Goal: Task Accomplishment & Management: Complete application form

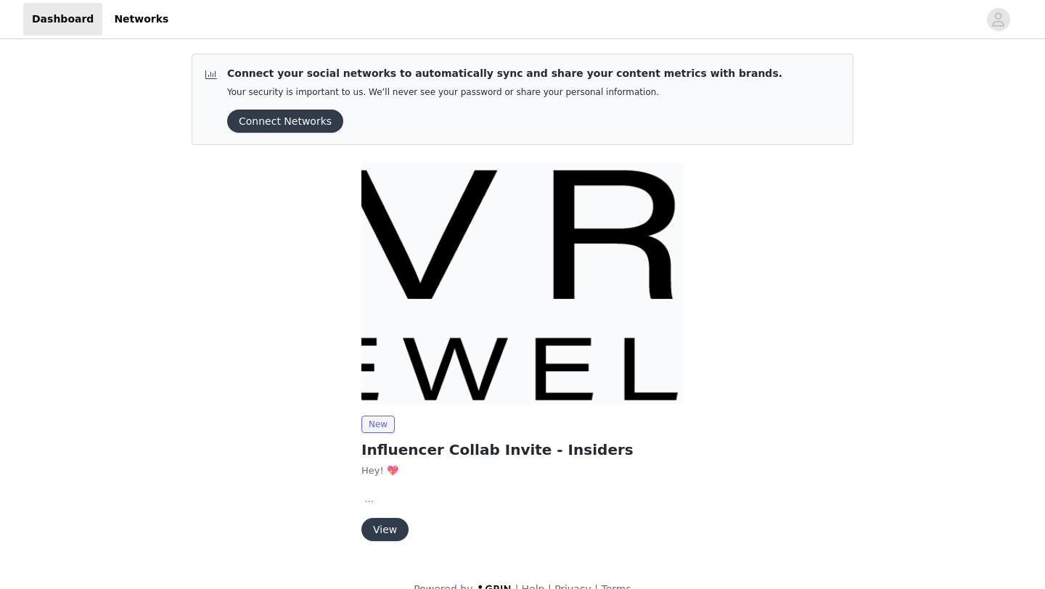
scroll to position [25, 0]
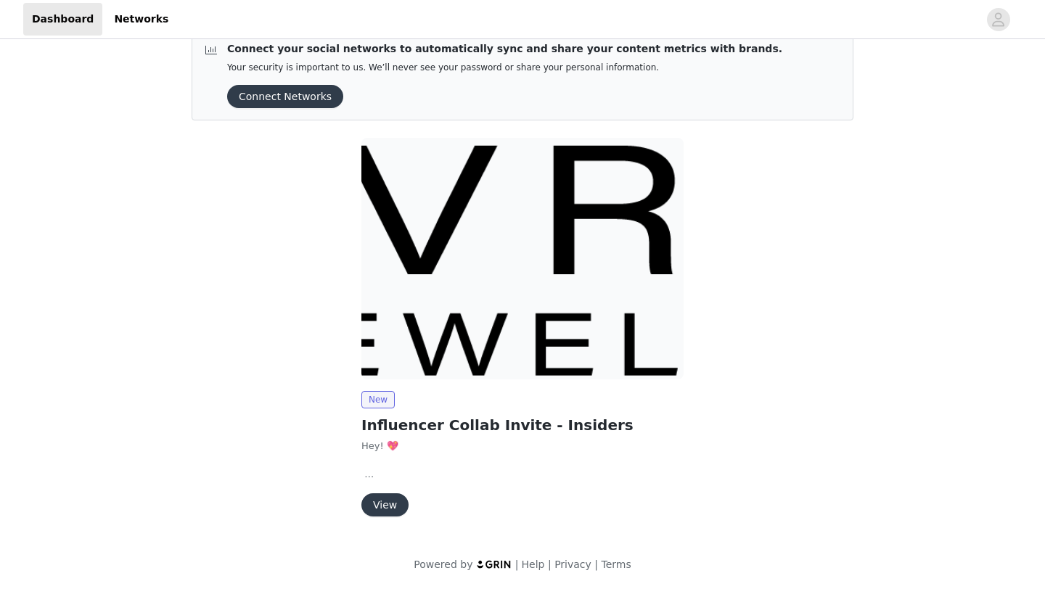
click at [369, 506] on button "View" at bounding box center [384, 504] width 47 height 23
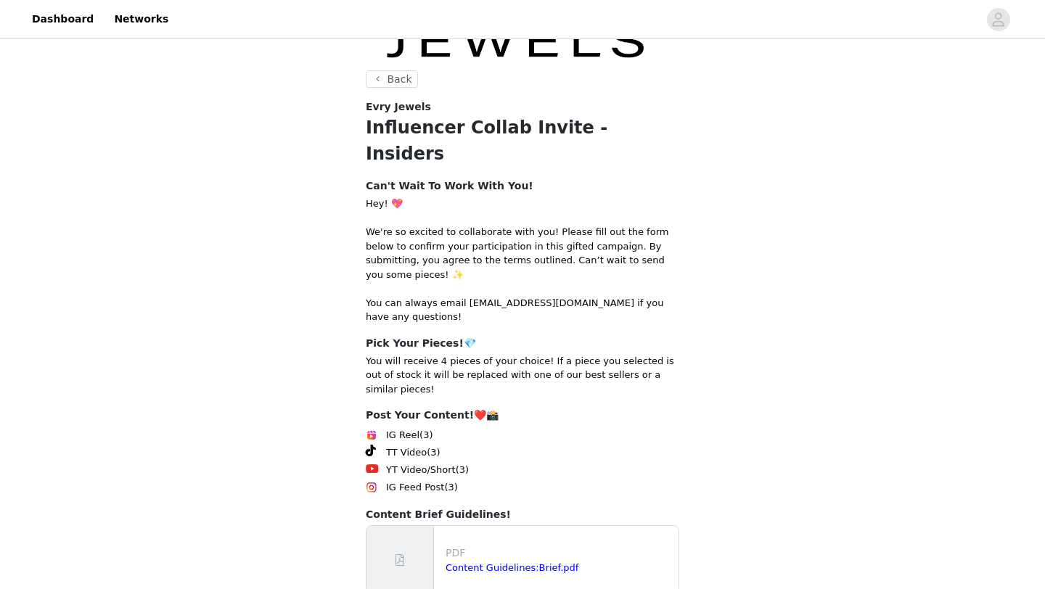
scroll to position [182, 0]
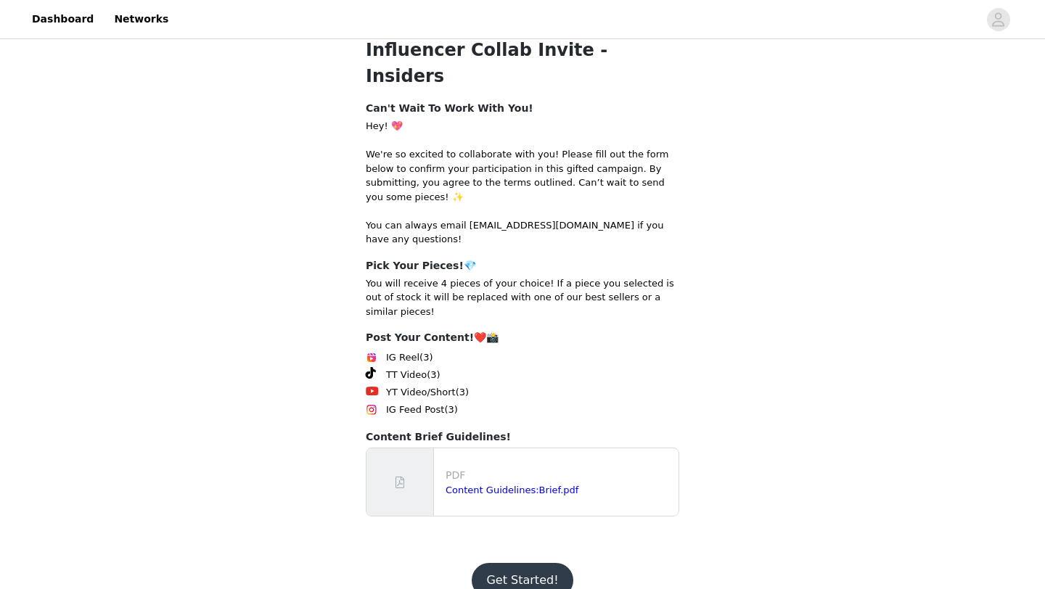
click at [495, 563] on button "Get Started!" at bounding box center [522, 580] width 101 height 35
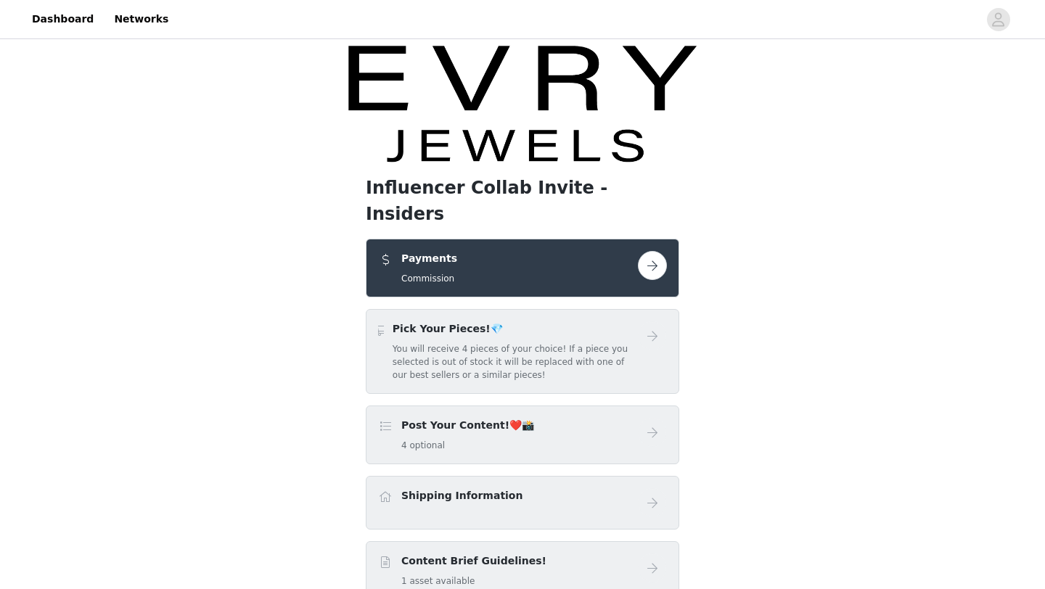
click at [646, 251] on button "button" at bounding box center [652, 265] width 29 height 29
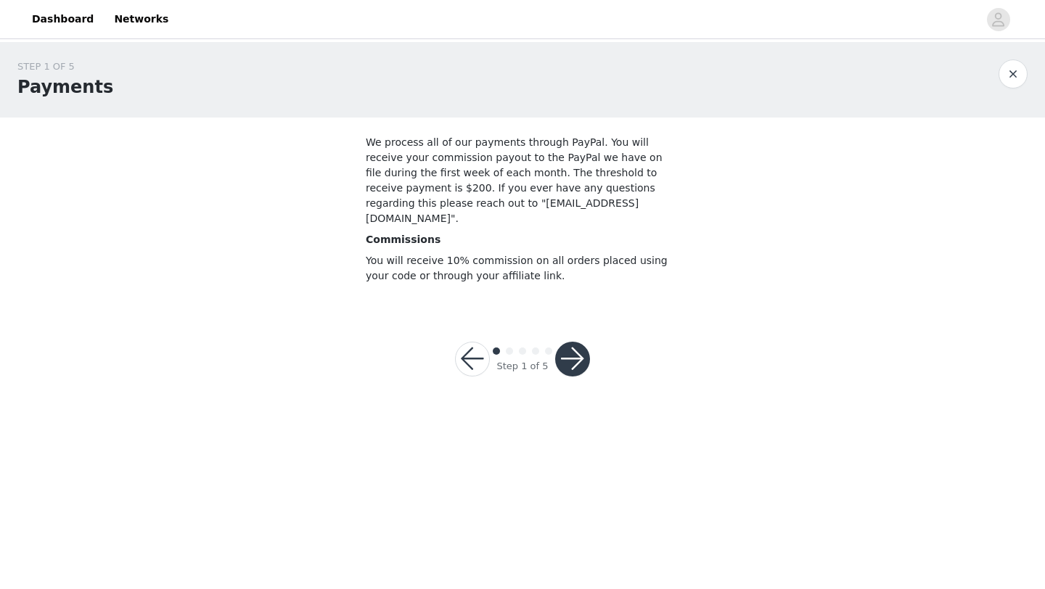
click at [577, 342] on button "button" at bounding box center [572, 359] width 35 height 35
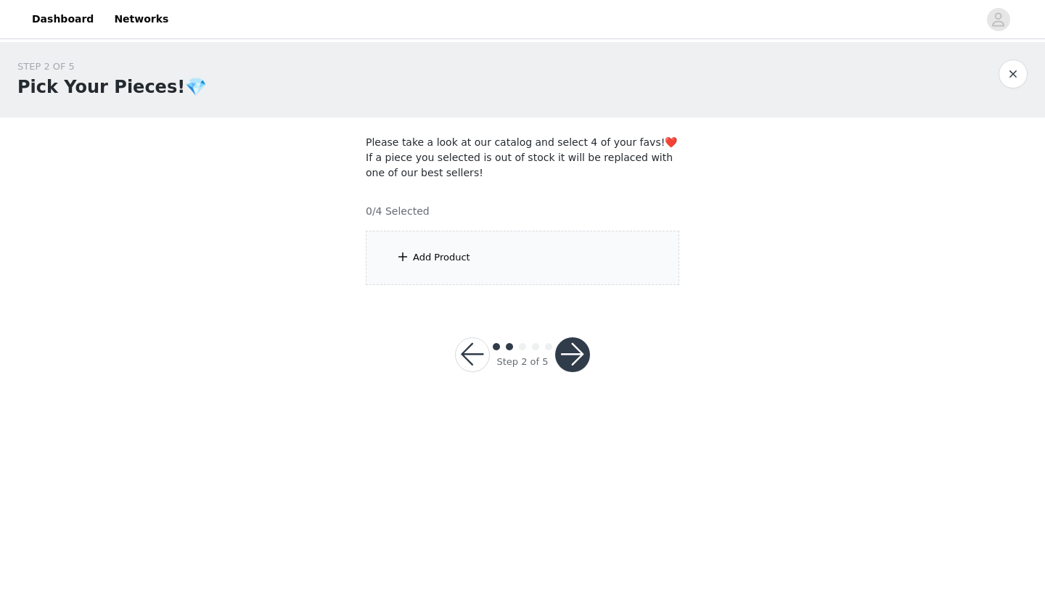
click at [421, 256] on div "Add Product" at bounding box center [441, 257] width 57 height 15
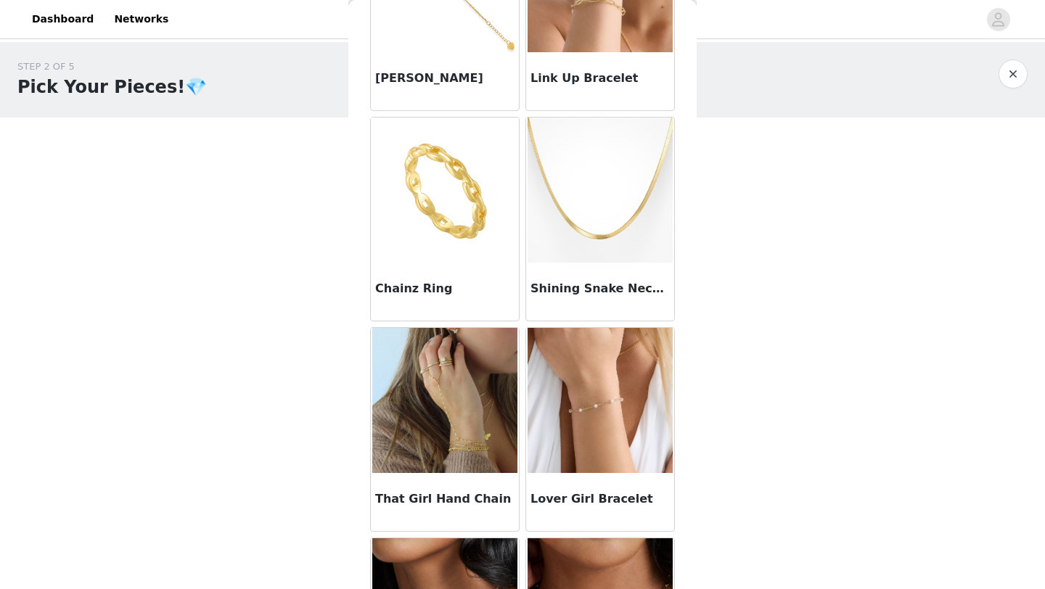
scroll to position [176, 0]
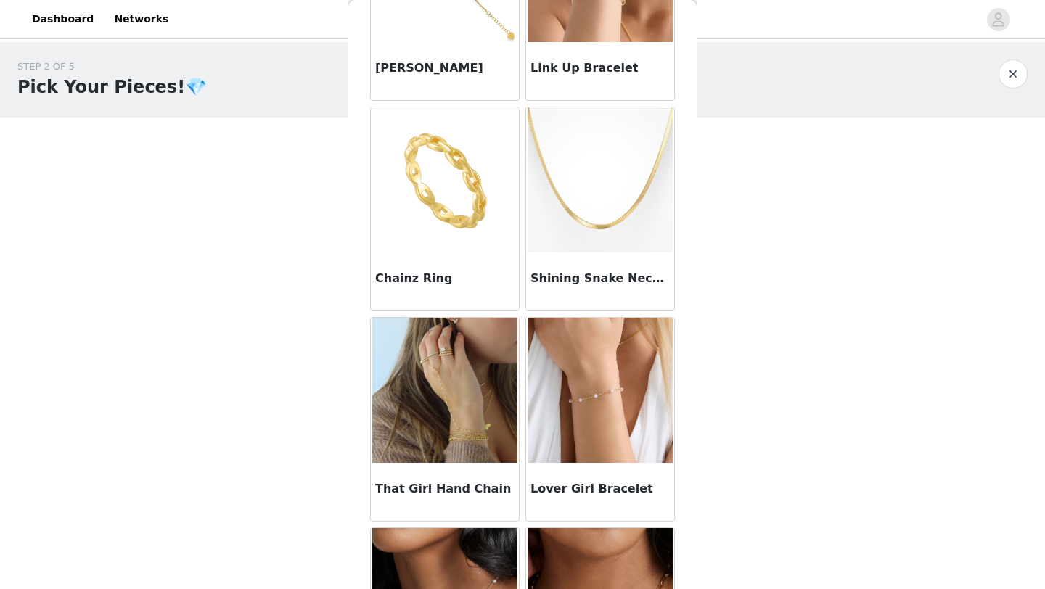
click at [440, 436] on img at bounding box center [444, 390] width 145 height 145
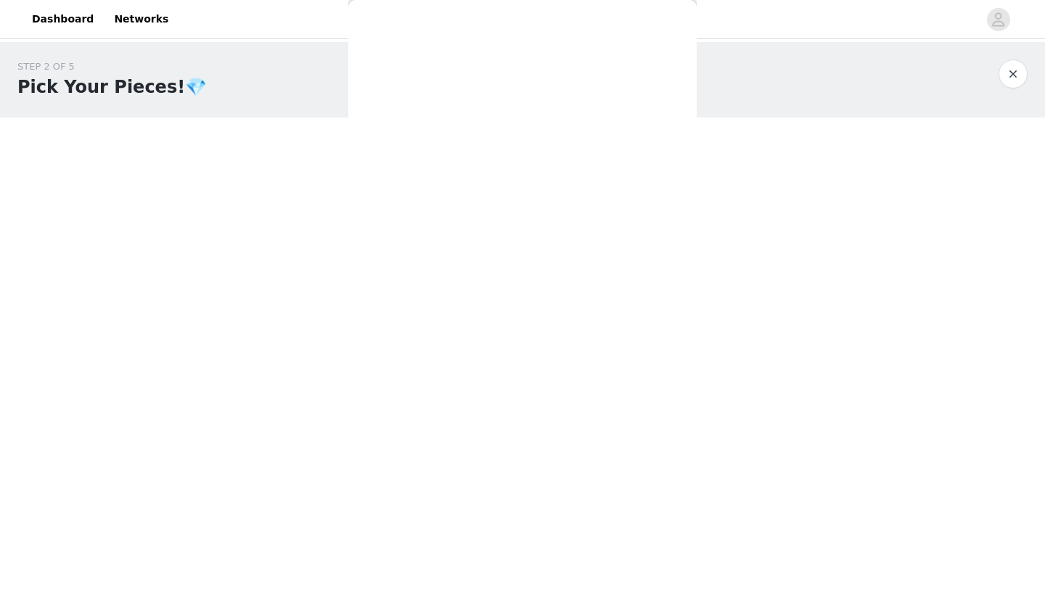
scroll to position [33, 0]
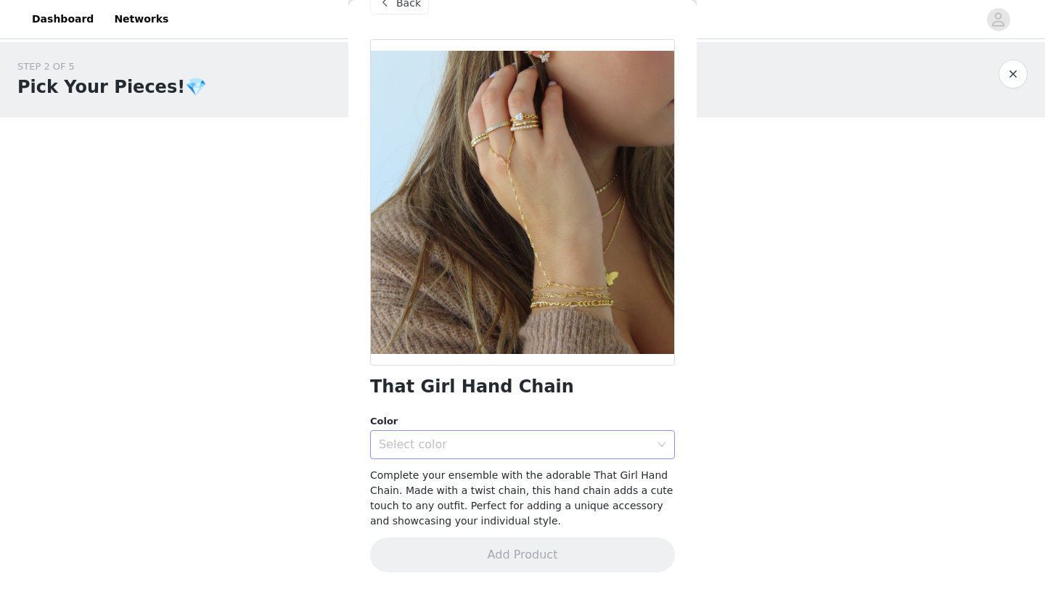
click at [443, 443] on div "Select color" at bounding box center [514, 445] width 271 height 15
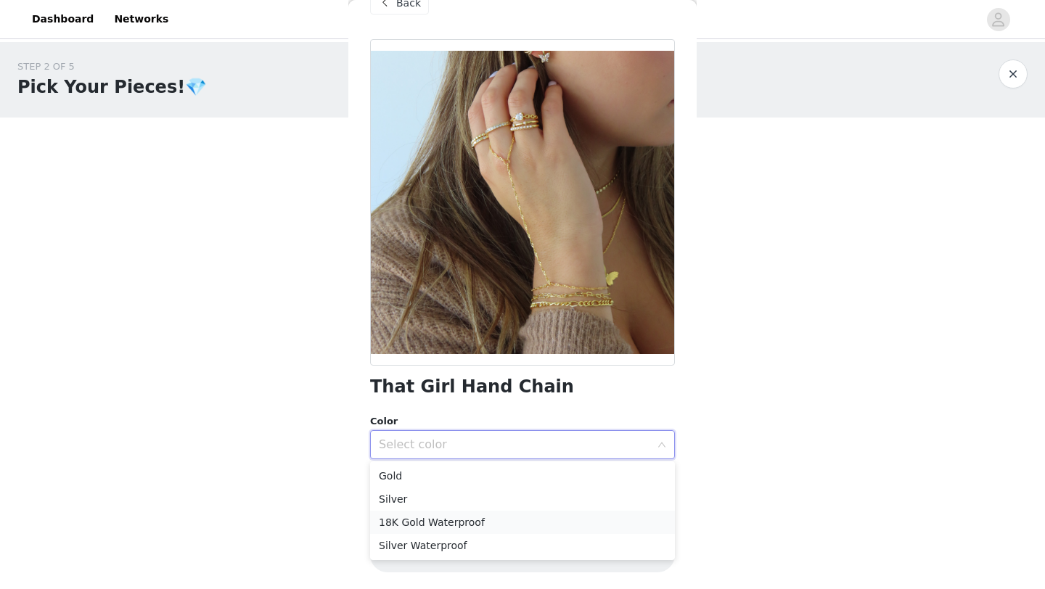
click at [417, 520] on li "18K Gold Waterproof" at bounding box center [522, 522] width 305 height 23
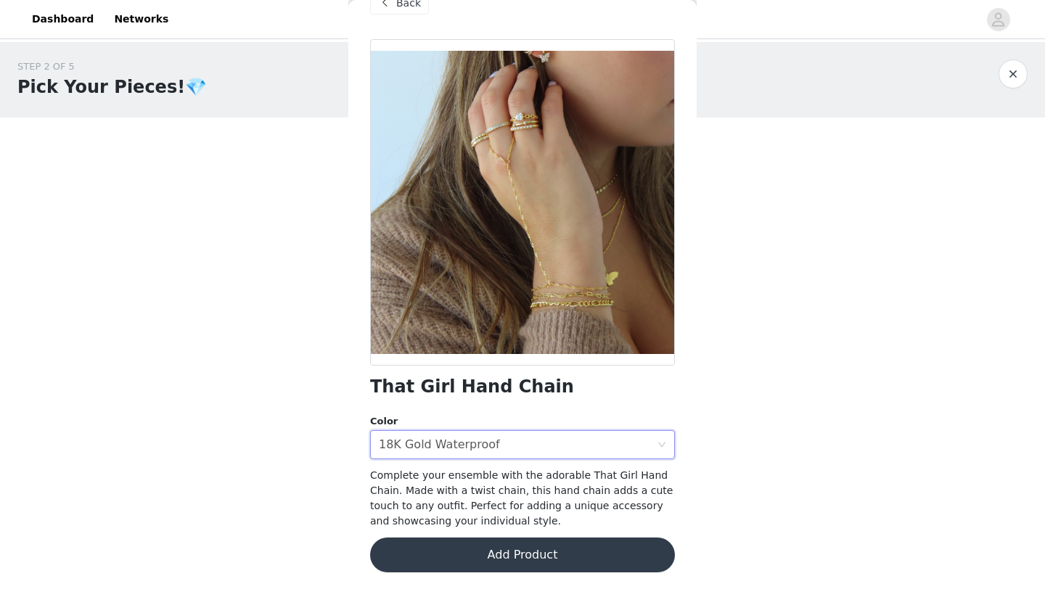
click at [422, 552] on button "Add Product" at bounding box center [522, 555] width 305 height 35
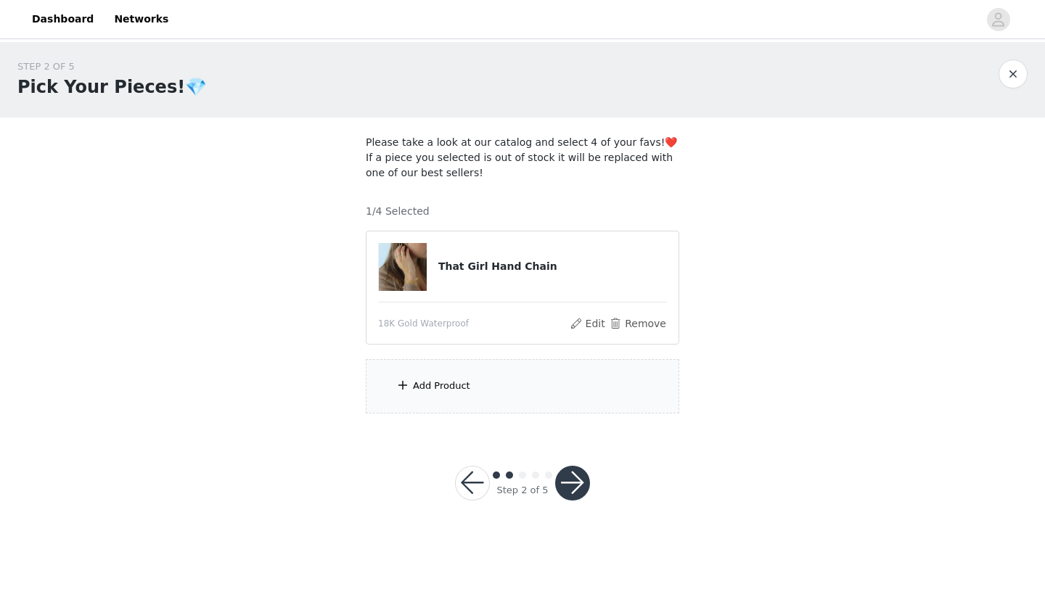
click at [456, 387] on div "Add Product" at bounding box center [441, 386] width 57 height 15
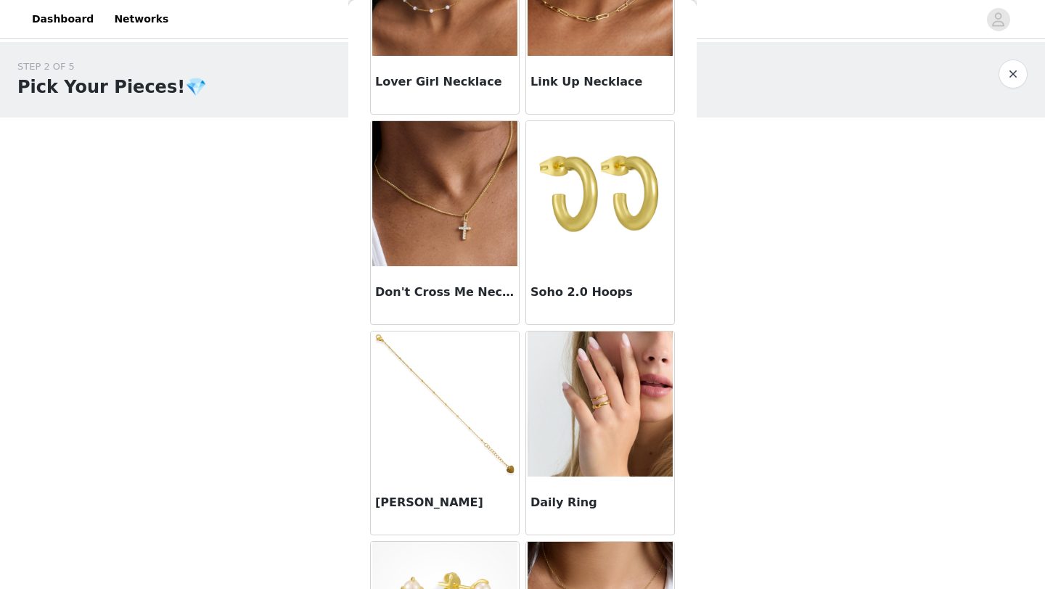
scroll to position [729, 0]
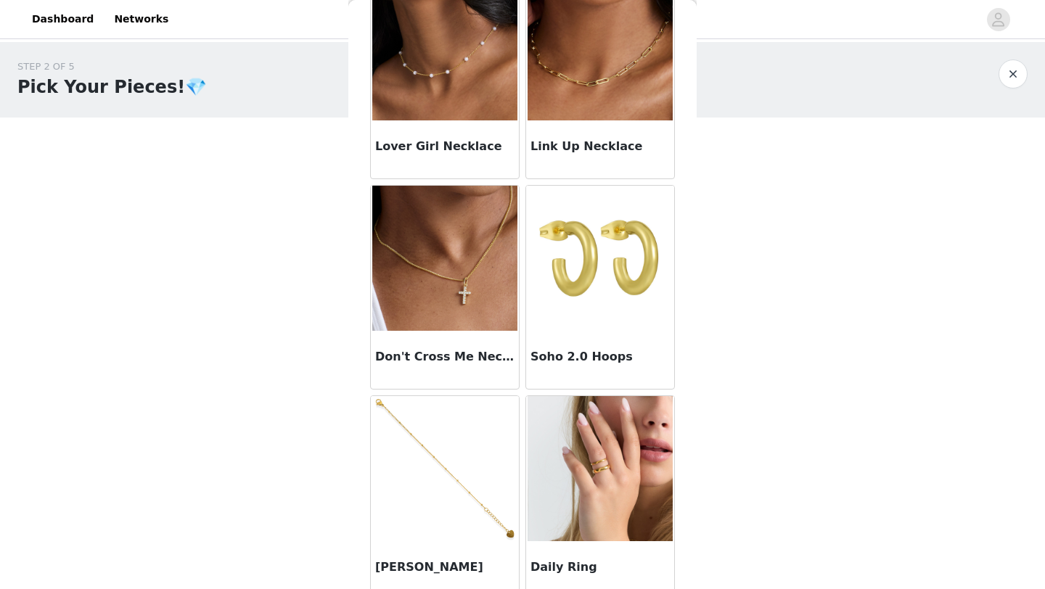
click at [450, 300] on img at bounding box center [444, 258] width 145 height 145
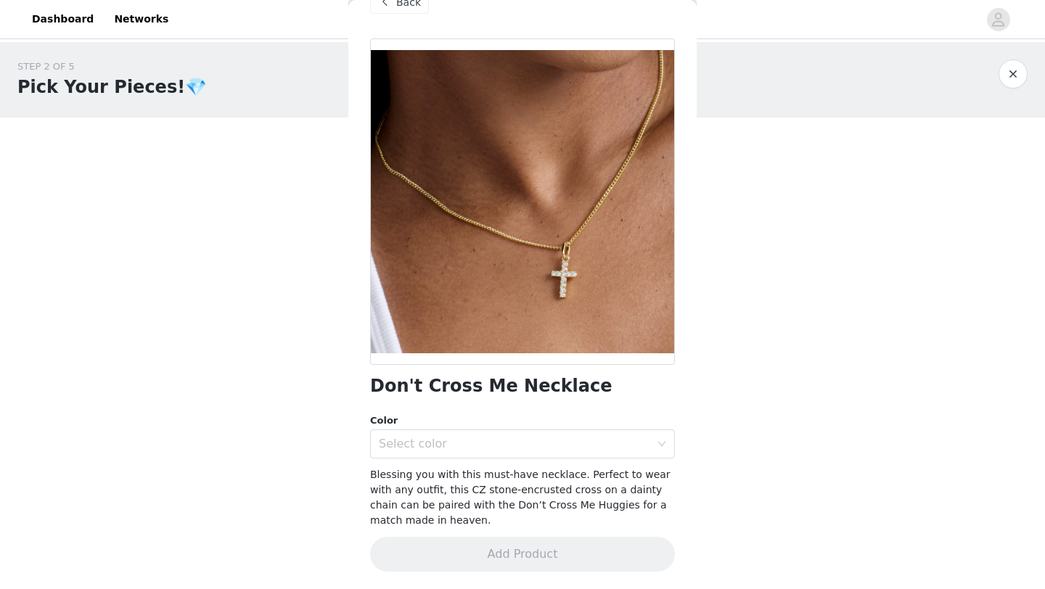
scroll to position [33, 0]
click at [416, 449] on div "Select color" at bounding box center [514, 445] width 271 height 15
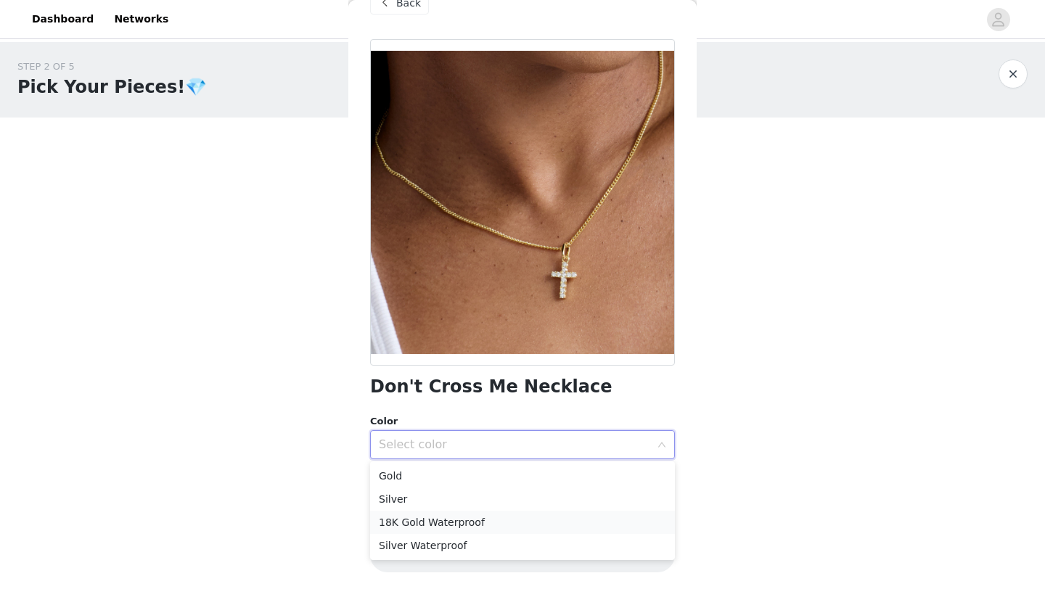
click at [405, 522] on li "18K Gold Waterproof" at bounding box center [522, 522] width 305 height 23
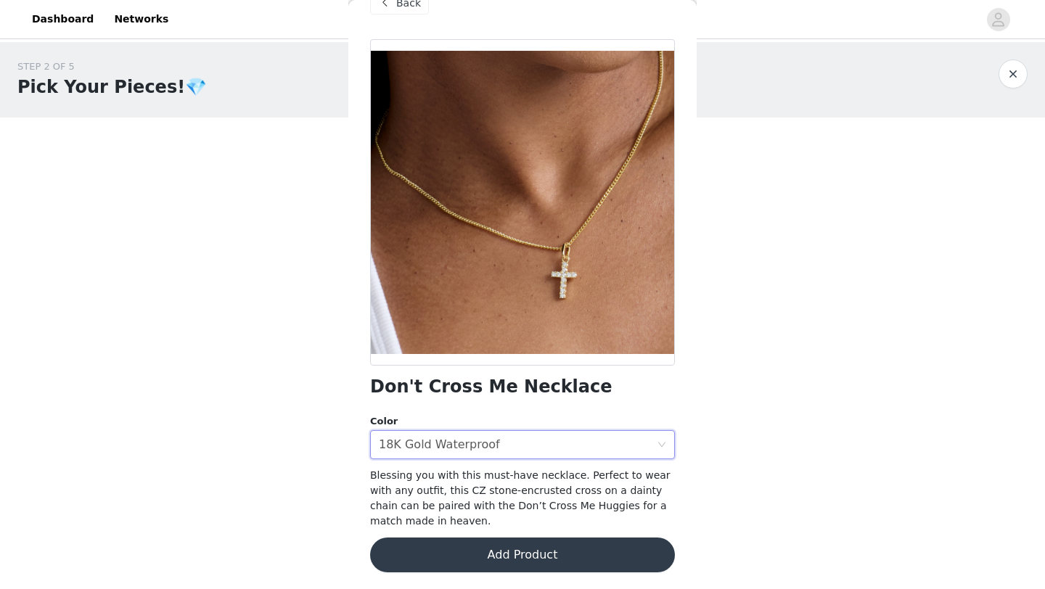
click at [416, 555] on button "Add Product" at bounding box center [522, 555] width 305 height 35
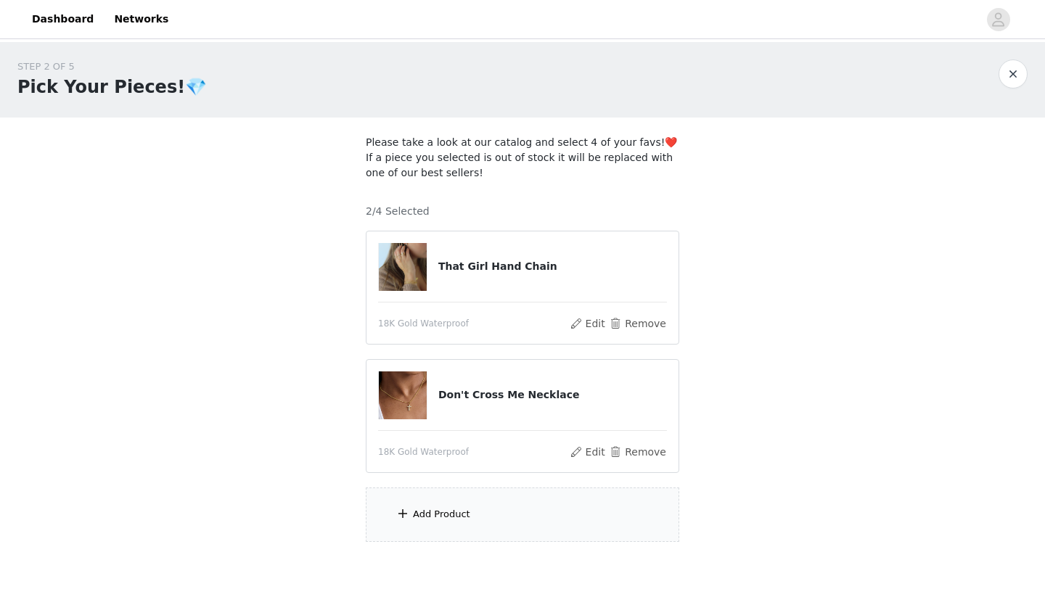
click at [424, 513] on div "Add Product" at bounding box center [441, 514] width 57 height 15
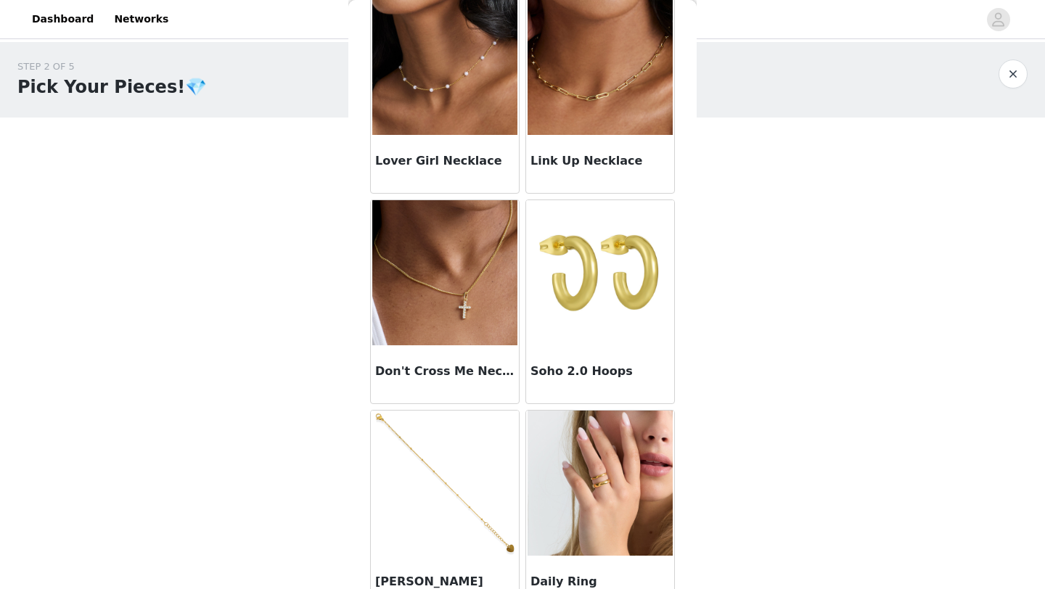
scroll to position [671, 0]
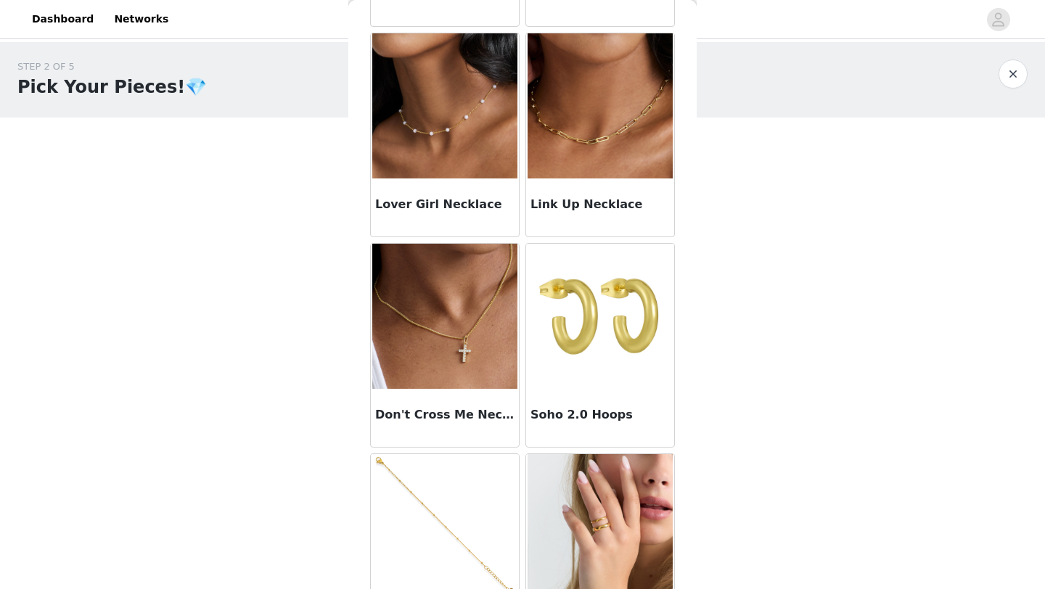
click at [555, 363] on img at bounding box center [599, 316] width 145 height 145
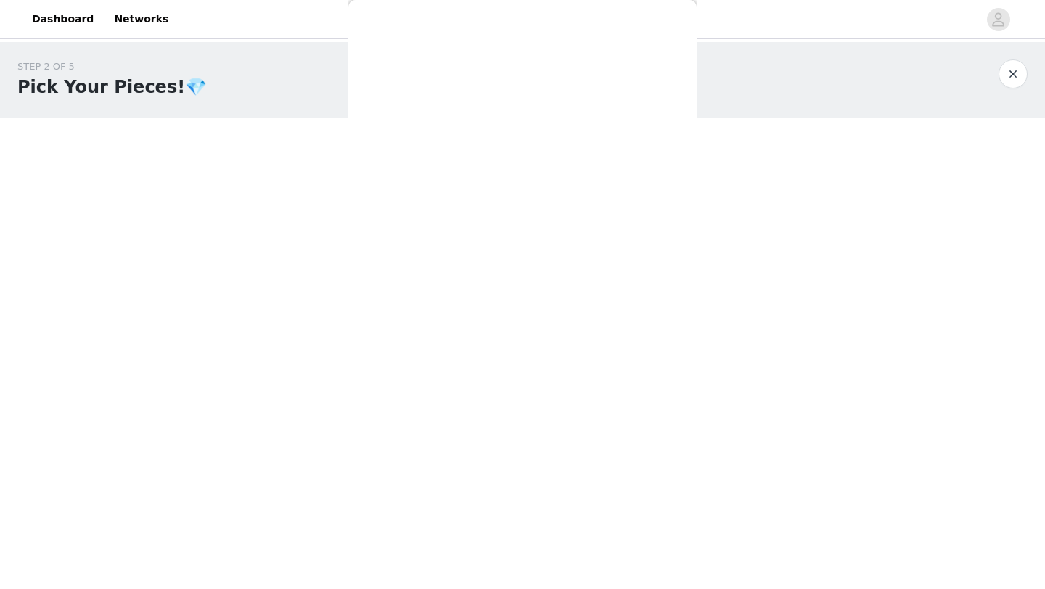
scroll to position [33, 0]
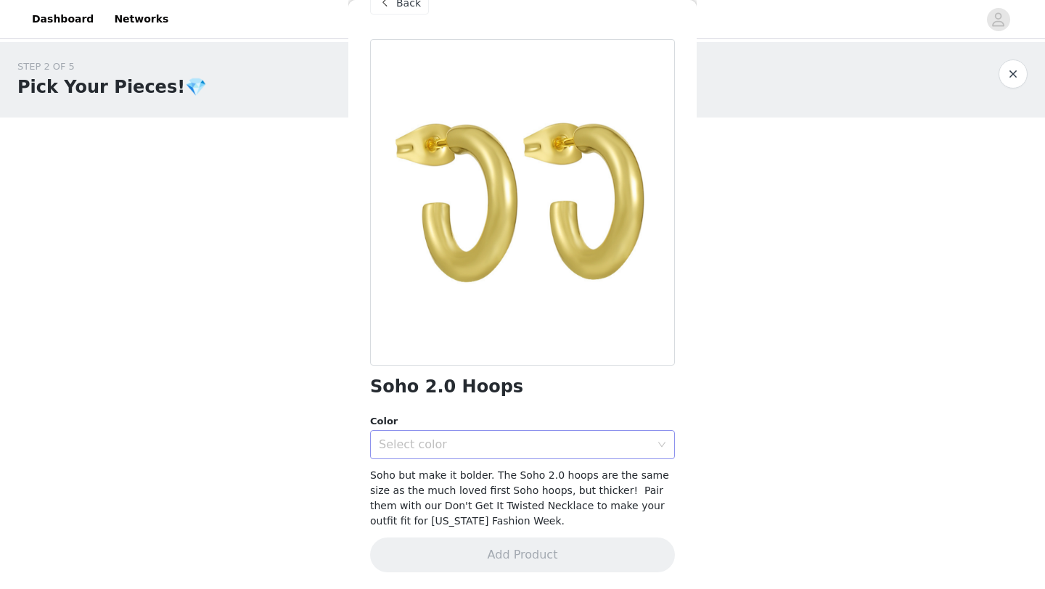
click at [518, 443] on div "Select color" at bounding box center [514, 445] width 271 height 15
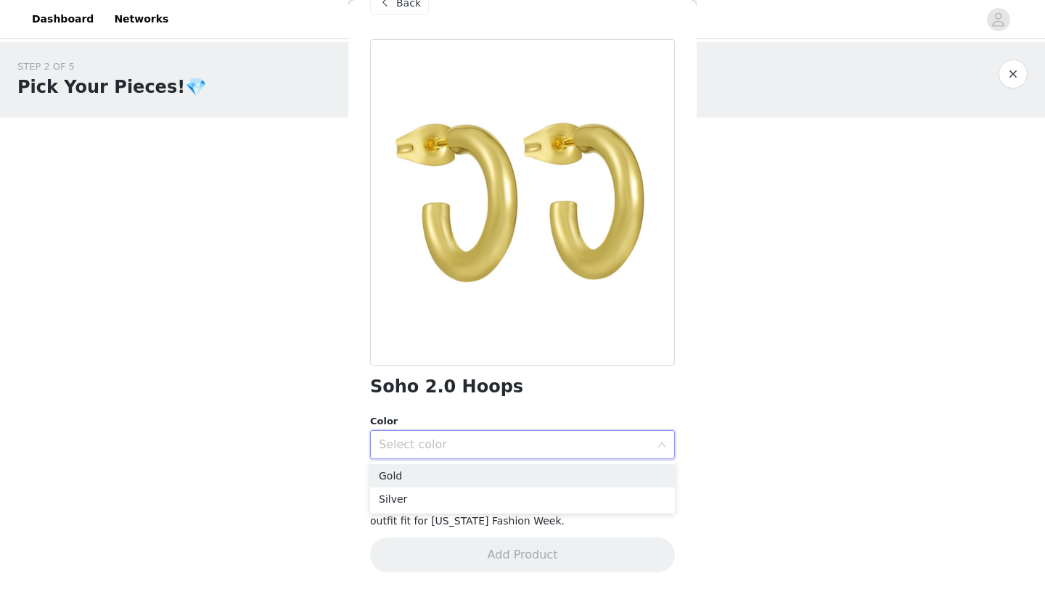
click at [521, 445] on div "Select color" at bounding box center [514, 445] width 271 height 15
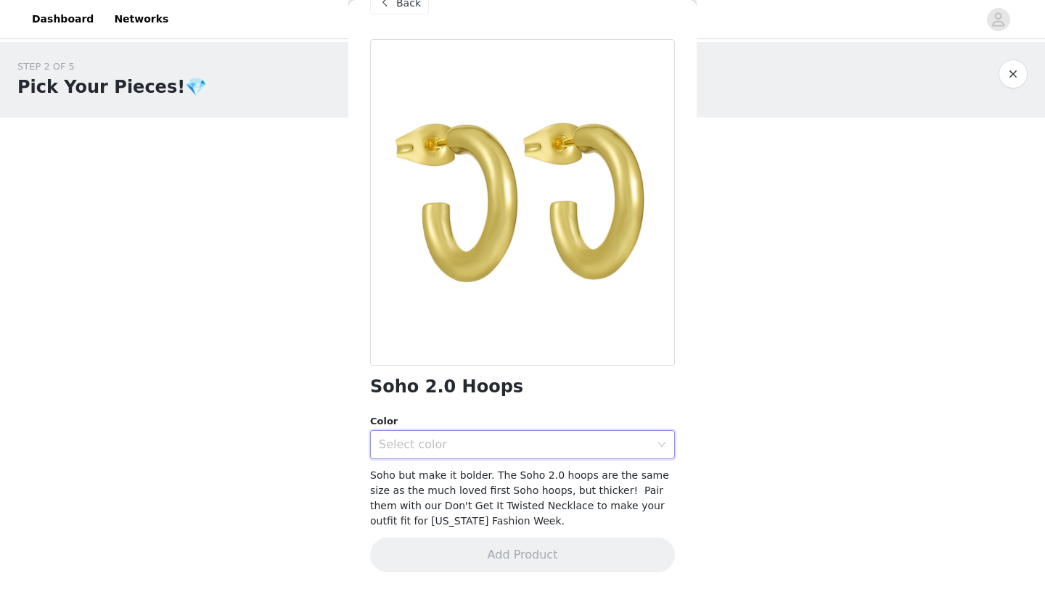
click at [1012, 76] on button "button" at bounding box center [1012, 73] width 29 height 29
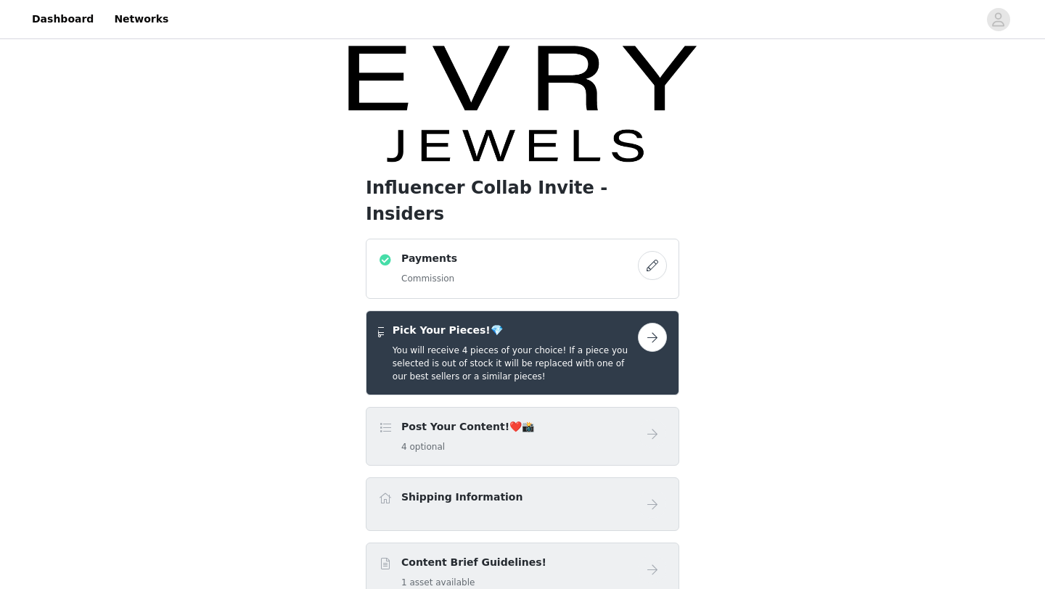
click at [539, 344] on h5 "You will receive 4 pieces of your choice! If a piece you selected is out of sto…" at bounding box center [515, 363] width 245 height 39
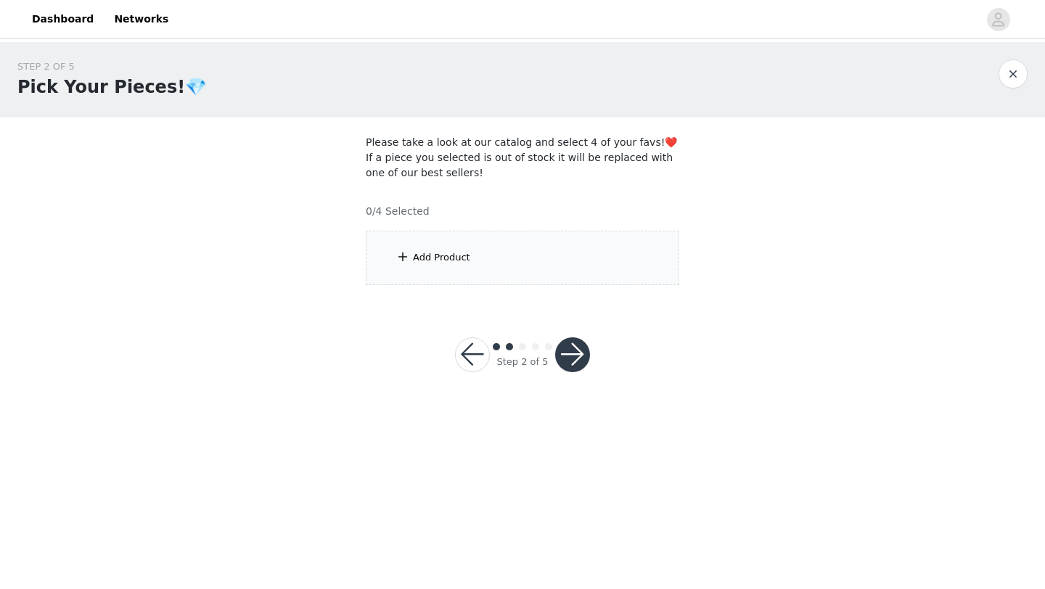
click at [493, 248] on div "Add Product" at bounding box center [522, 258] width 313 height 54
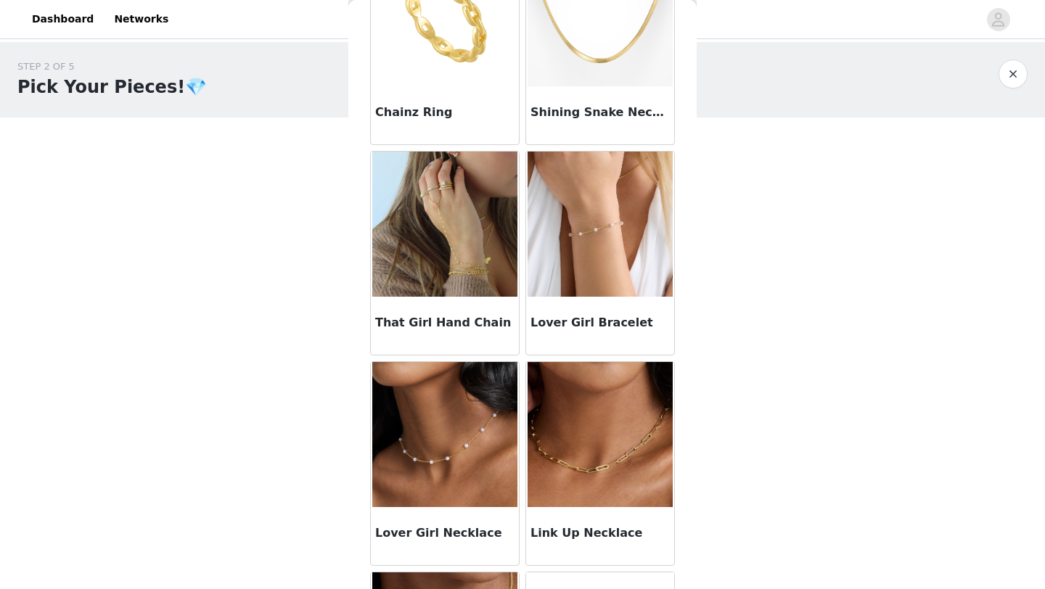
scroll to position [443, 0]
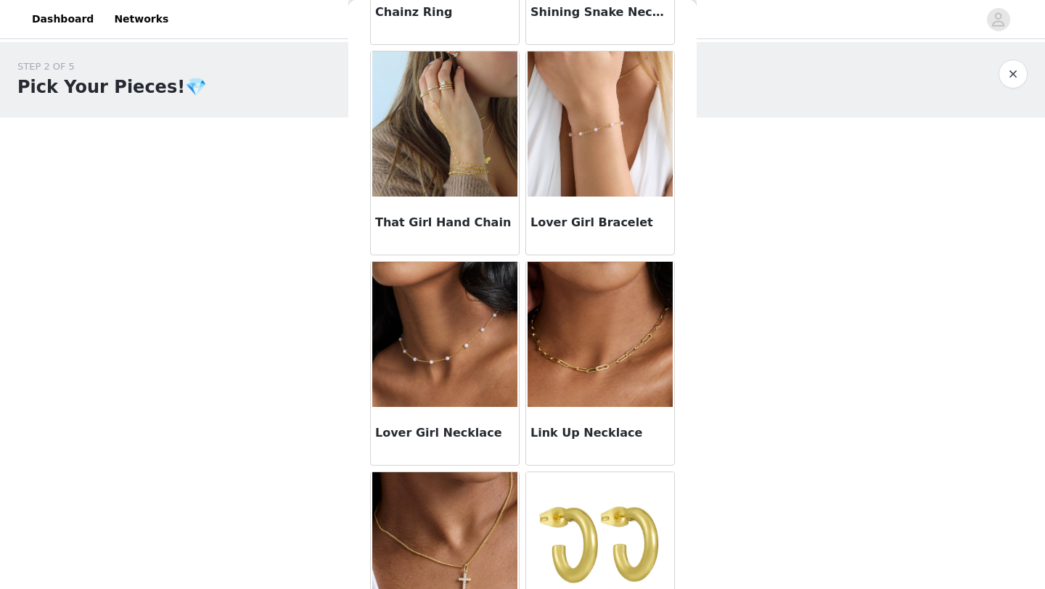
click at [479, 206] on div "That Girl Hand Chain" at bounding box center [445, 226] width 148 height 58
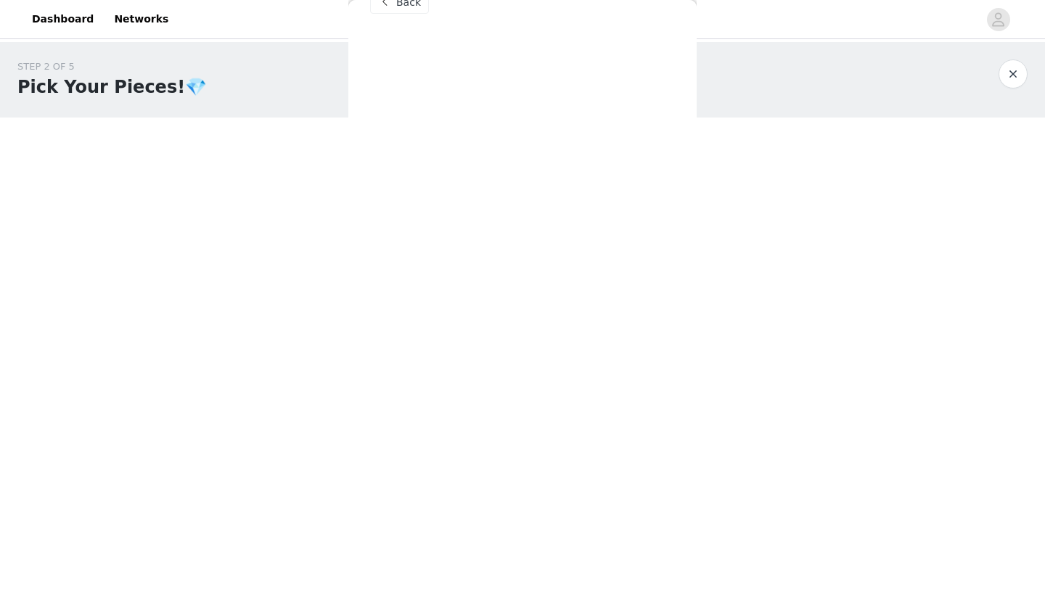
scroll to position [33, 0]
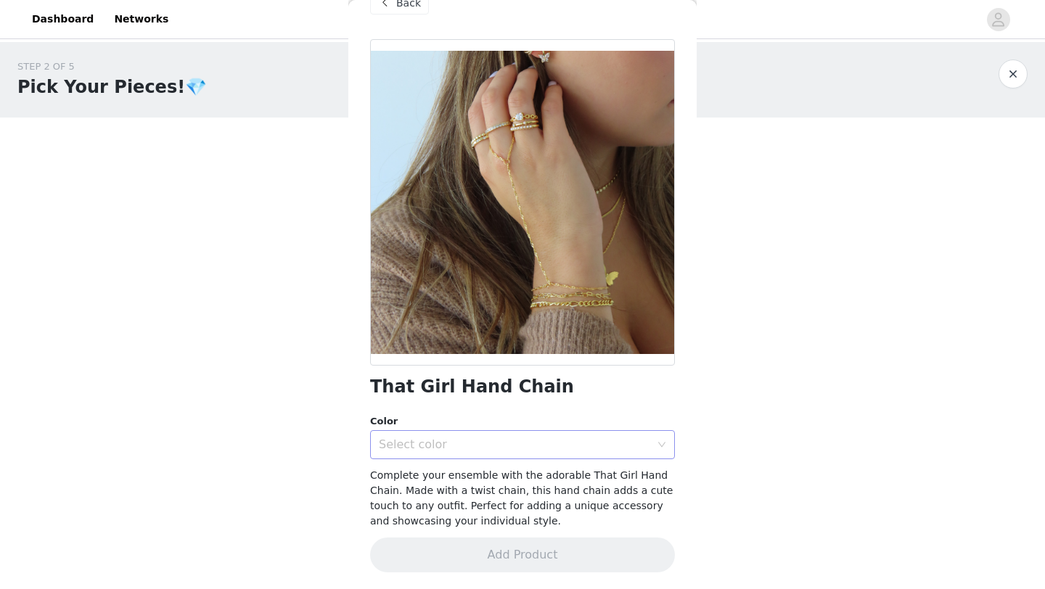
click at [504, 438] on div "Select color" at bounding box center [514, 445] width 271 height 15
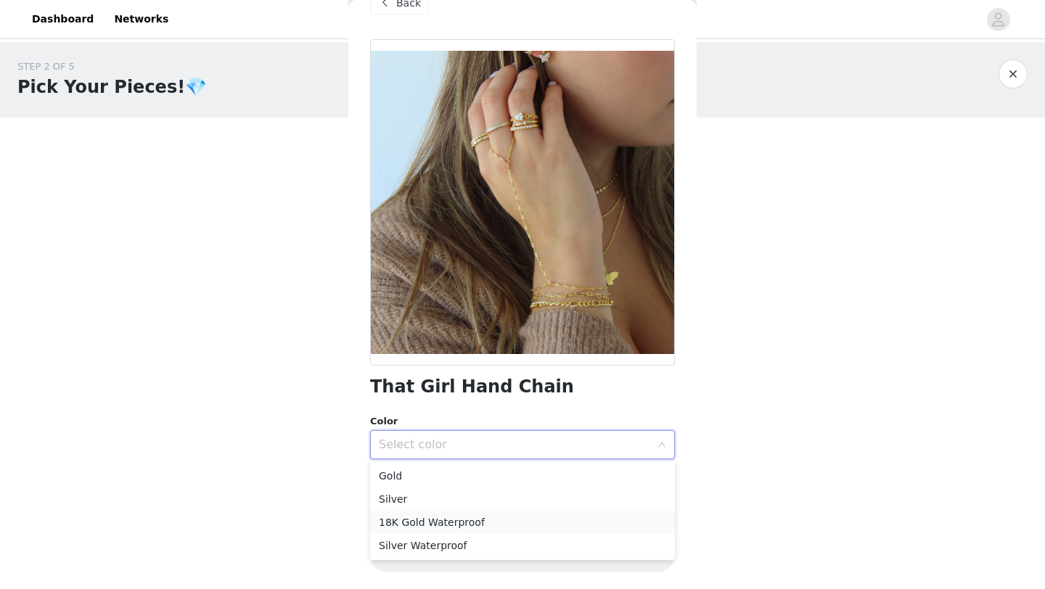
click at [457, 524] on li "18K Gold Waterproof" at bounding box center [522, 522] width 305 height 23
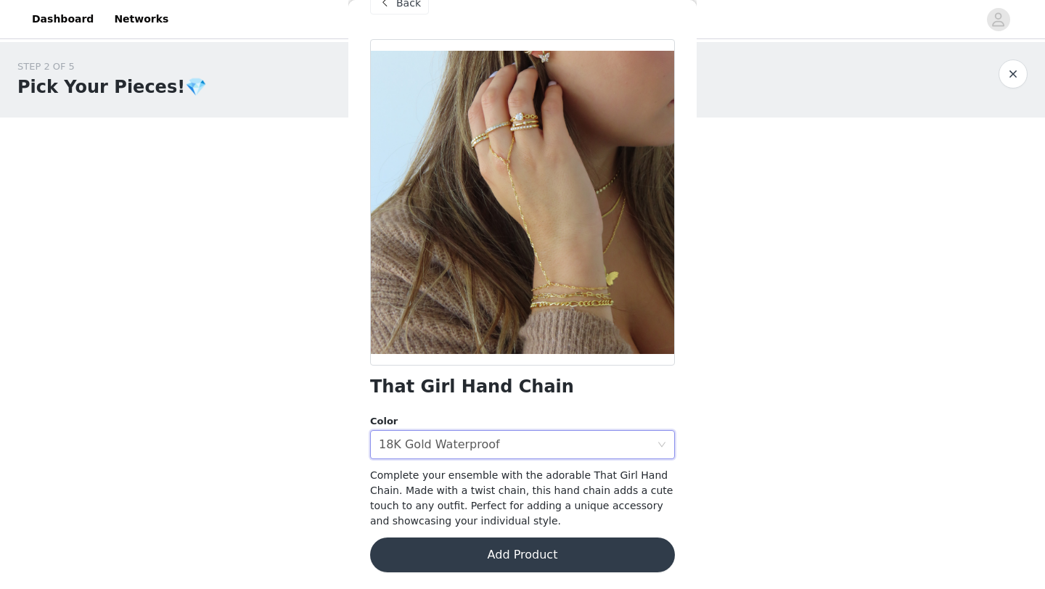
click at [448, 553] on button "Add Product" at bounding box center [522, 555] width 305 height 35
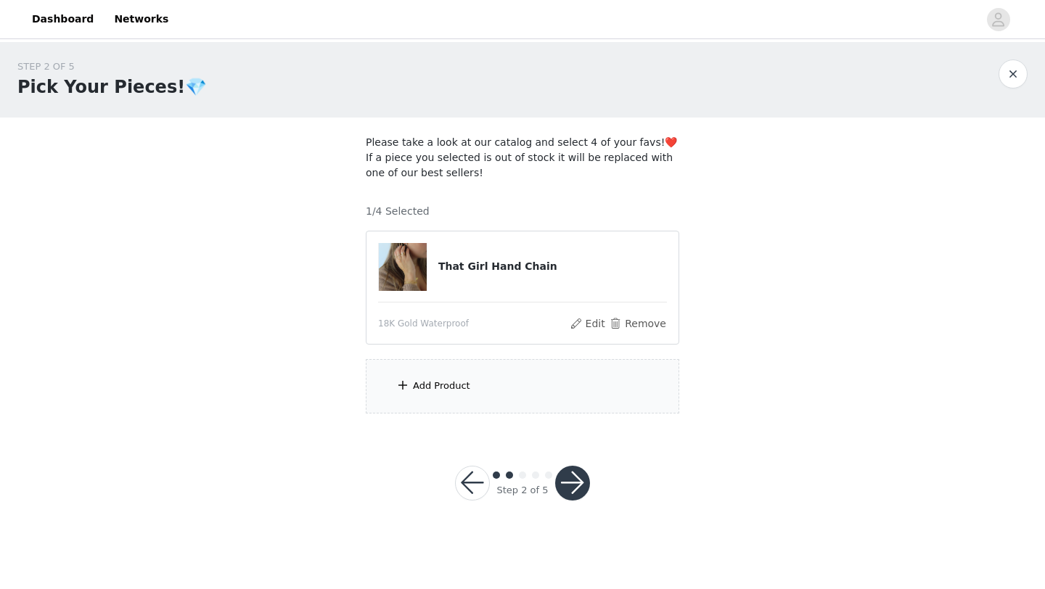
click at [434, 391] on div "Add Product" at bounding box center [441, 386] width 57 height 15
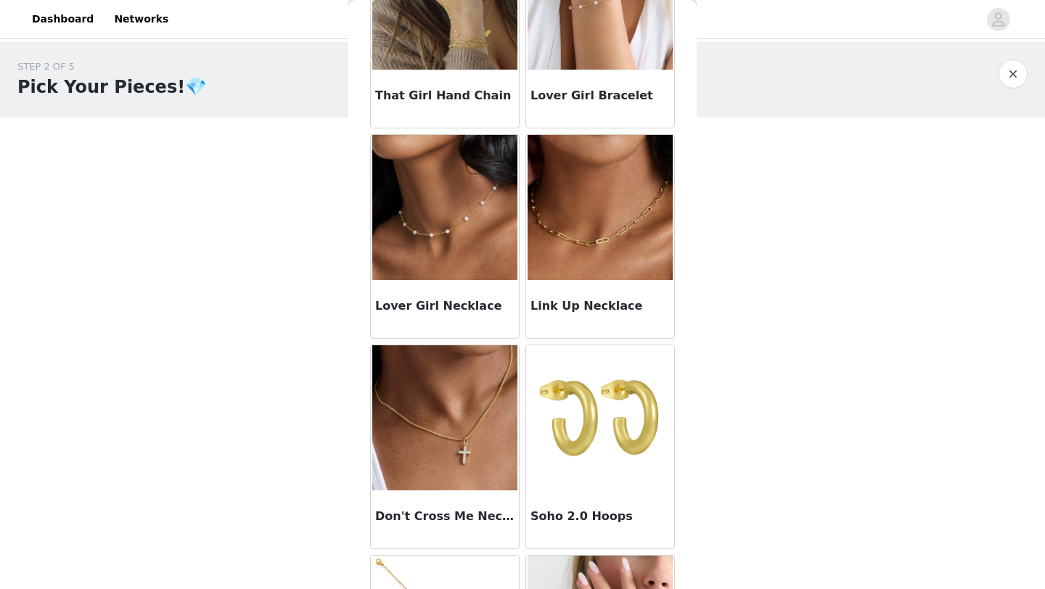
scroll to position [742, 0]
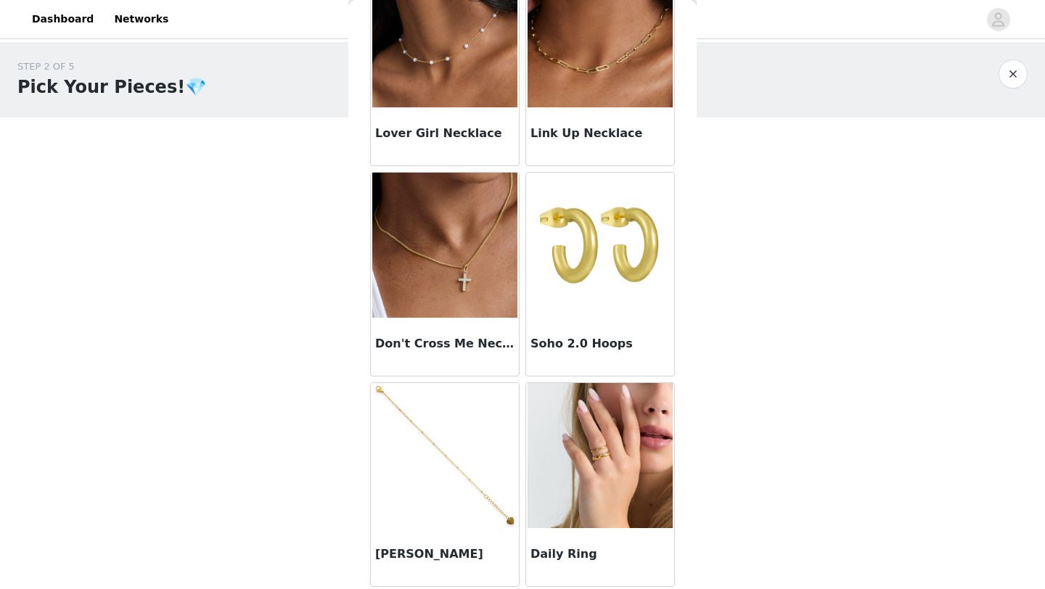
click at [439, 332] on div "Don't Cross Me Necklace" at bounding box center [445, 347] width 148 height 58
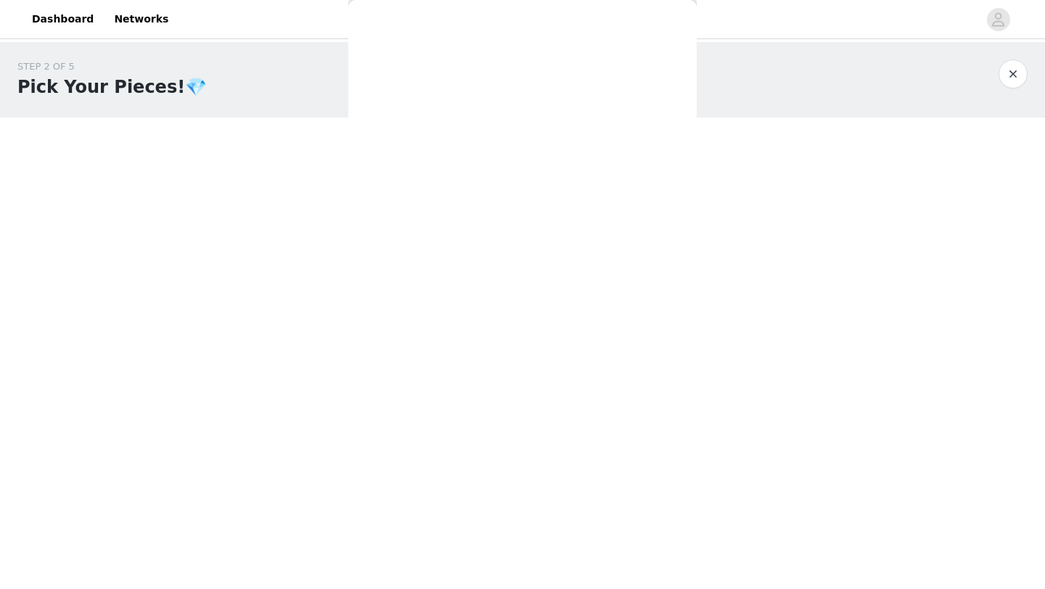
scroll to position [33, 0]
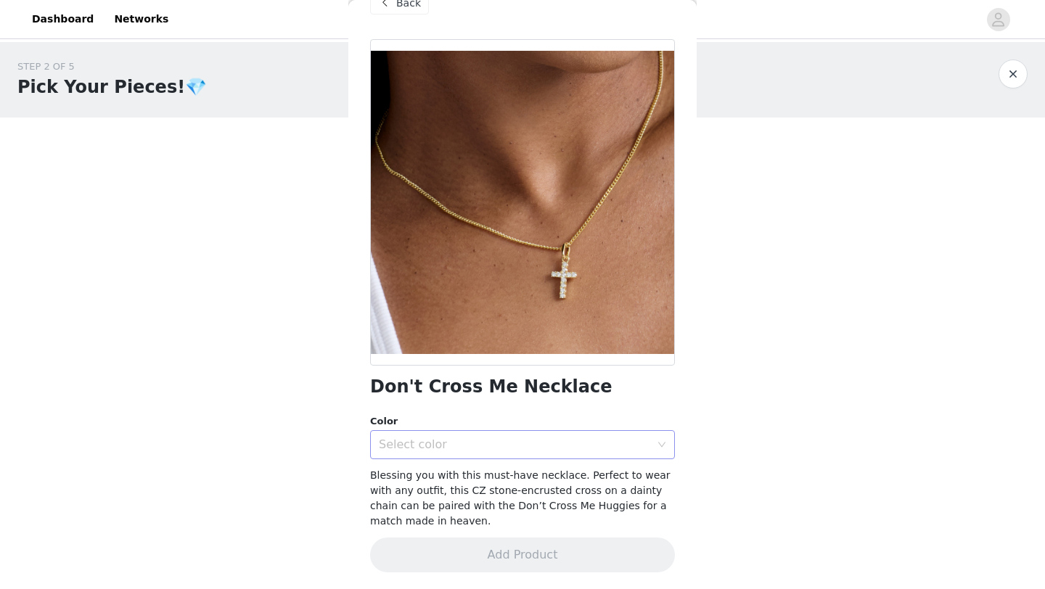
click at [448, 440] on div "Select color" at bounding box center [514, 445] width 271 height 15
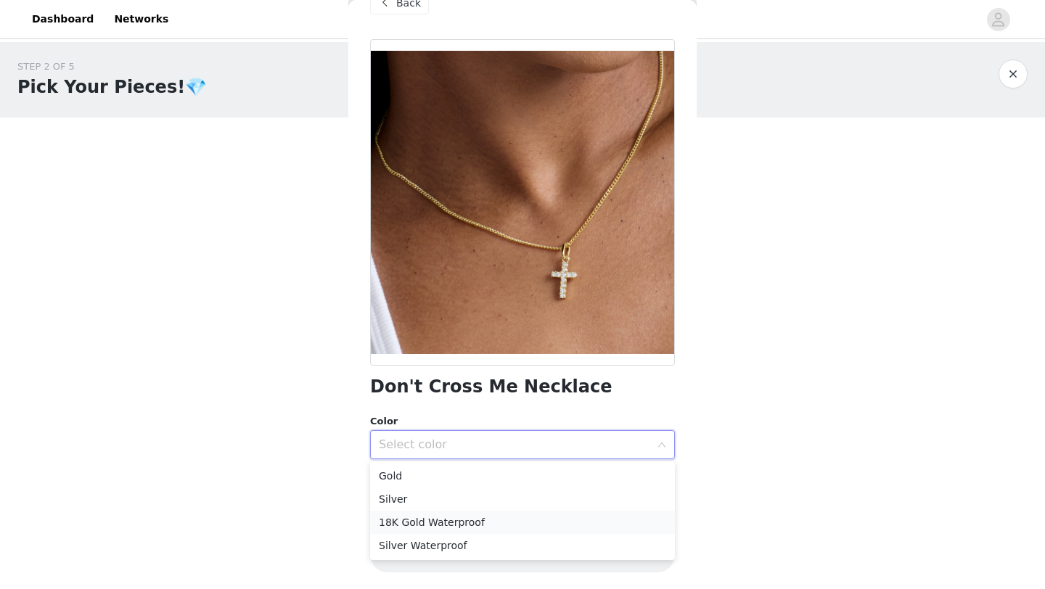
click at [417, 520] on li "18K Gold Waterproof" at bounding box center [522, 522] width 305 height 23
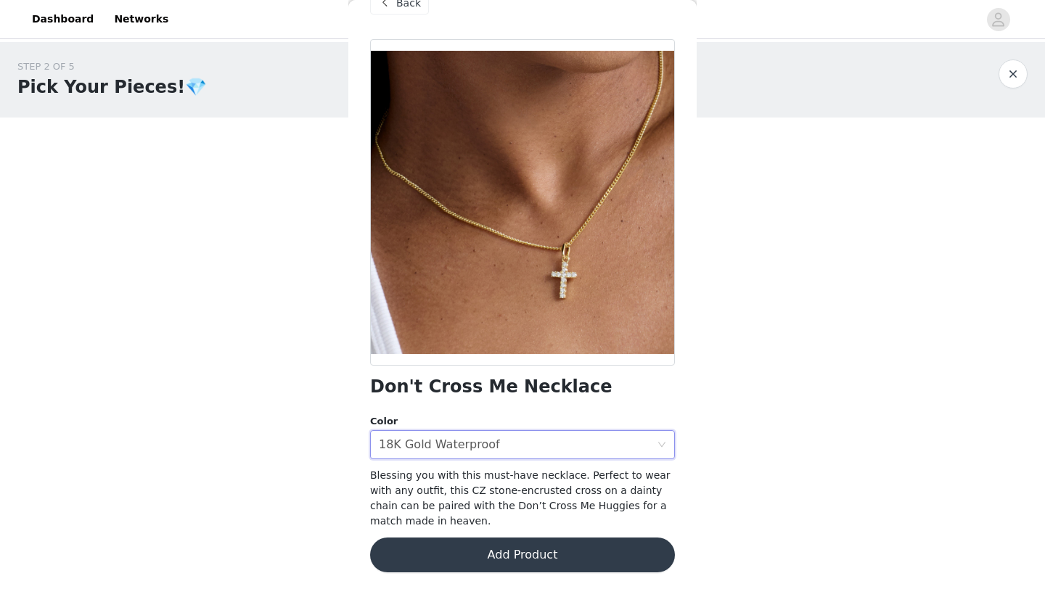
click at [421, 549] on button "Add Product" at bounding box center [522, 555] width 305 height 35
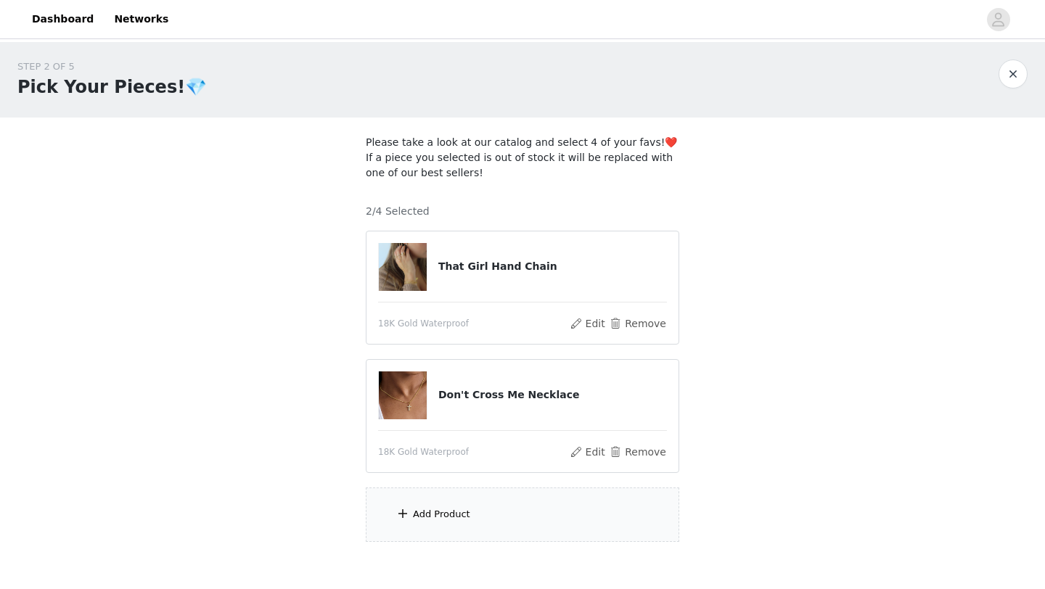
click at [422, 516] on div "Add Product" at bounding box center [441, 514] width 57 height 15
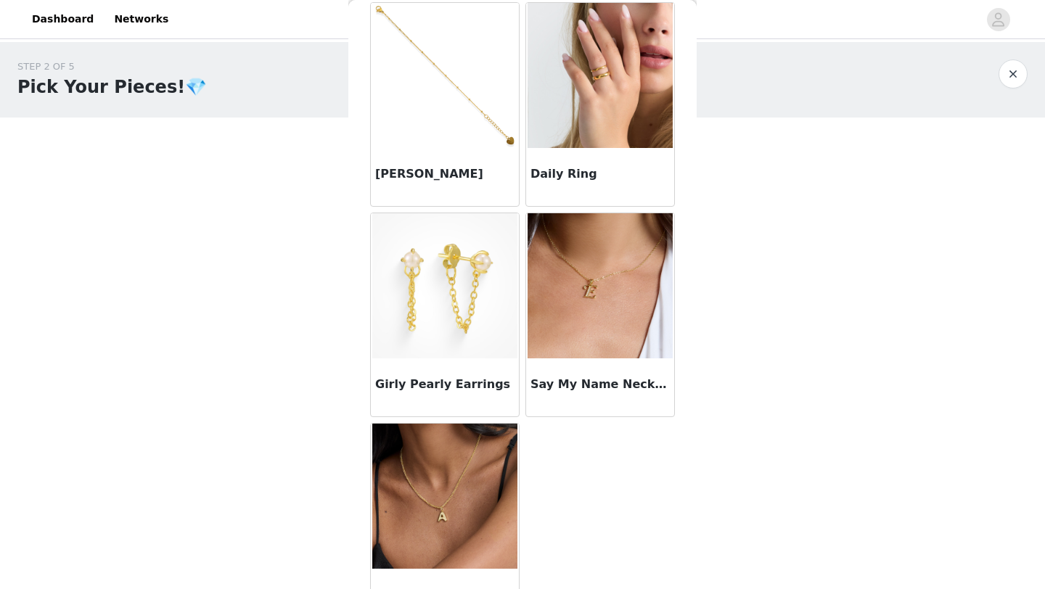
scroll to position [1134, 0]
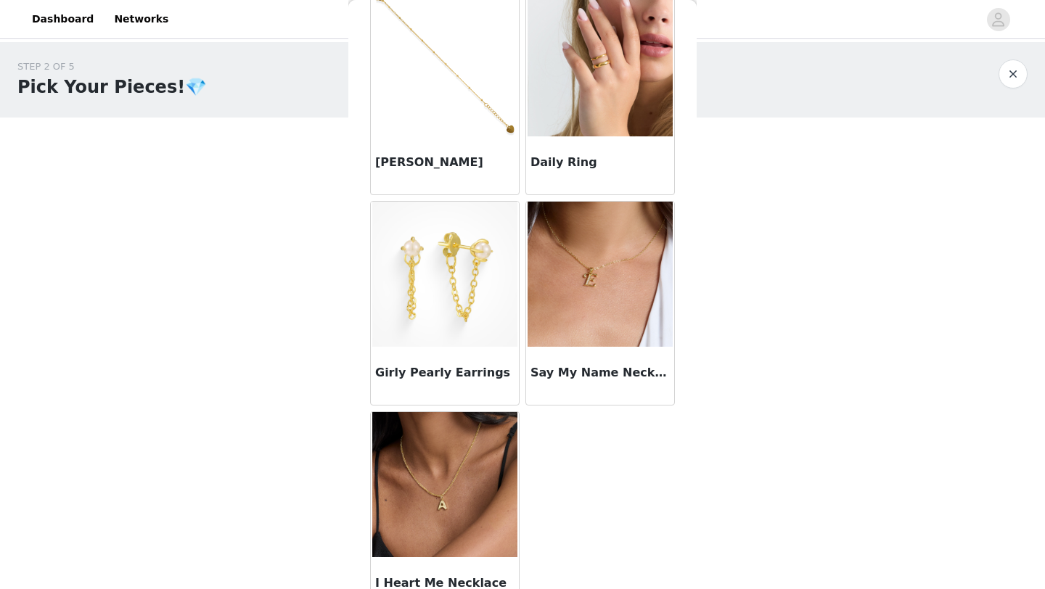
click at [549, 363] on div "Say My Name Necklace" at bounding box center [600, 376] width 148 height 58
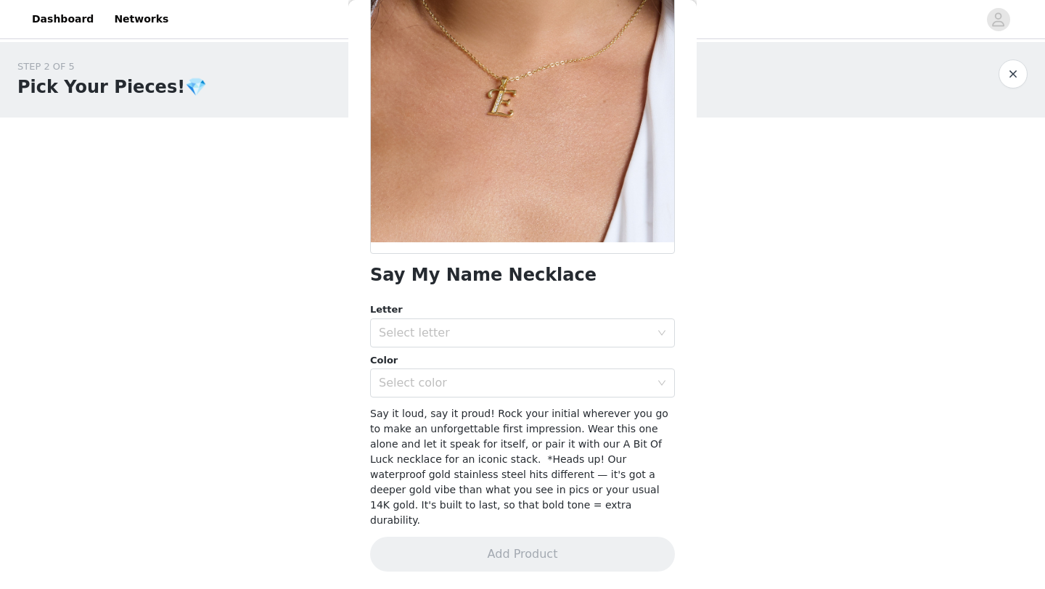
scroll to position [130, 0]
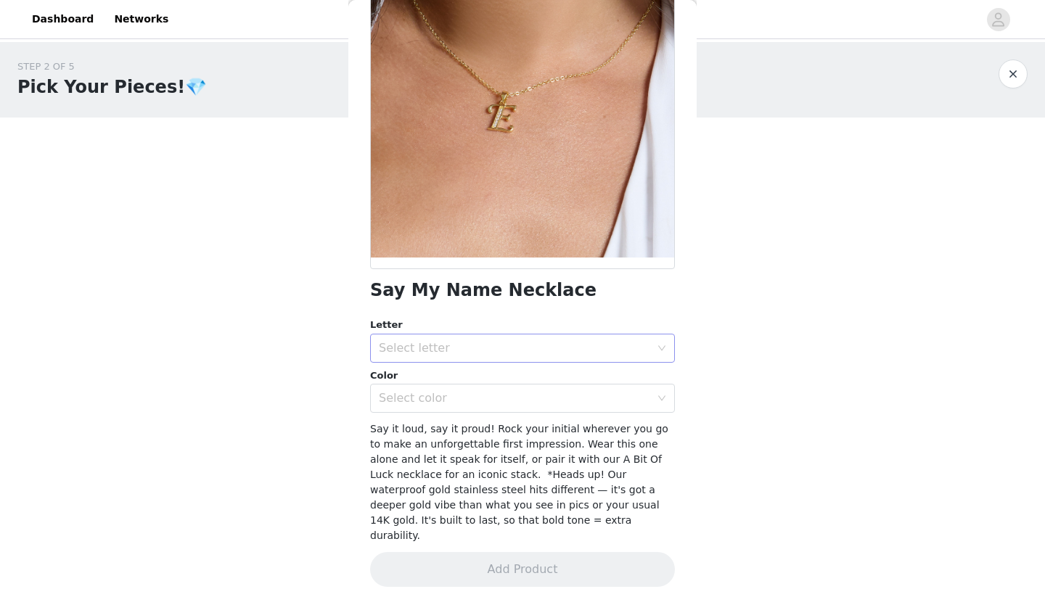
click at [541, 346] on div "Select letter" at bounding box center [514, 348] width 271 height 15
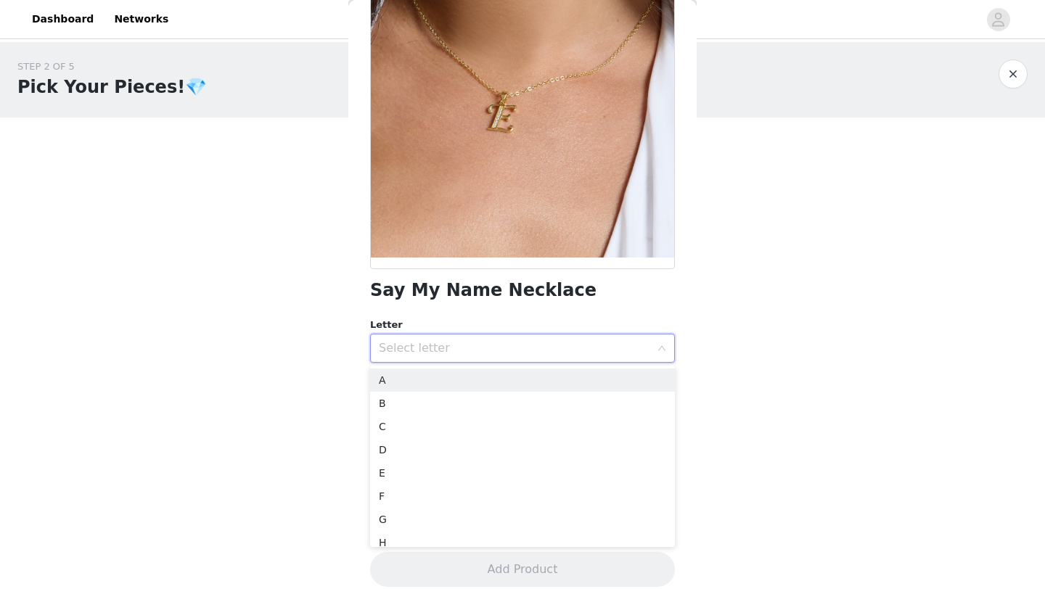
click at [541, 348] on div "Select letter" at bounding box center [514, 348] width 271 height 15
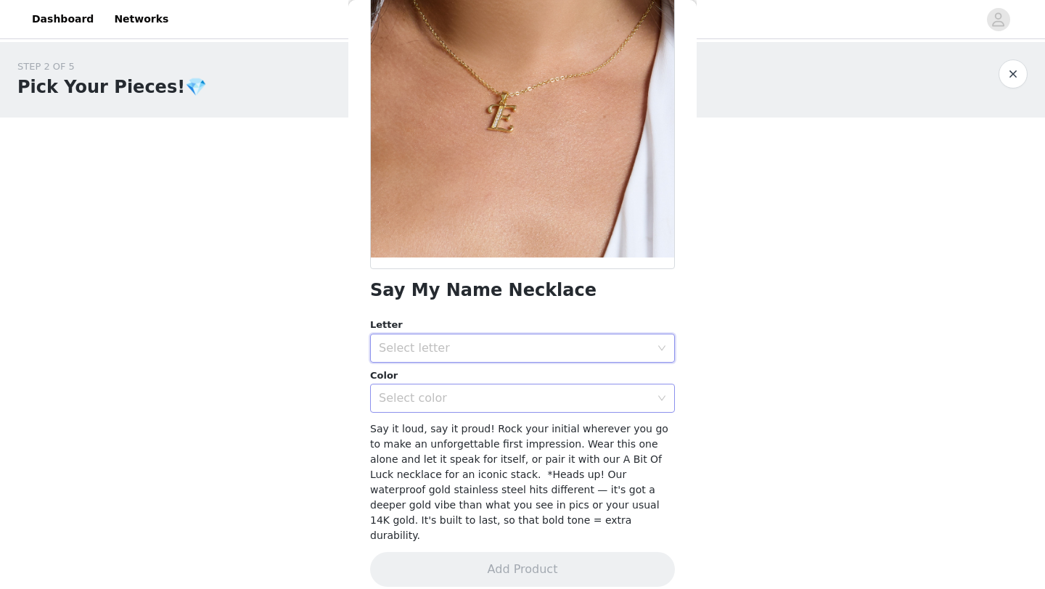
click at [525, 402] on div "Select color" at bounding box center [514, 398] width 271 height 15
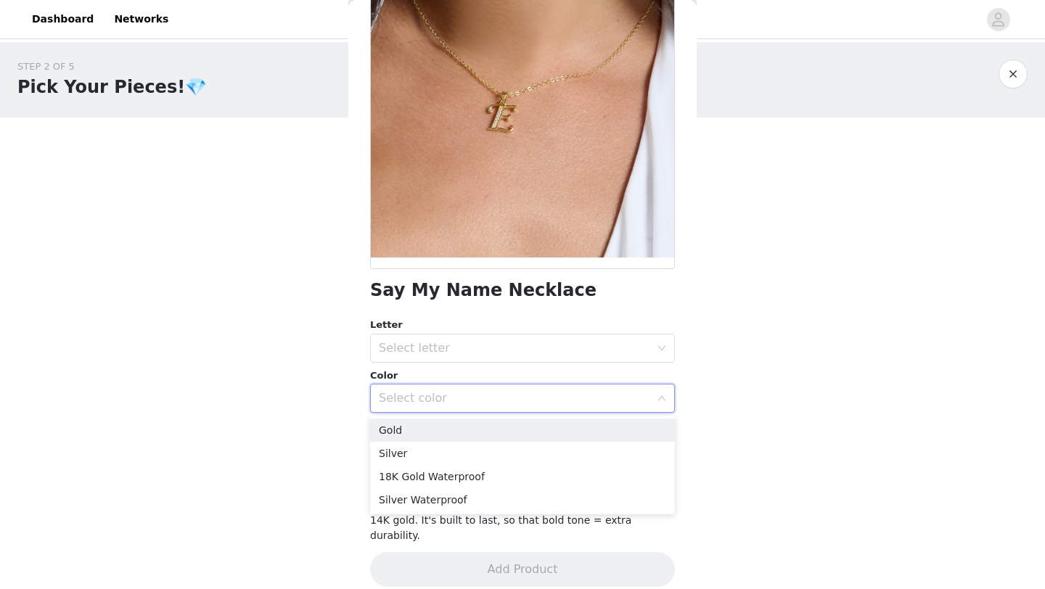
click at [525, 402] on div "Select color" at bounding box center [514, 398] width 271 height 15
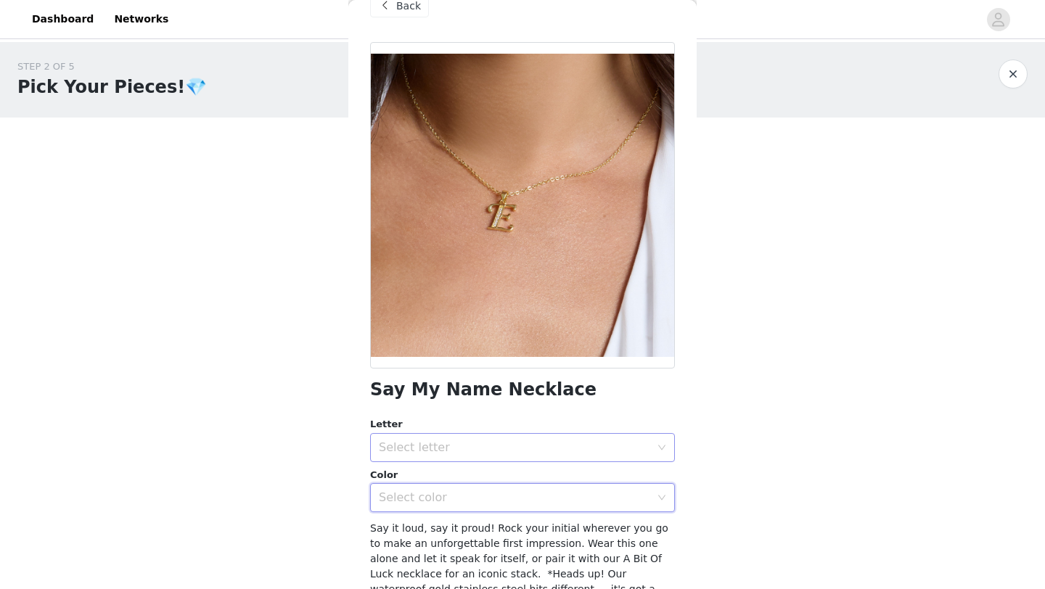
scroll to position [0, 0]
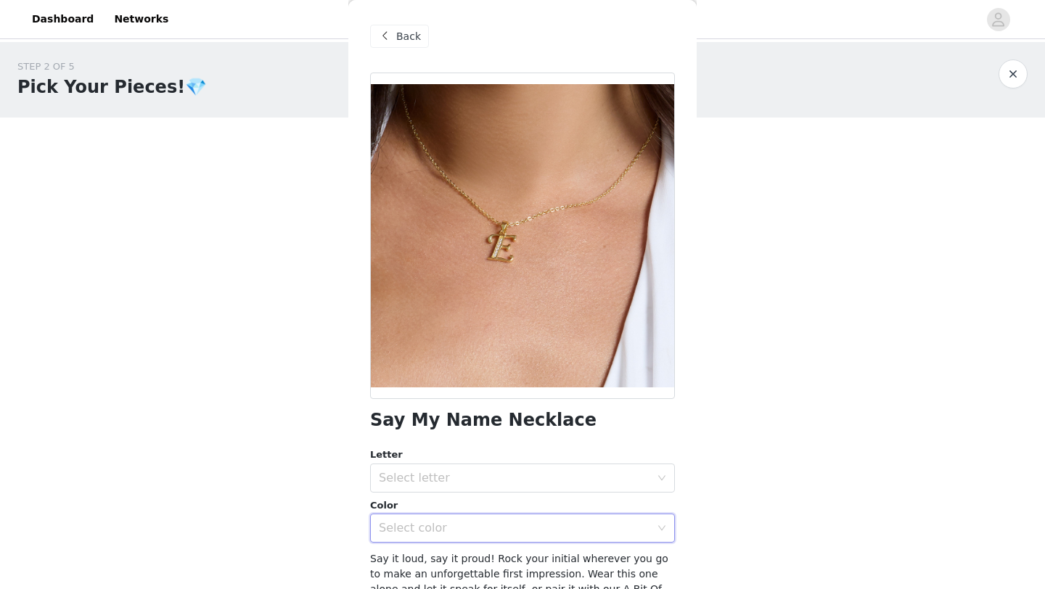
click at [392, 32] on span at bounding box center [384, 36] width 17 height 17
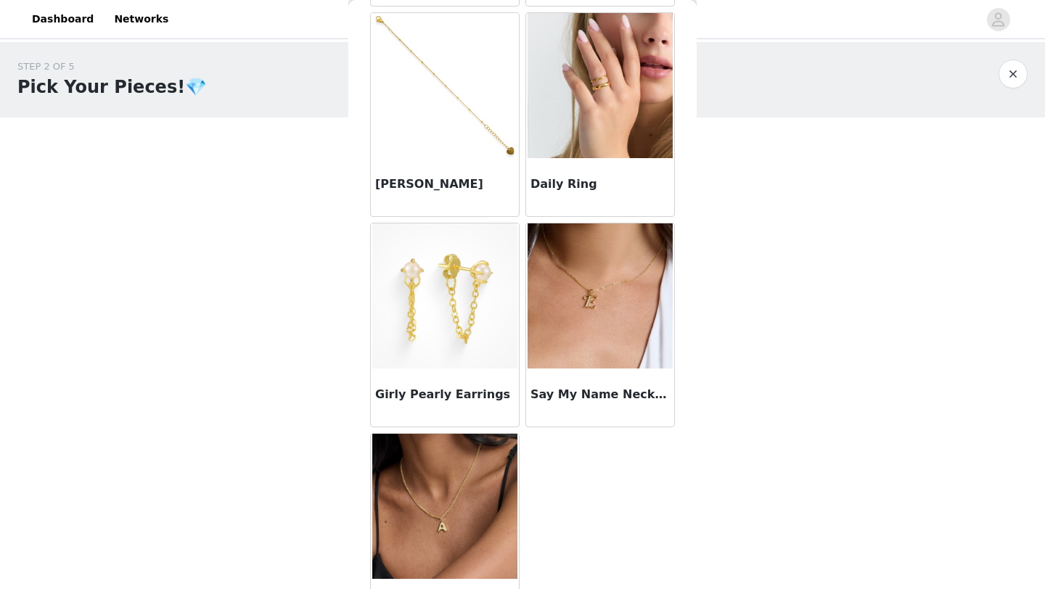
scroll to position [1164, 0]
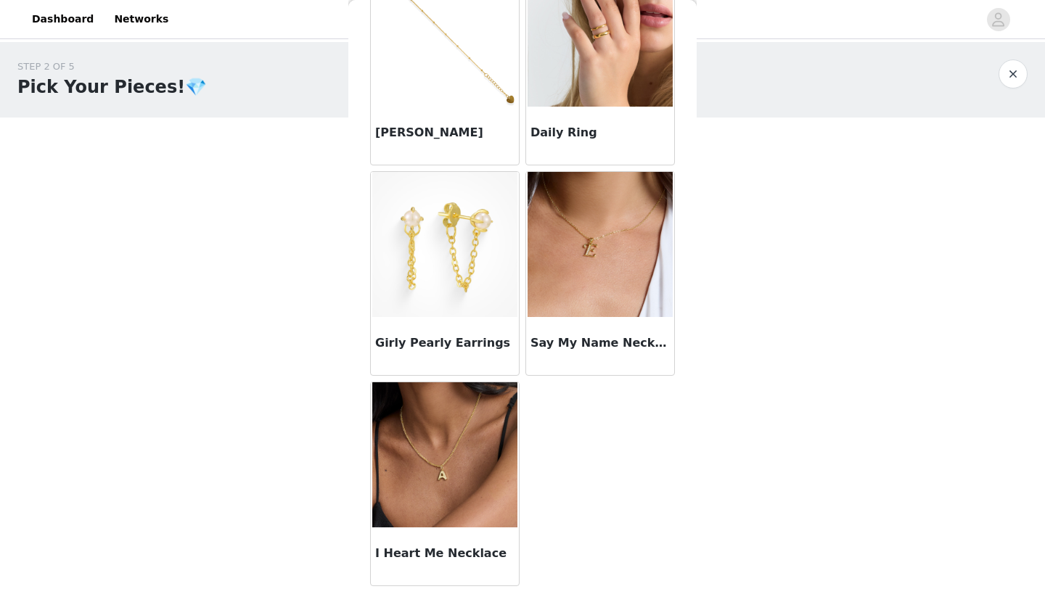
click at [436, 488] on img at bounding box center [444, 454] width 145 height 145
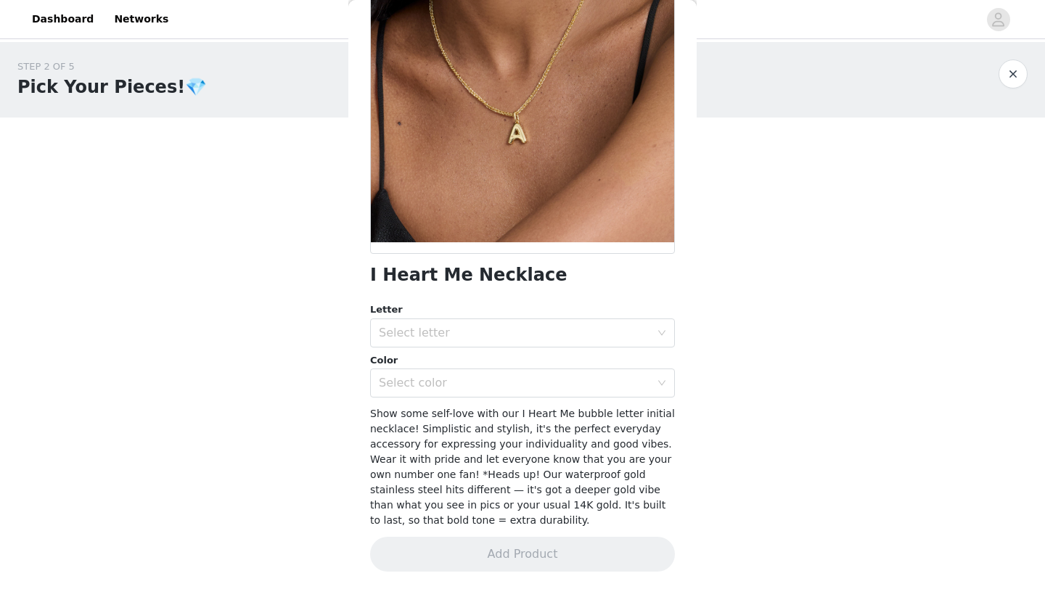
scroll to position [0, 0]
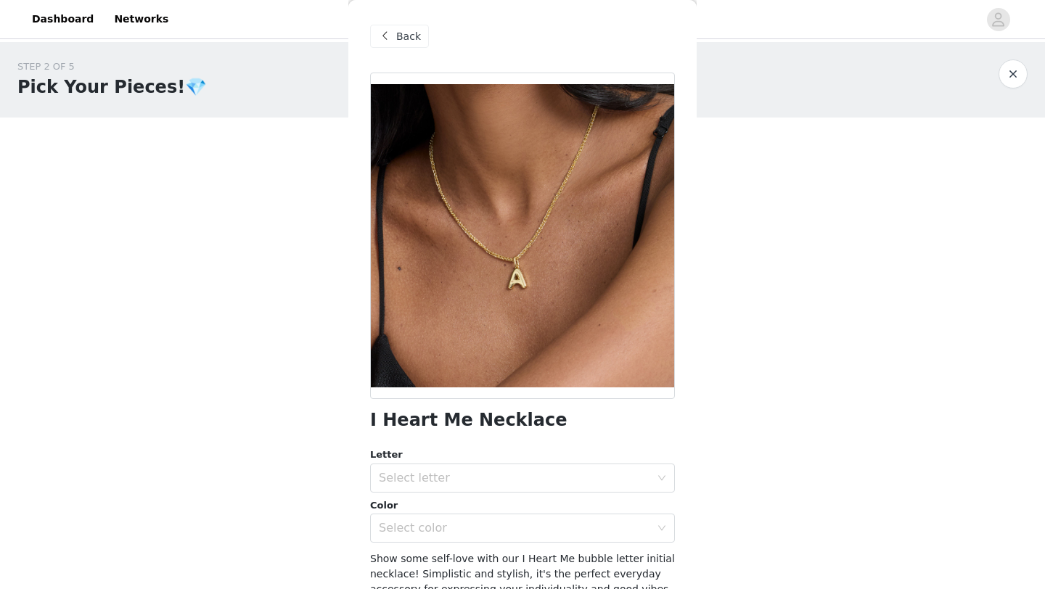
click at [380, 33] on span at bounding box center [384, 36] width 17 height 17
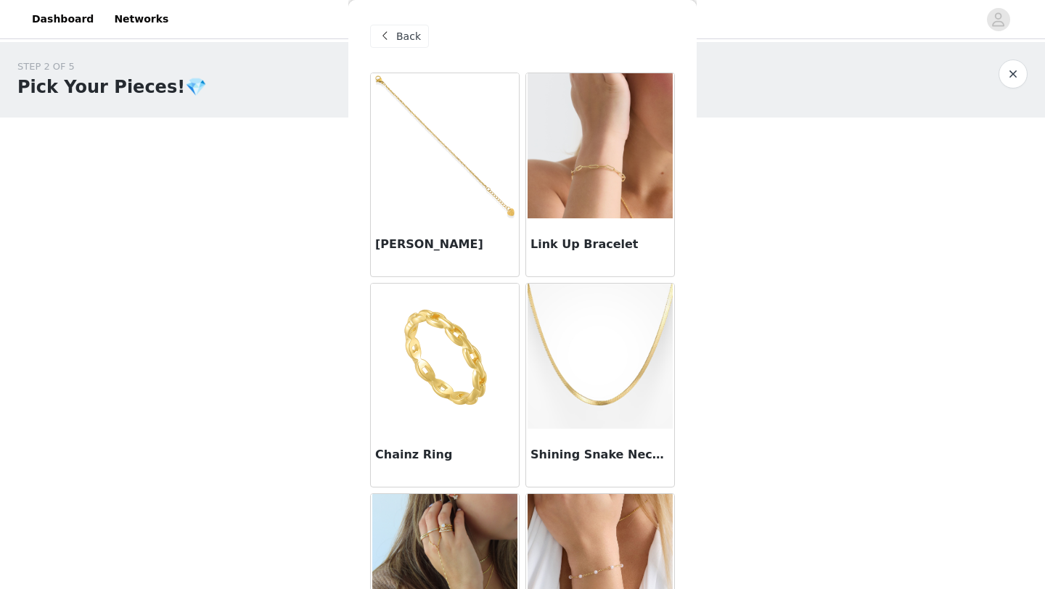
click at [424, 356] on img at bounding box center [444, 356] width 145 height 145
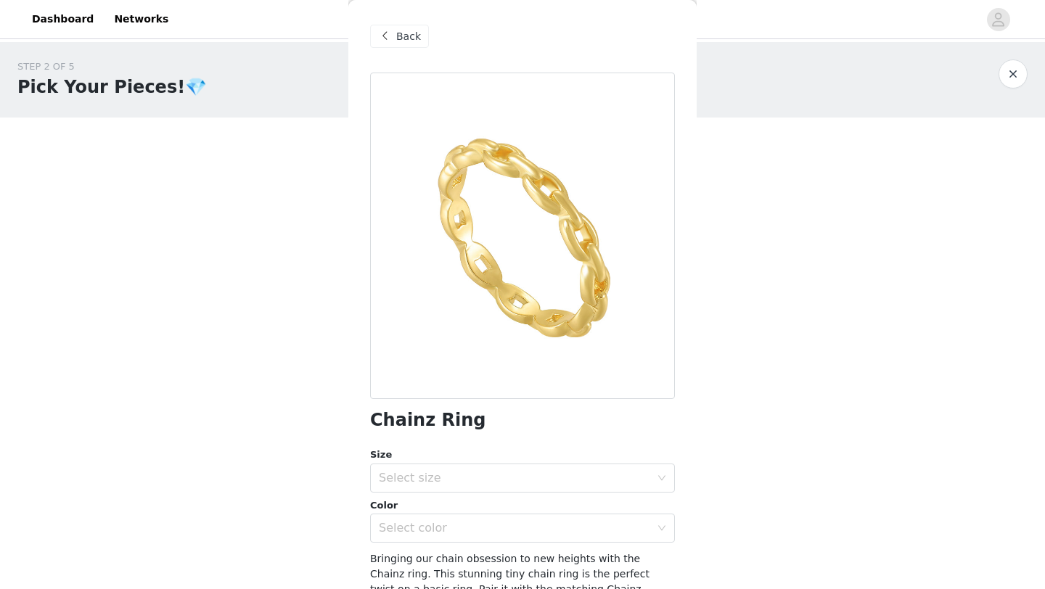
click at [381, 35] on span at bounding box center [384, 36] width 17 height 17
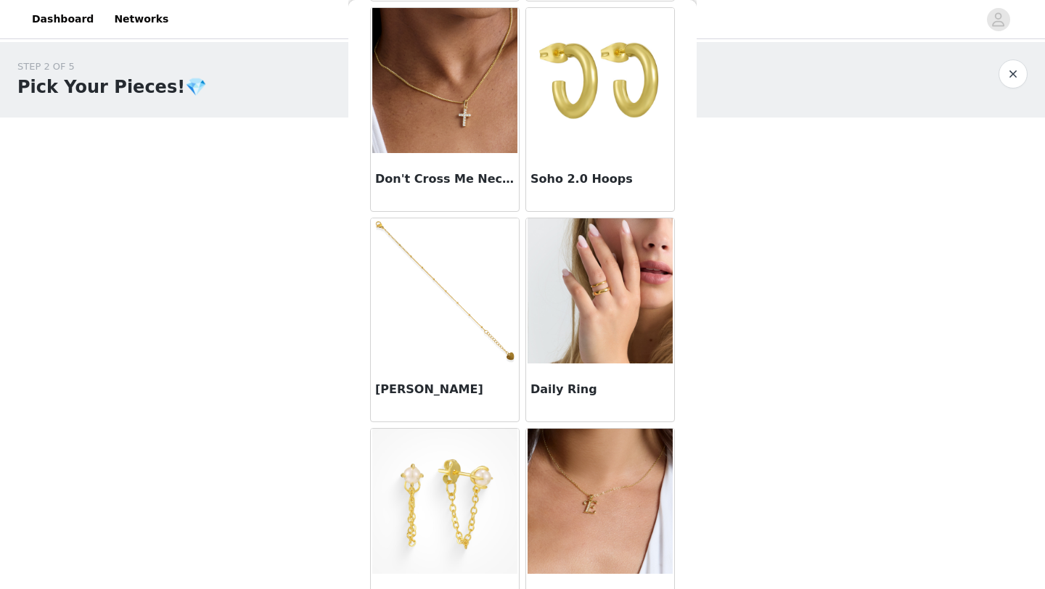
scroll to position [908, 0]
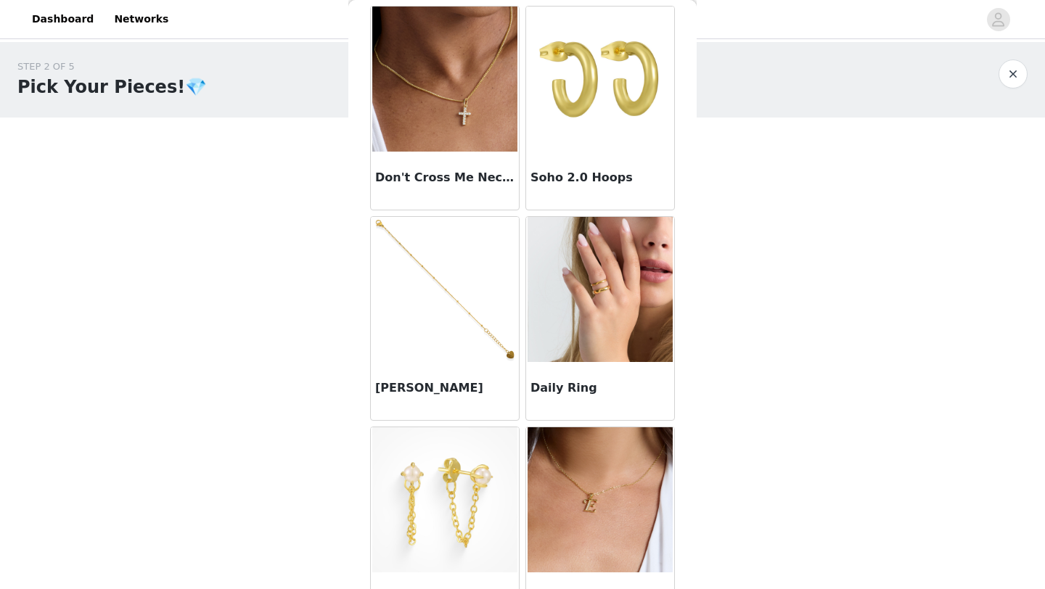
click at [621, 333] on img at bounding box center [599, 289] width 145 height 145
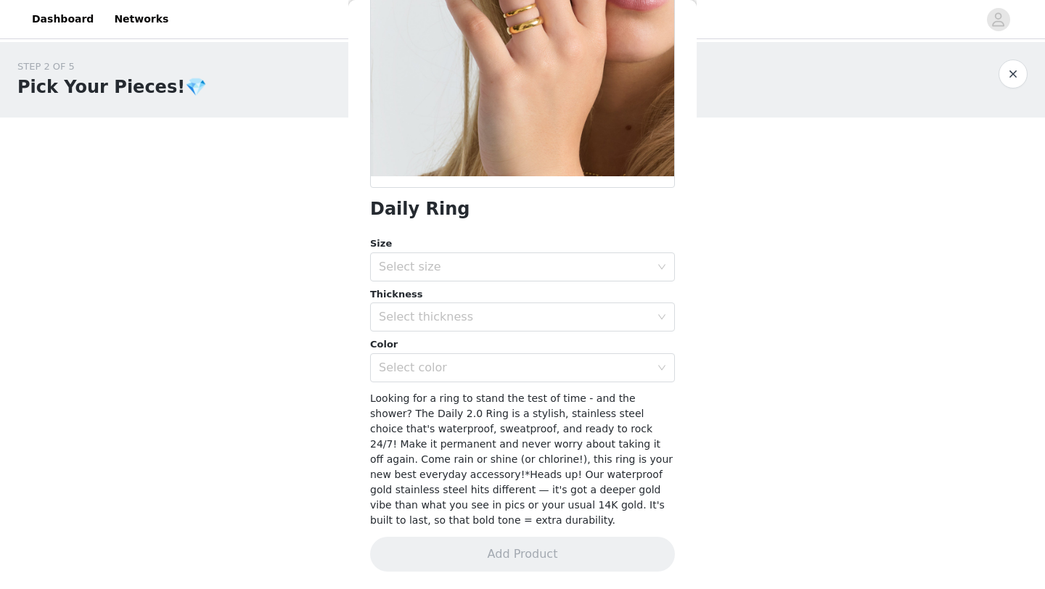
scroll to position [210, 0]
click at [502, 279] on div "Select size" at bounding box center [518, 268] width 278 height 28
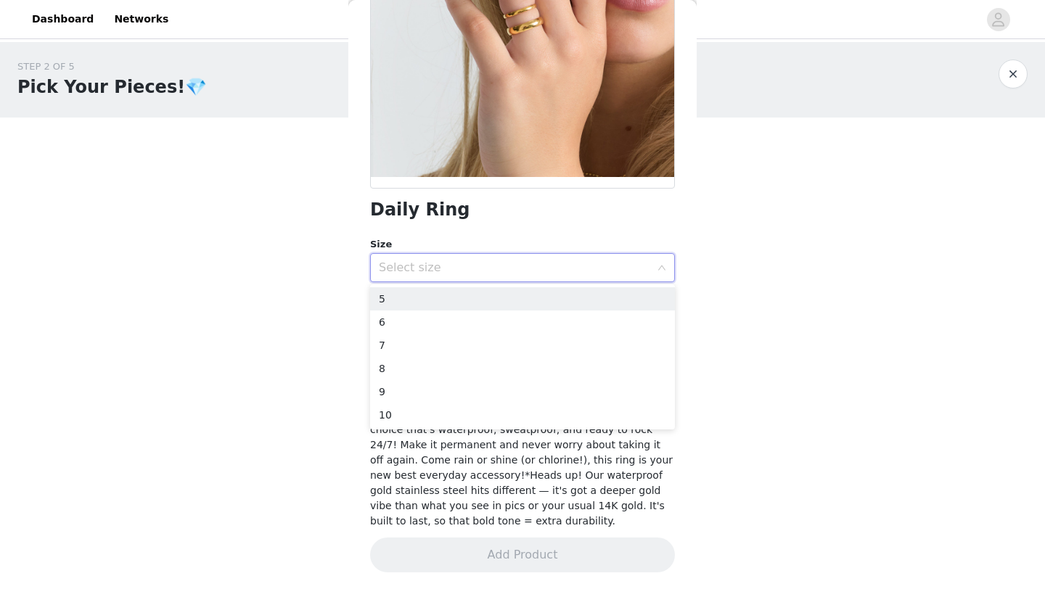
click at [502, 279] on div "Select size" at bounding box center [518, 268] width 278 height 28
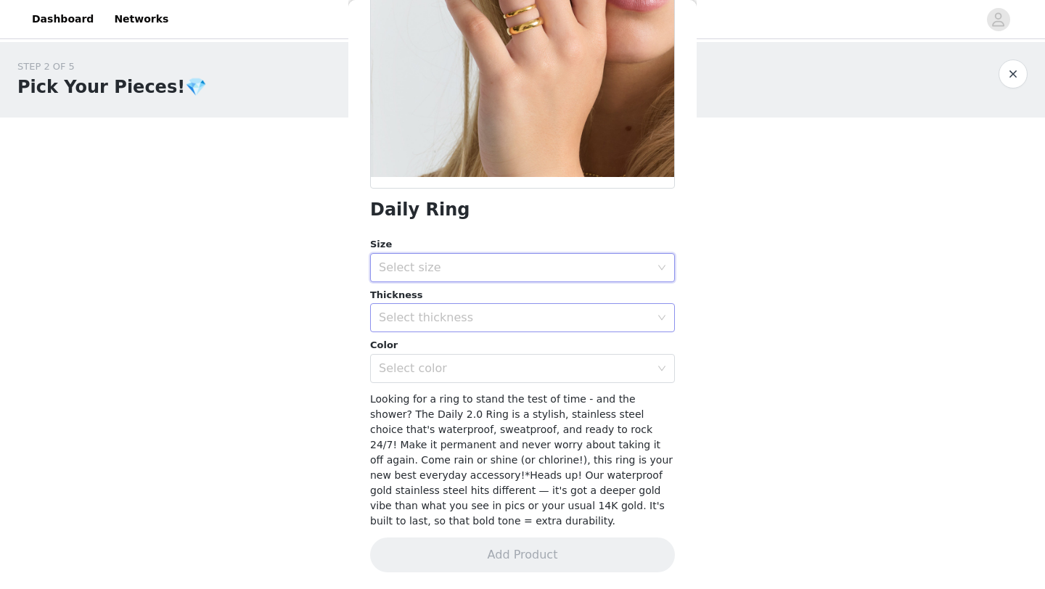
click at [466, 324] on div "Select thickness" at bounding box center [514, 318] width 271 height 15
click at [438, 397] on li "6MM" at bounding box center [522, 396] width 305 height 23
click at [413, 271] on div "Select size" at bounding box center [514, 267] width 271 height 15
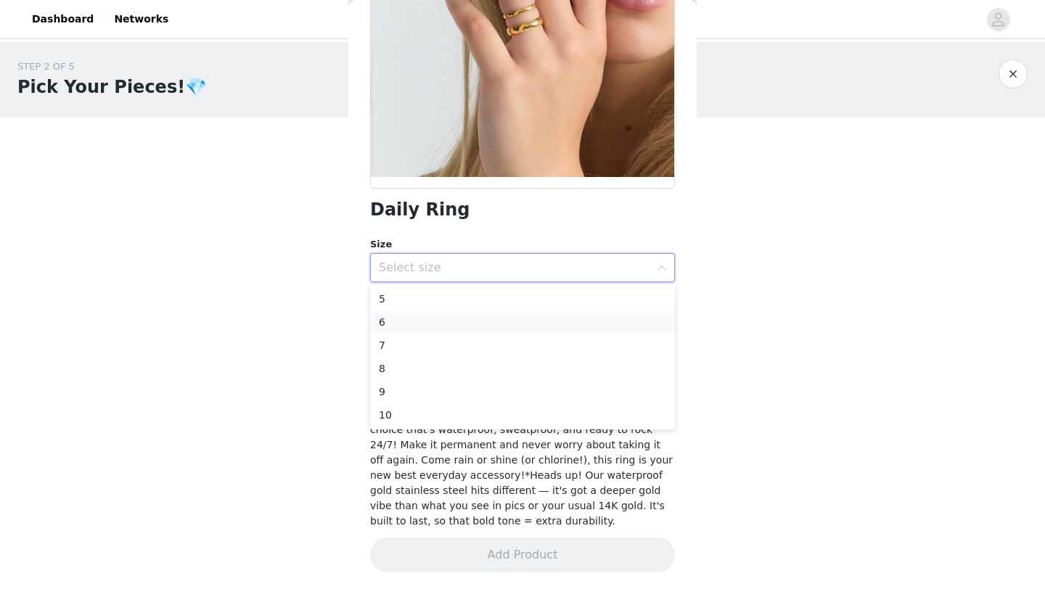
click at [401, 327] on li "6" at bounding box center [522, 322] width 305 height 23
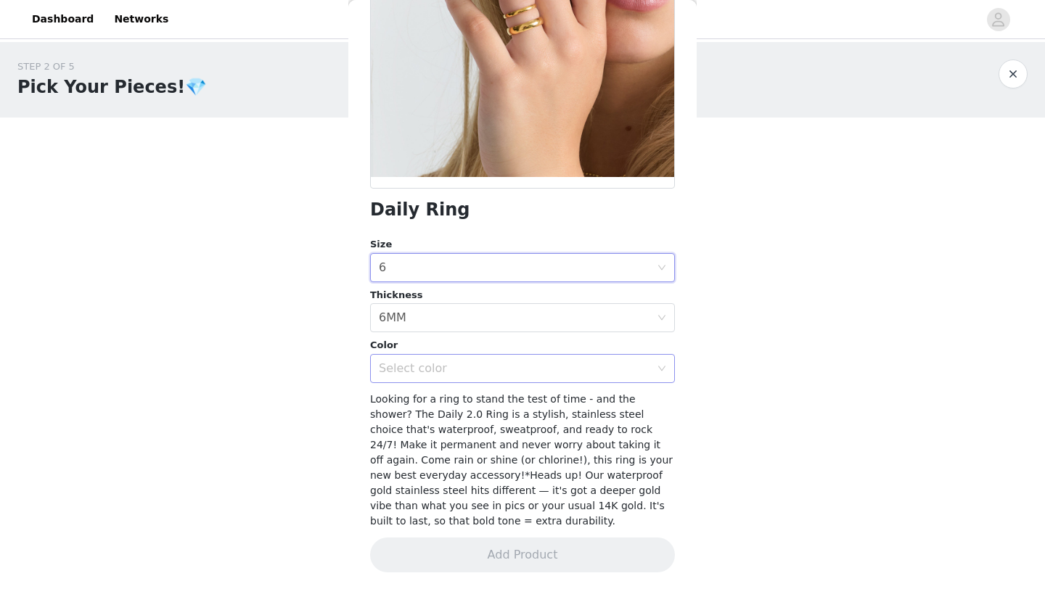
click at [406, 371] on div "Select color" at bounding box center [514, 368] width 271 height 15
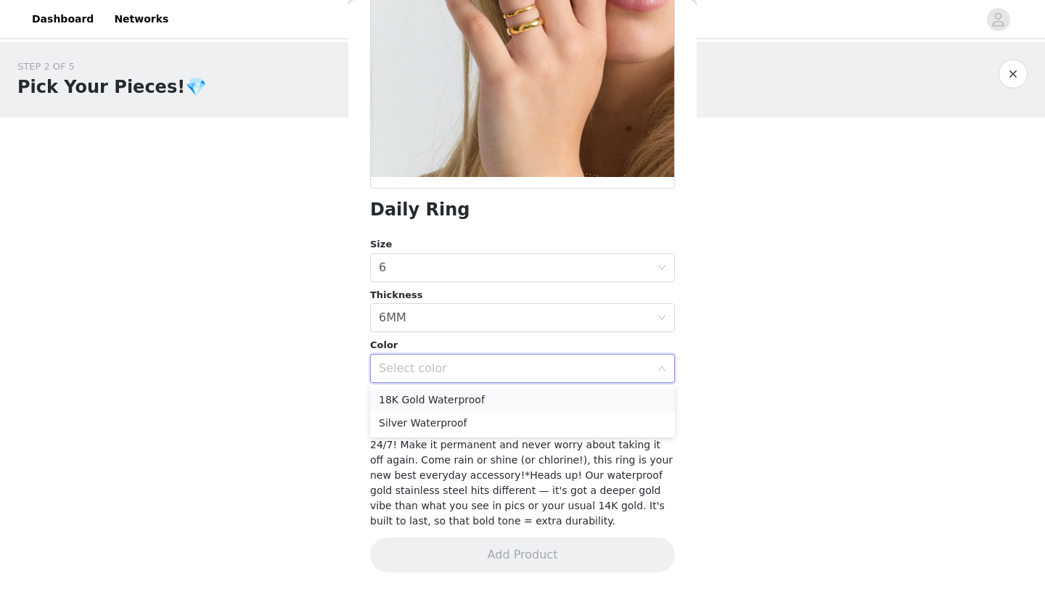
click at [407, 406] on li "18K Gold Waterproof" at bounding box center [522, 399] width 305 height 23
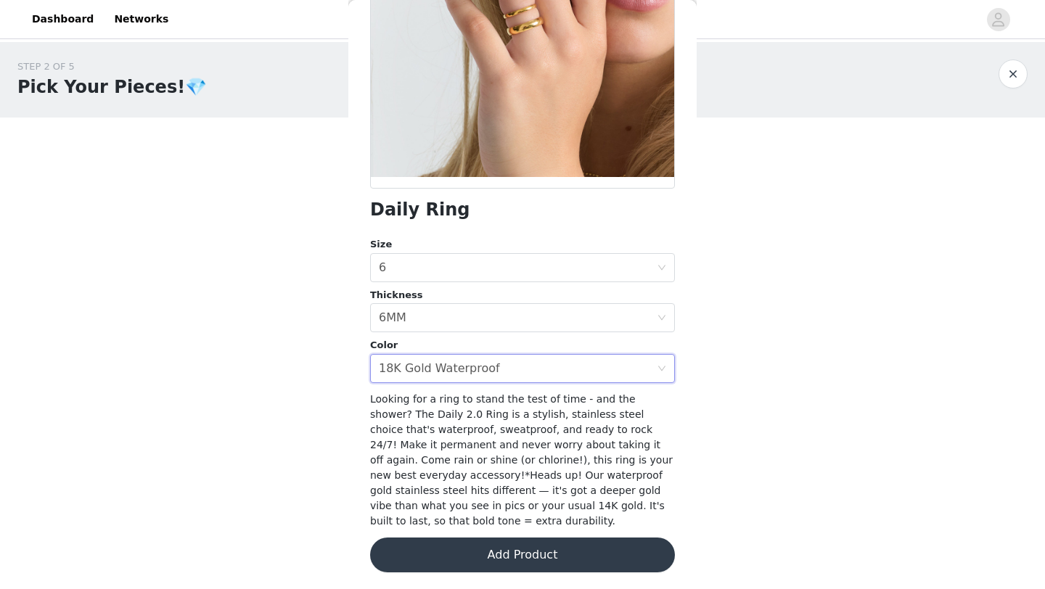
click at [432, 563] on button "Add Product" at bounding box center [522, 555] width 305 height 35
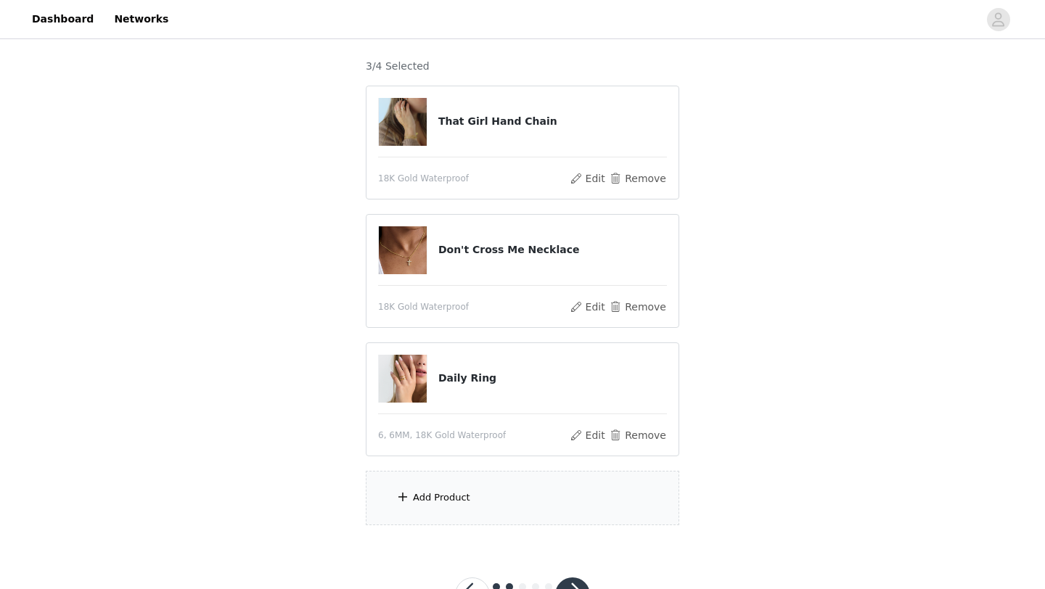
scroll to position [194, 0]
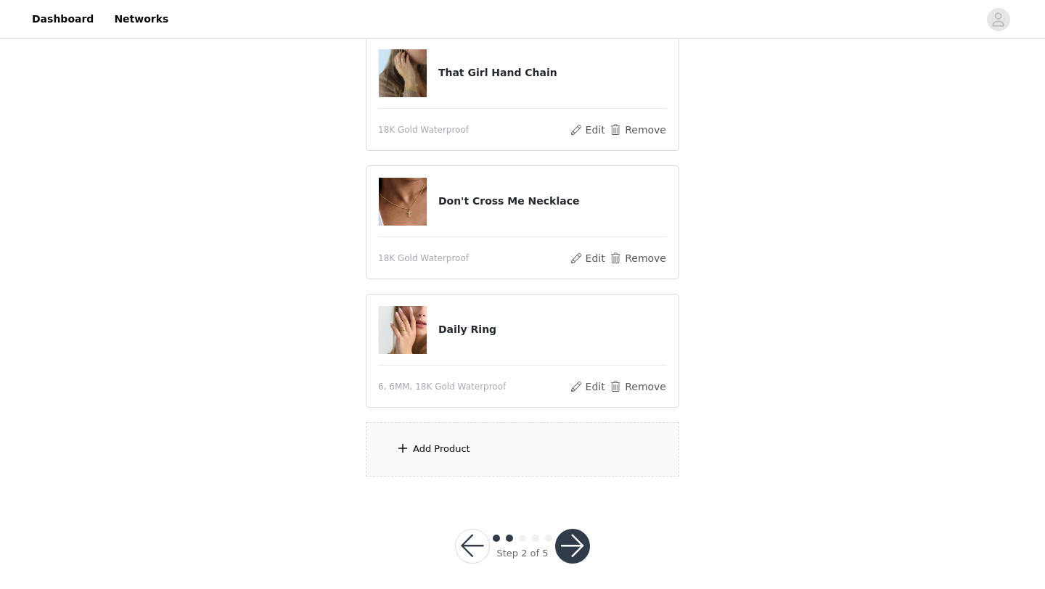
click at [463, 455] on div "Add Product" at bounding box center [441, 449] width 57 height 15
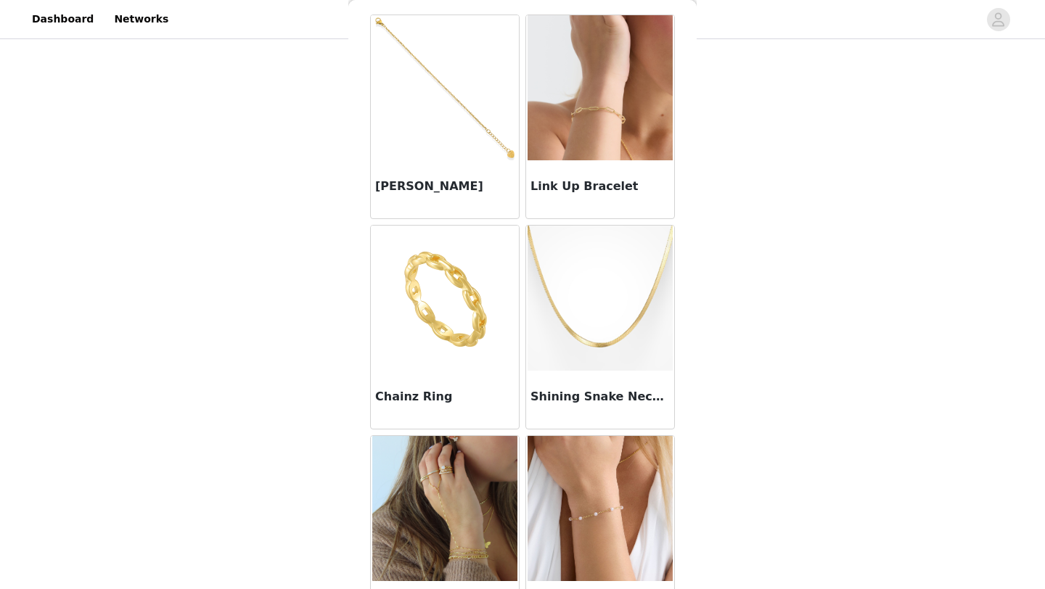
scroll to position [0, 0]
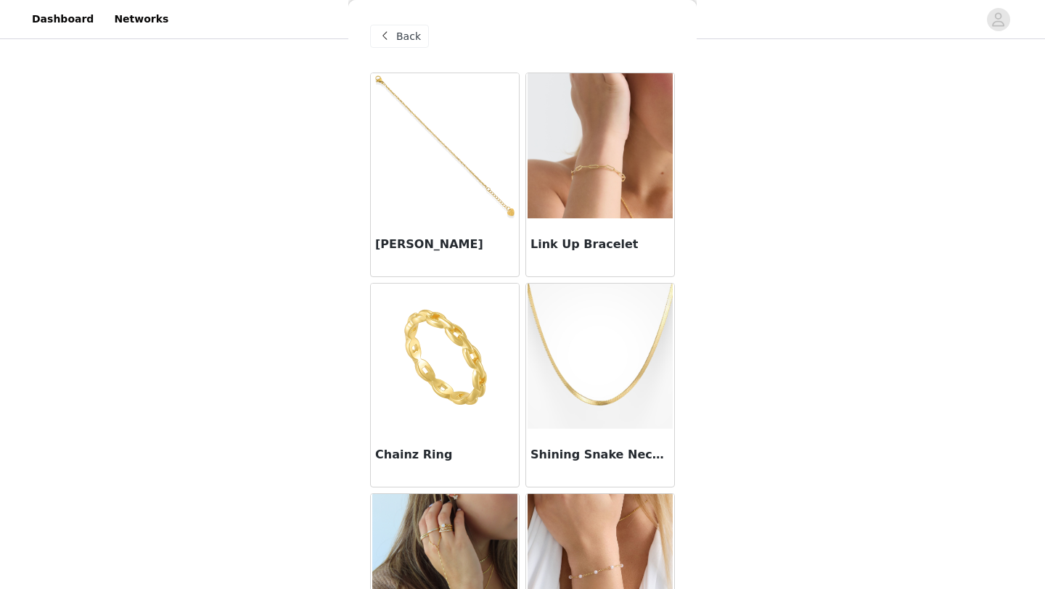
click at [453, 390] on img at bounding box center [444, 356] width 145 height 145
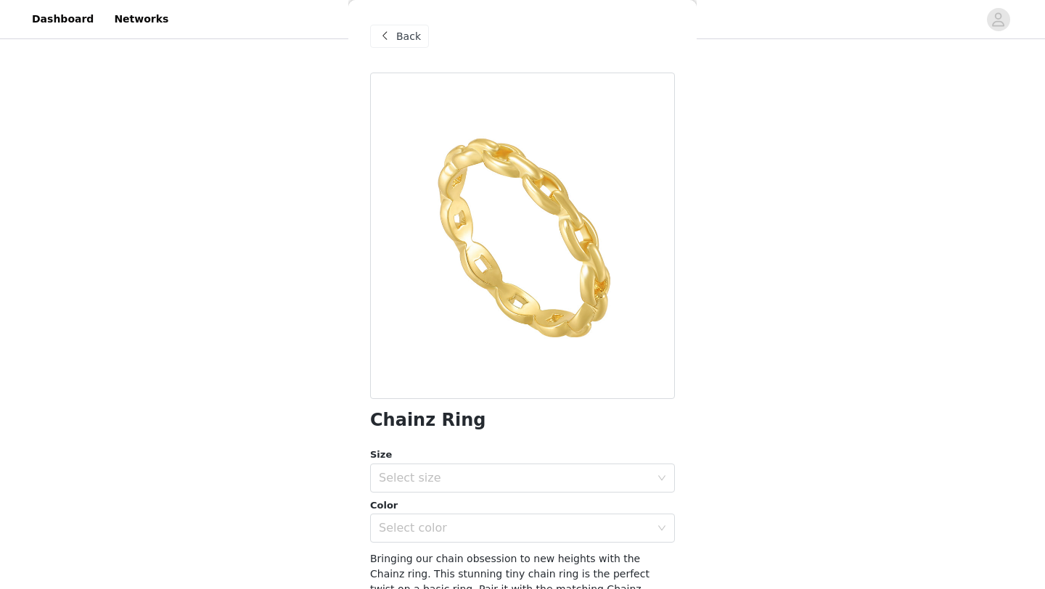
click at [382, 34] on span at bounding box center [384, 36] width 17 height 17
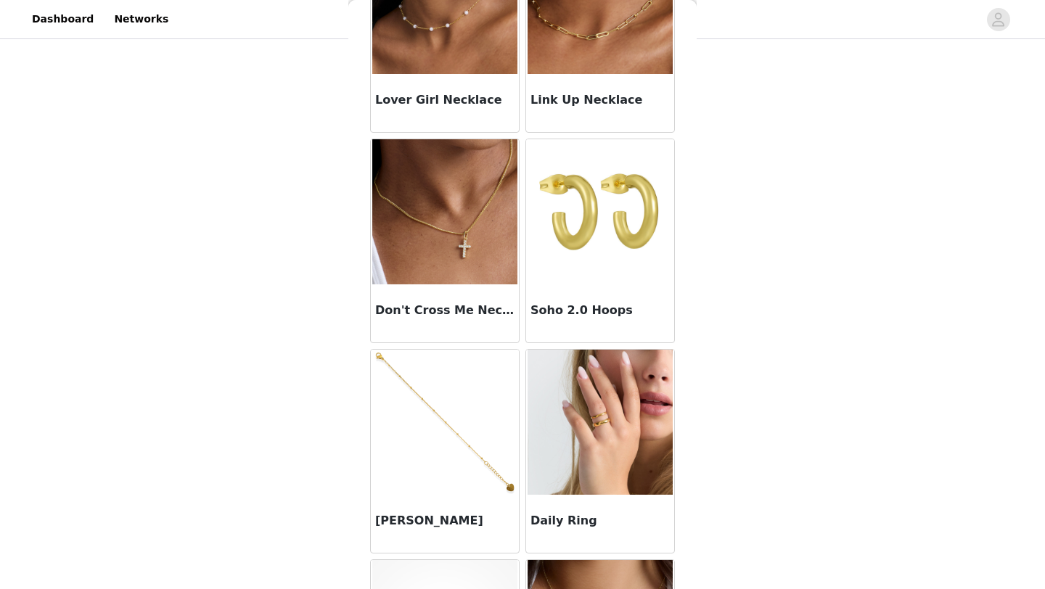
scroll to position [965, 0]
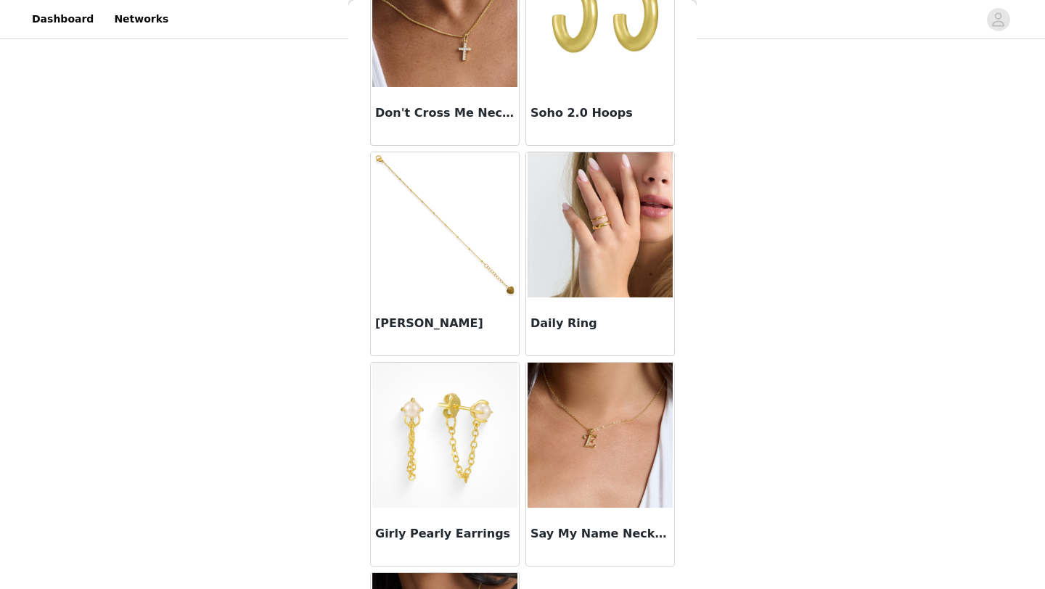
click at [472, 265] on img at bounding box center [444, 224] width 145 height 145
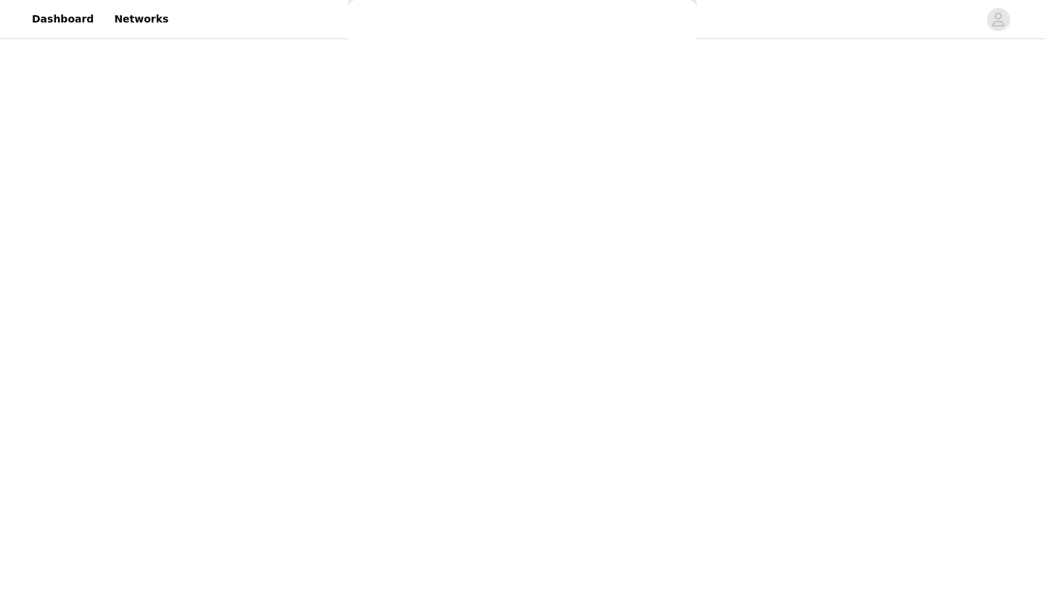
scroll to position [33, 0]
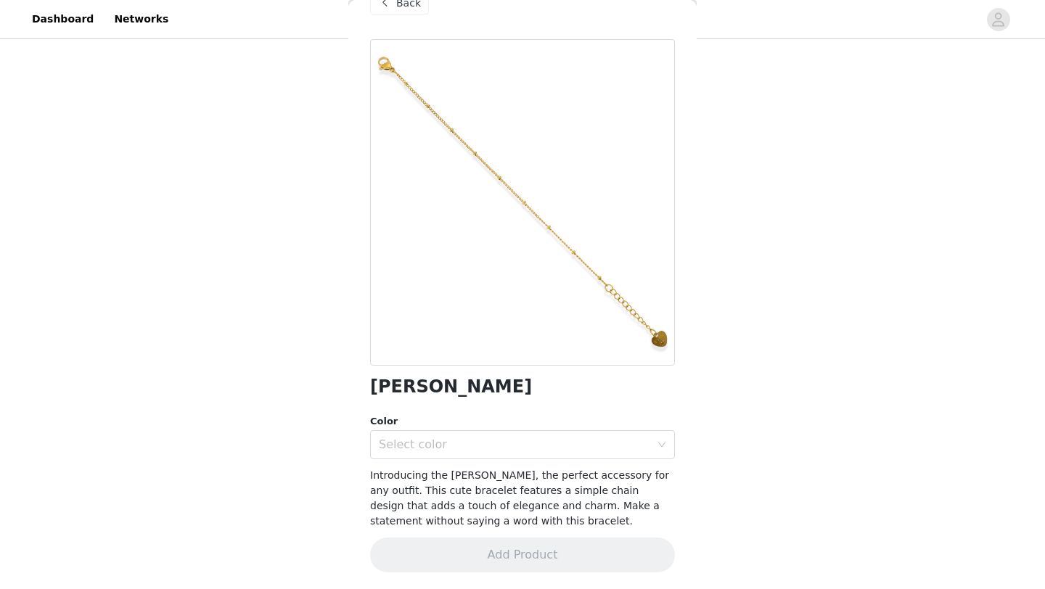
click at [395, 12] on div "Back" at bounding box center [399, 2] width 59 height 23
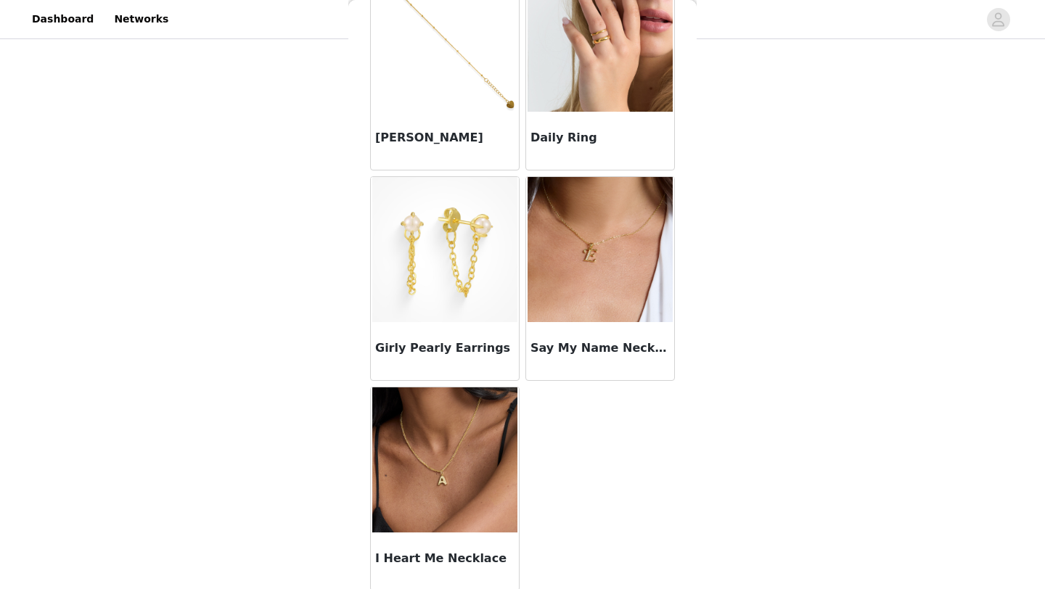
scroll to position [1164, 0]
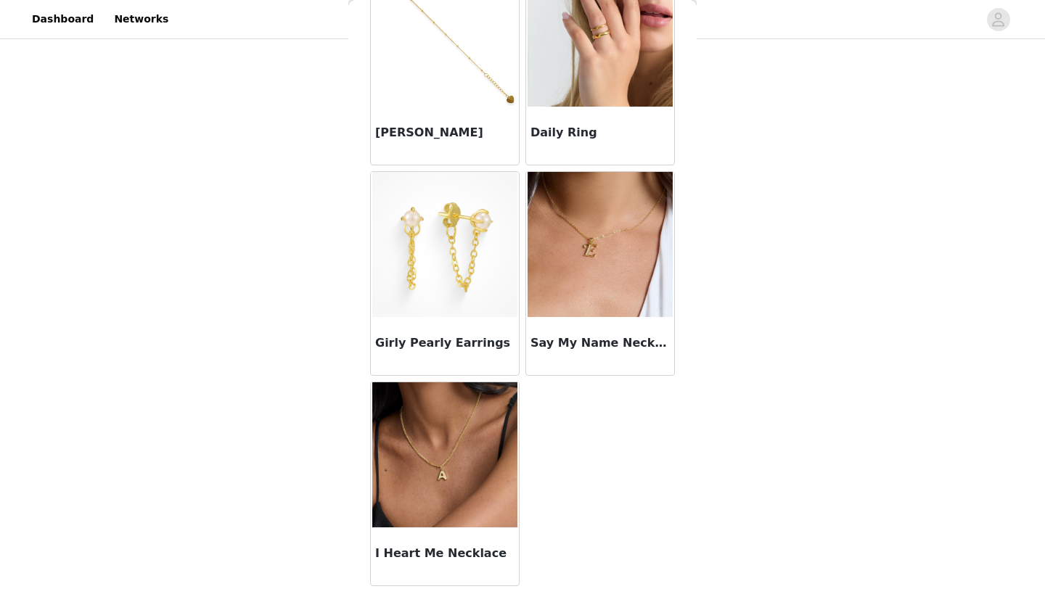
click at [399, 430] on img at bounding box center [444, 454] width 145 height 145
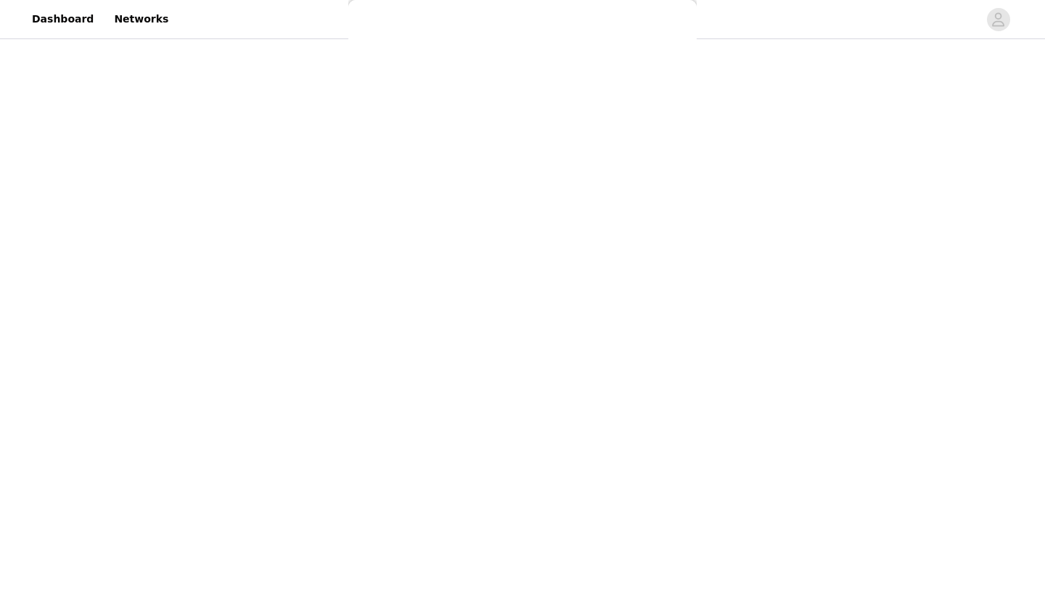
scroll to position [145, 0]
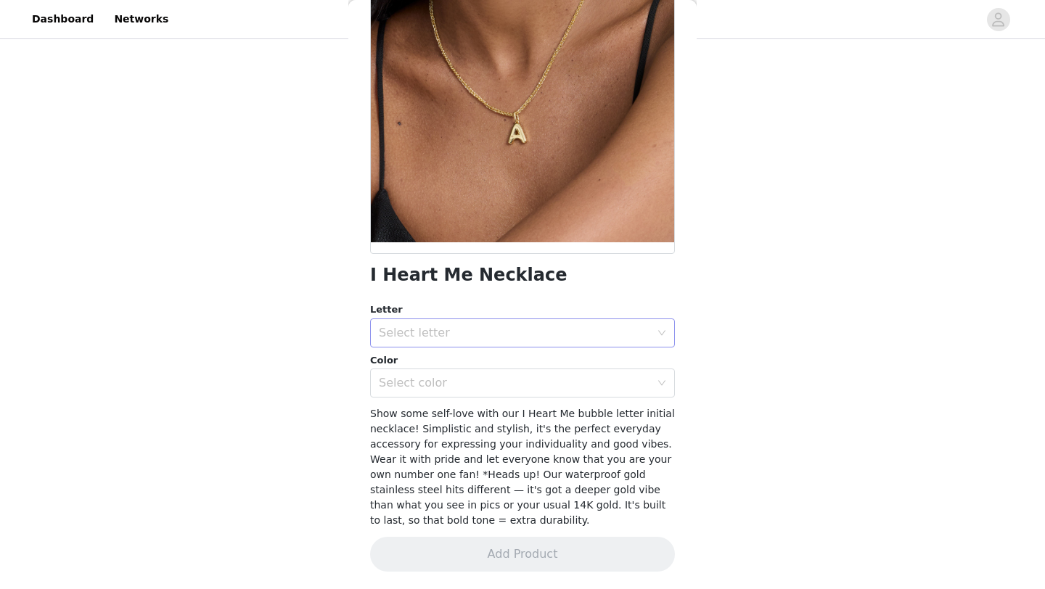
click at [448, 332] on div "Select letter" at bounding box center [514, 333] width 271 height 15
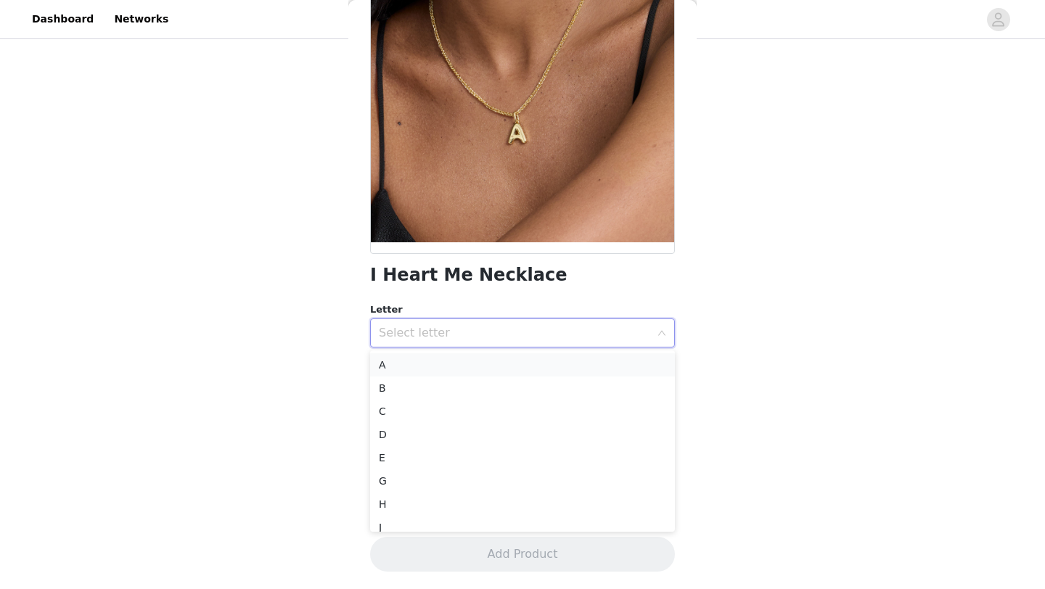
click at [444, 368] on li "A" at bounding box center [522, 364] width 305 height 23
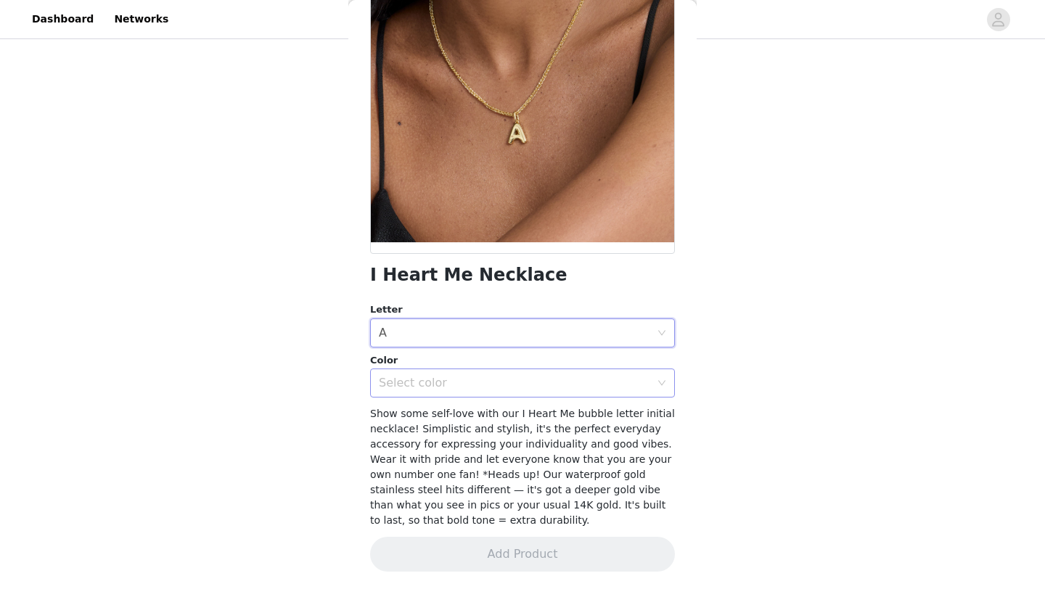
click at [448, 390] on div "Select color" at bounding box center [514, 383] width 271 height 15
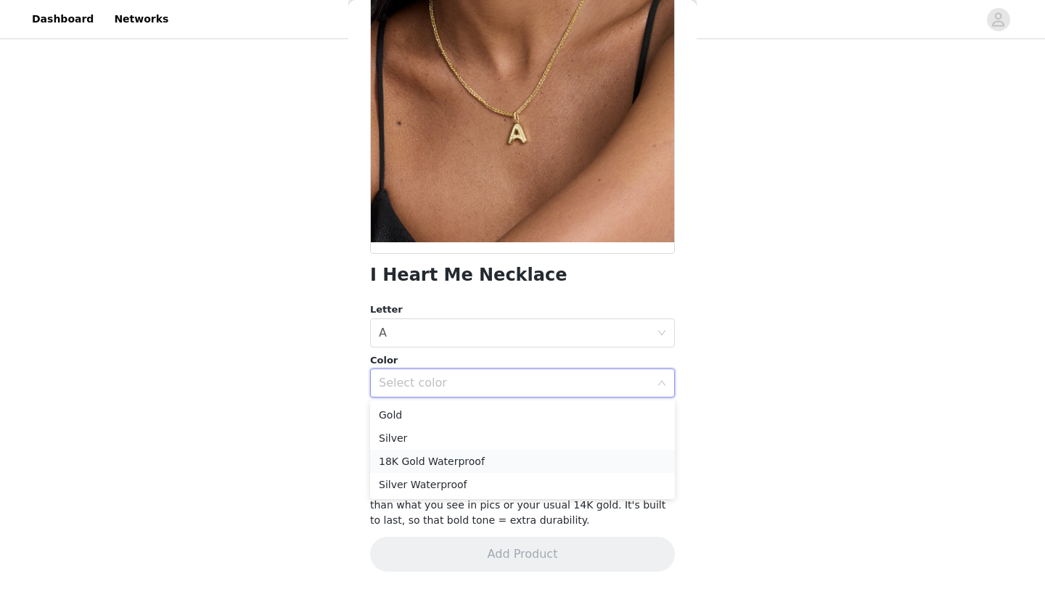
click at [437, 452] on li "18K Gold Waterproof" at bounding box center [522, 461] width 305 height 23
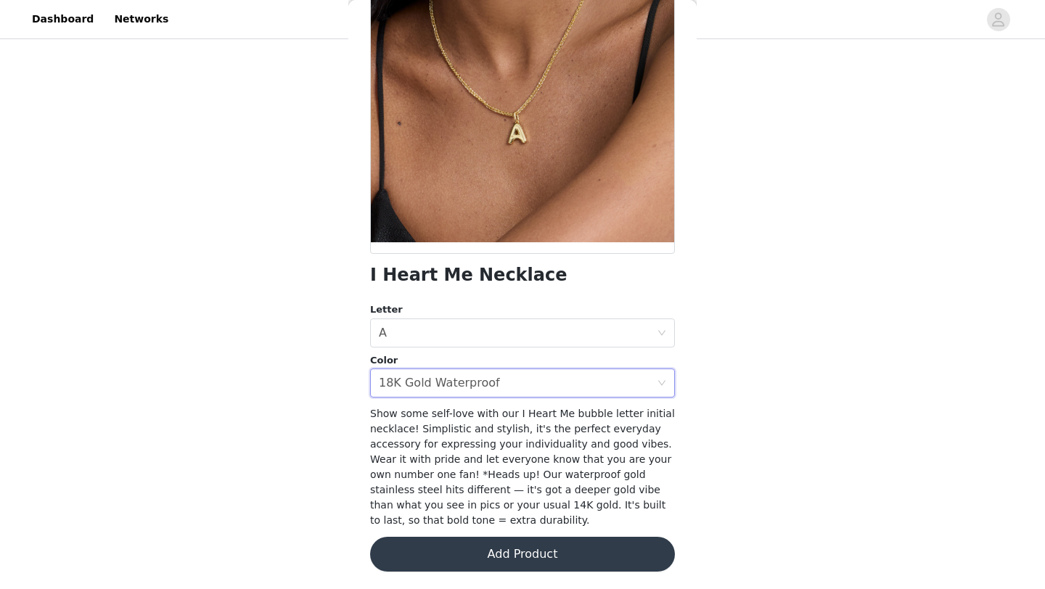
click at [441, 553] on button "Add Product" at bounding box center [522, 554] width 305 height 35
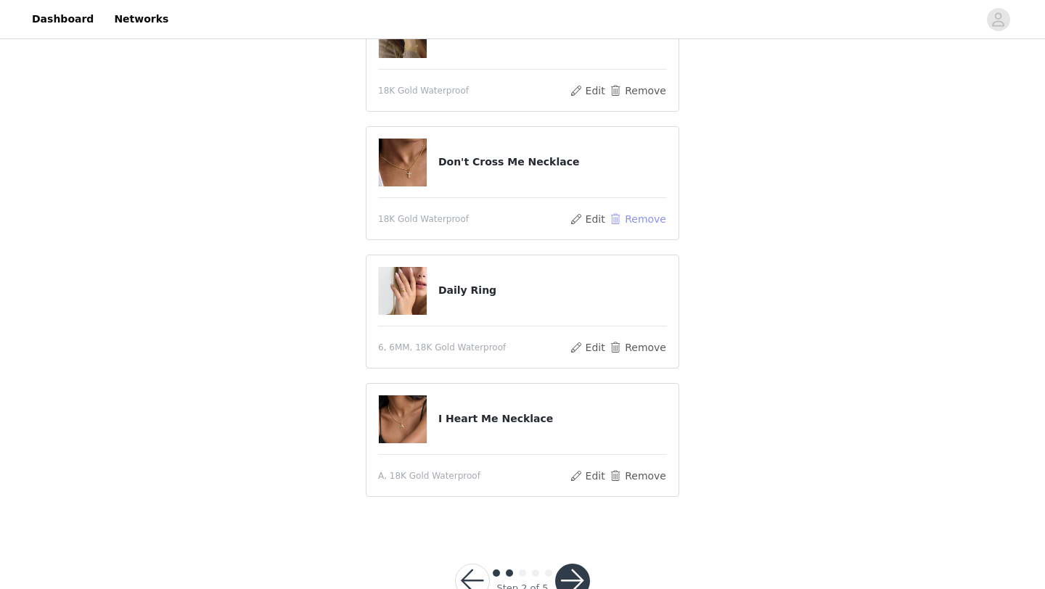
click at [641, 216] on button "Remove" at bounding box center [638, 218] width 58 height 17
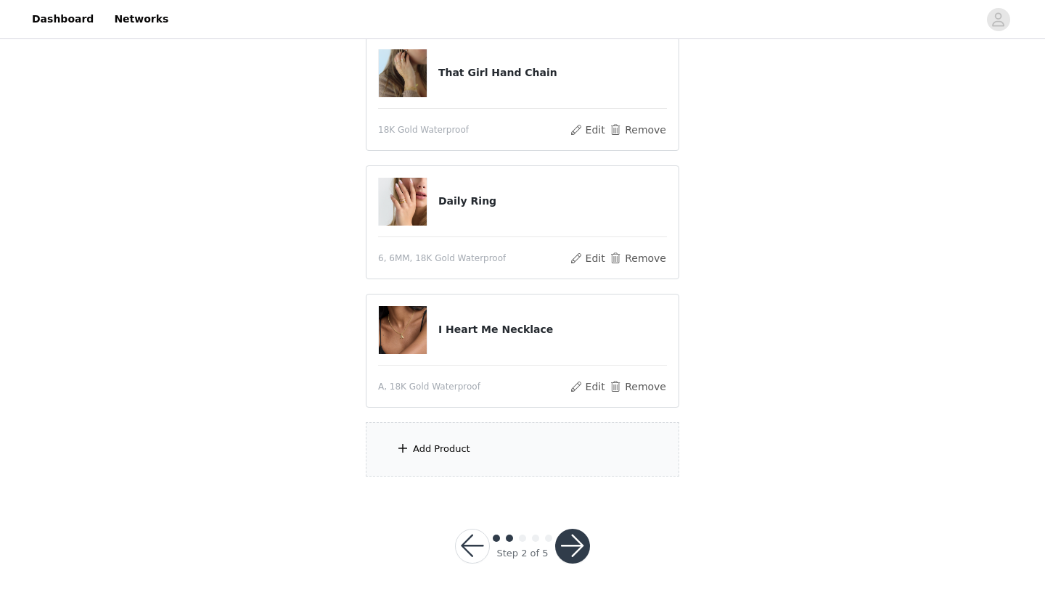
click at [490, 465] on div "Add Product" at bounding box center [522, 449] width 313 height 54
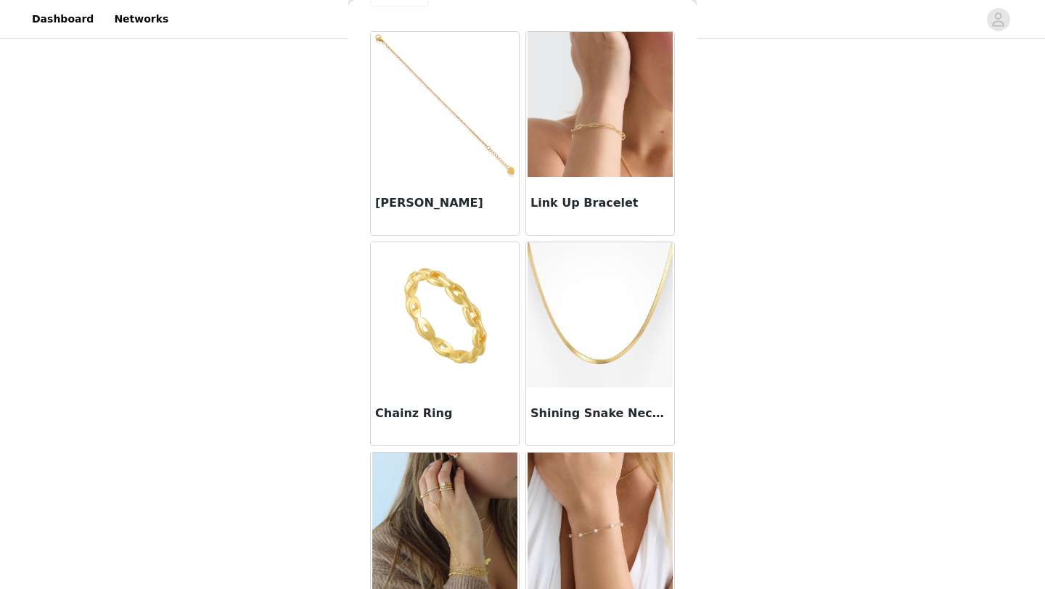
scroll to position [0, 0]
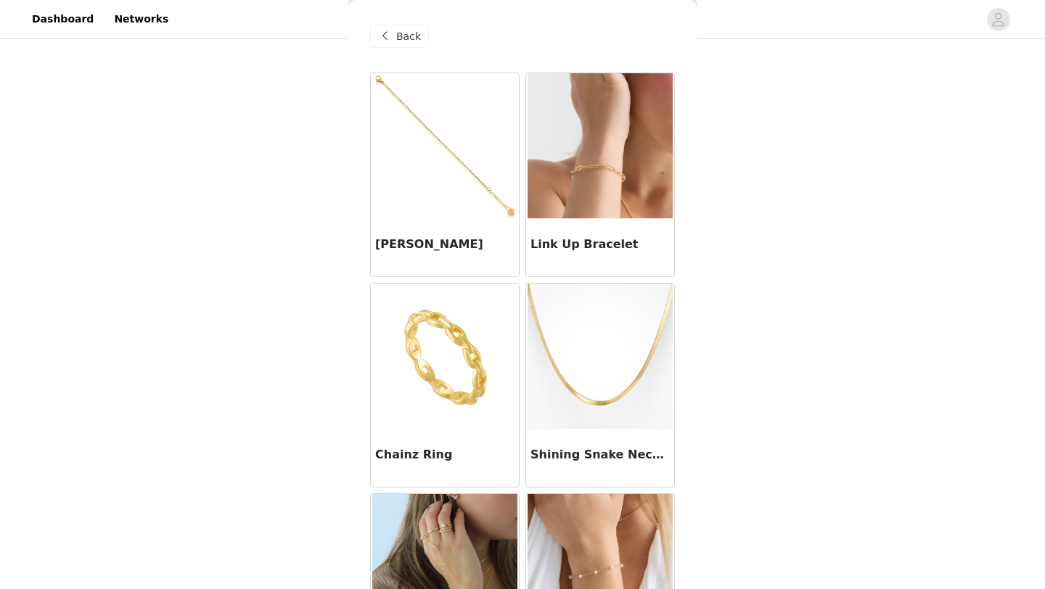
click at [582, 218] on div "Link Up Bracelet" at bounding box center [600, 247] width 148 height 58
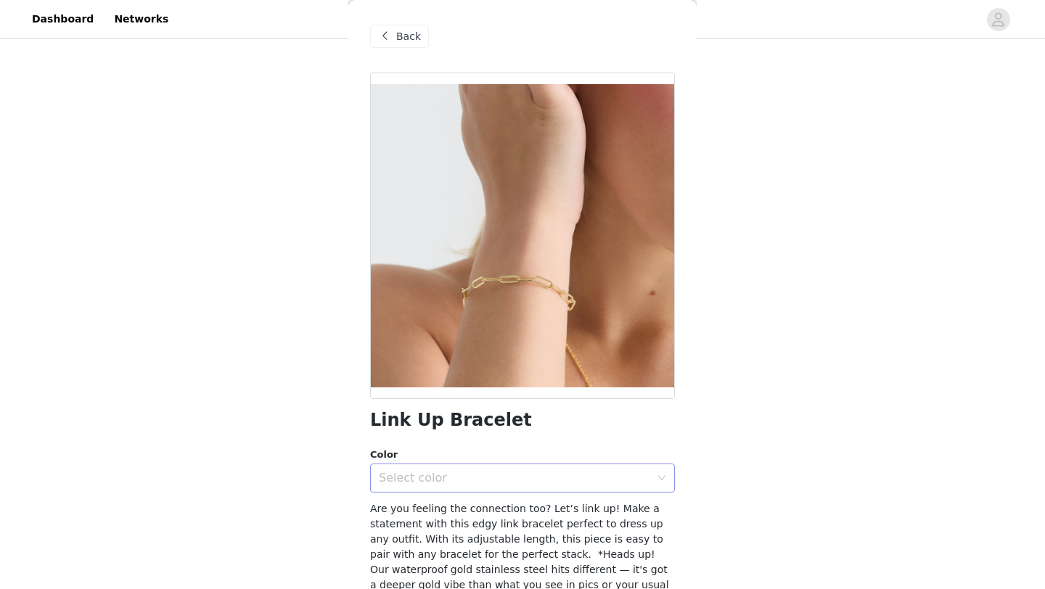
click at [513, 471] on div "Select color" at bounding box center [514, 478] width 271 height 15
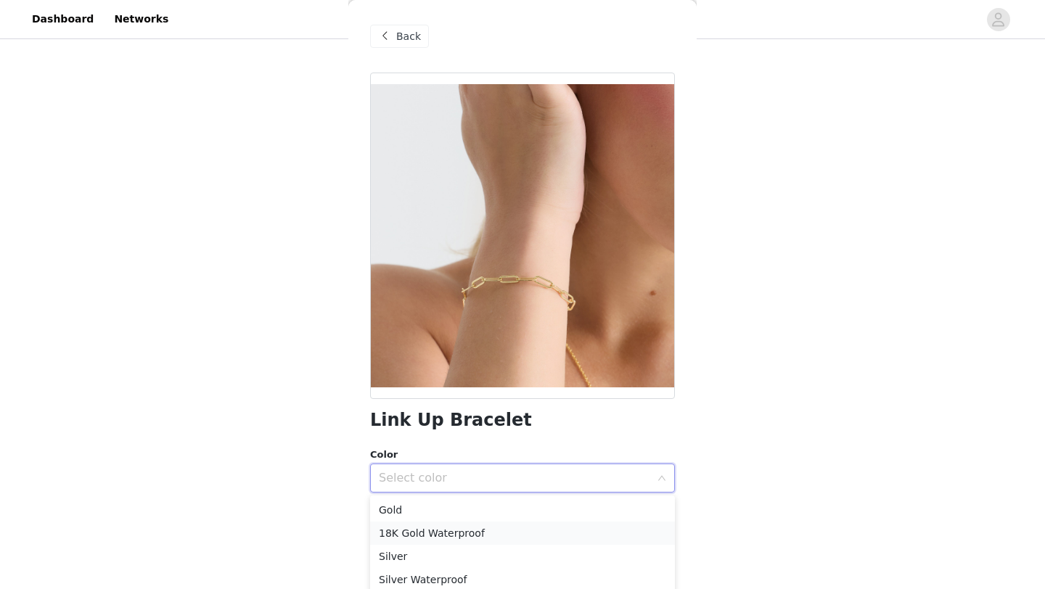
click at [496, 539] on li "18K Gold Waterproof" at bounding box center [522, 533] width 305 height 23
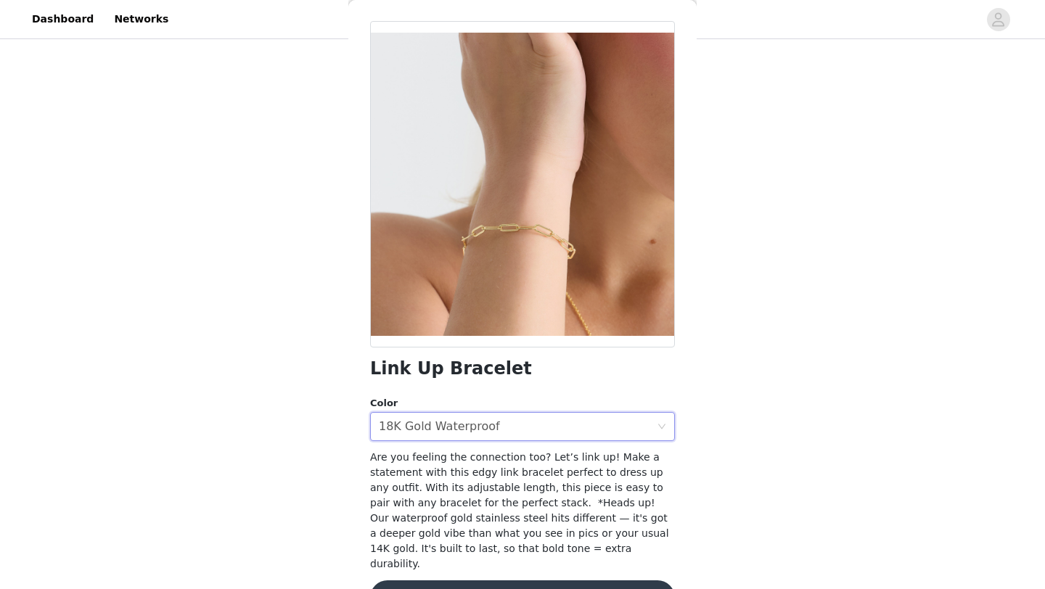
scroll to position [79, 0]
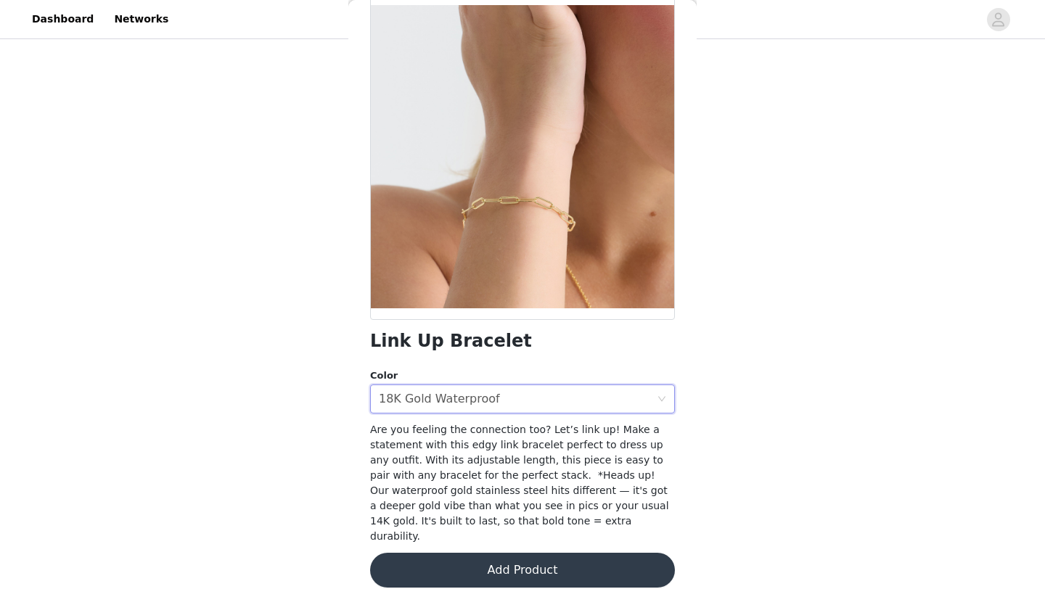
click at [494, 553] on button "Add Product" at bounding box center [522, 570] width 305 height 35
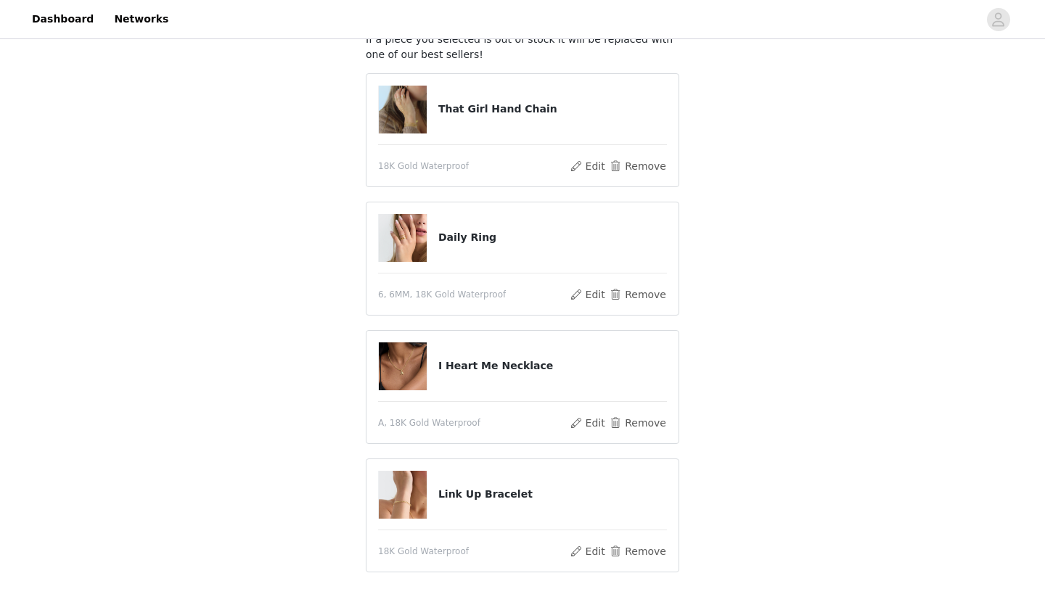
scroll to position [109, 0]
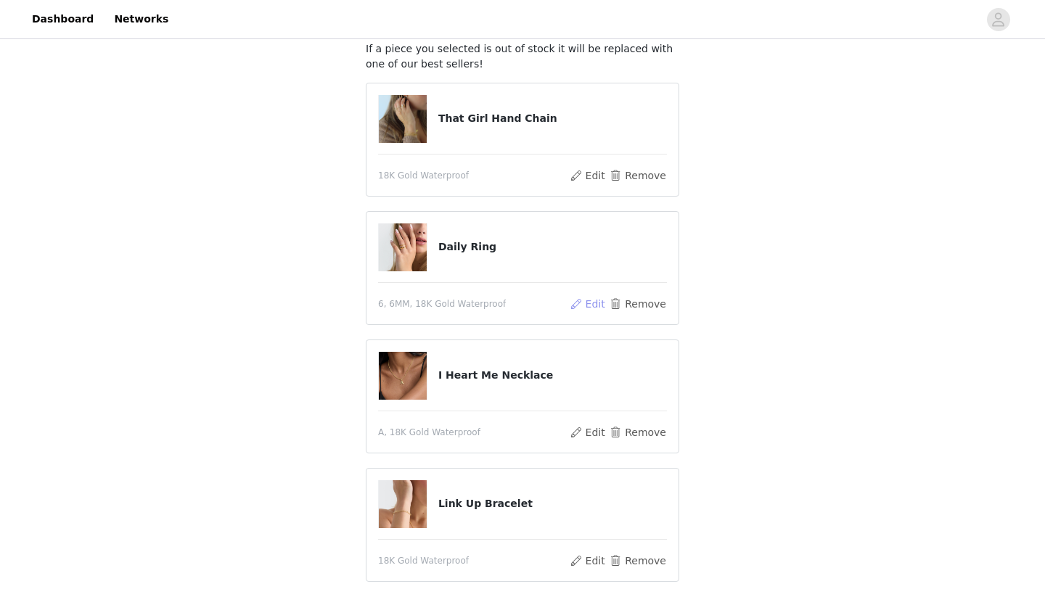
click at [595, 305] on button "Edit" at bounding box center [587, 303] width 37 height 17
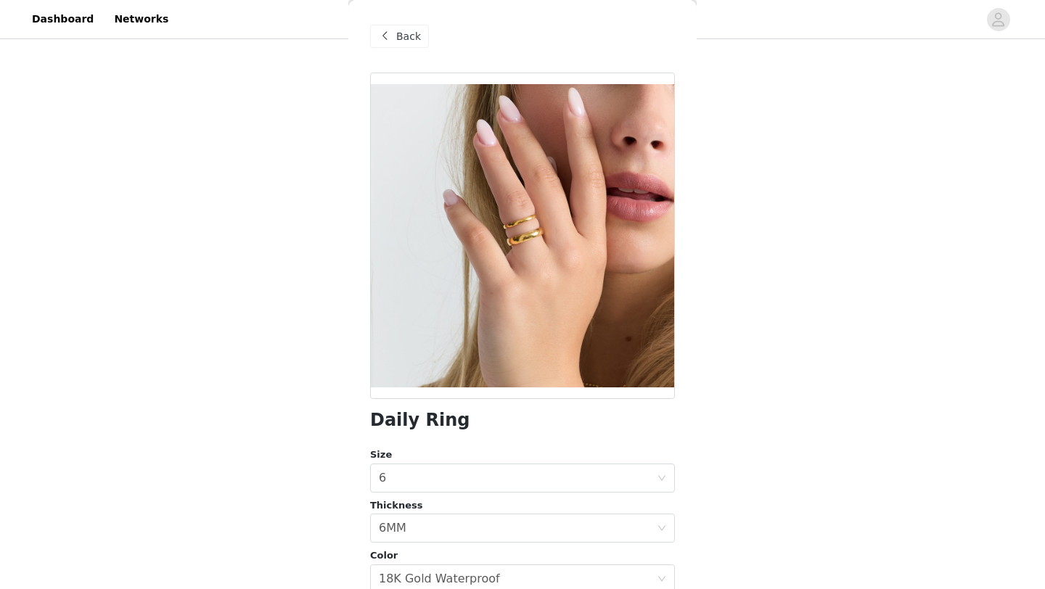
click at [412, 34] on span "Back" at bounding box center [408, 36] width 25 height 15
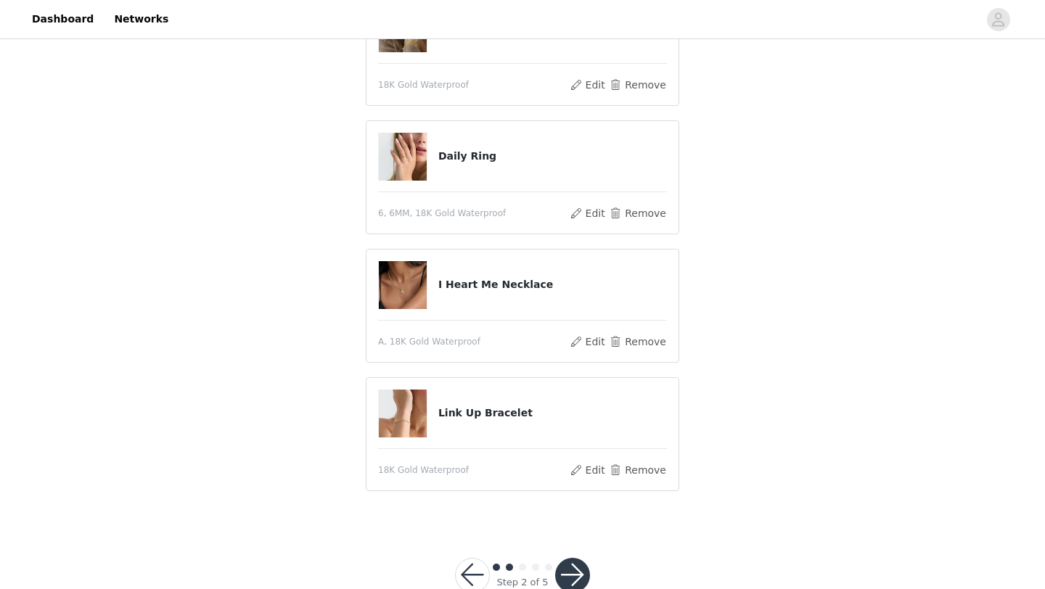
scroll to position [237, 0]
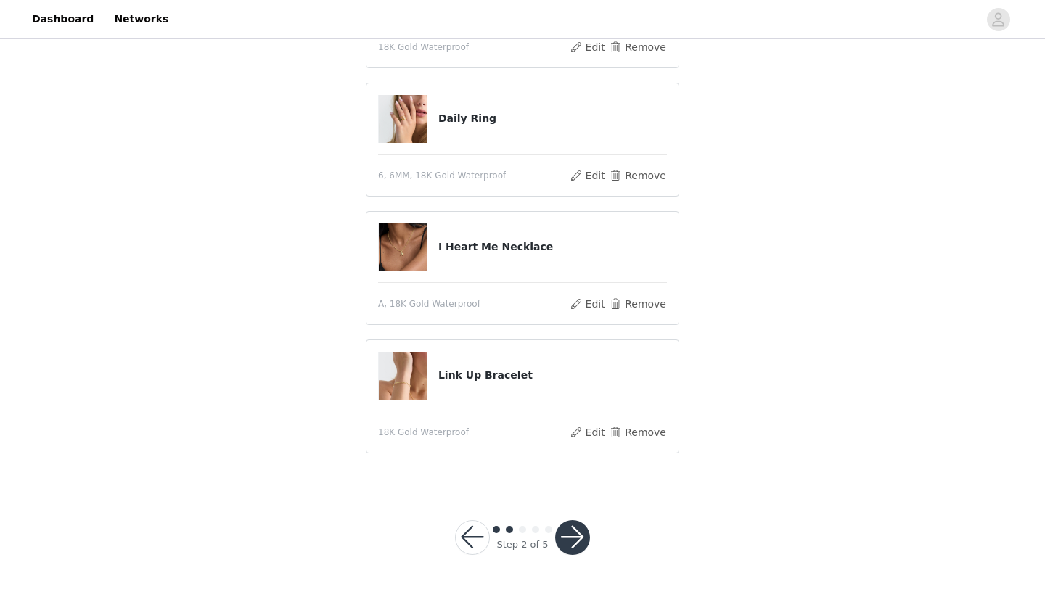
click at [562, 536] on button "button" at bounding box center [572, 537] width 35 height 35
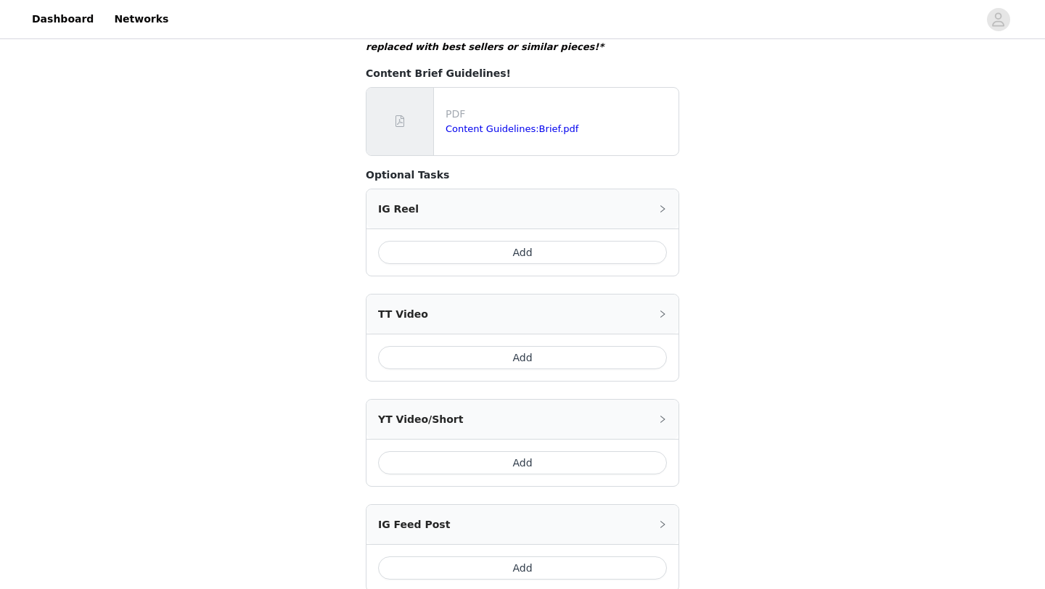
scroll to position [694, 0]
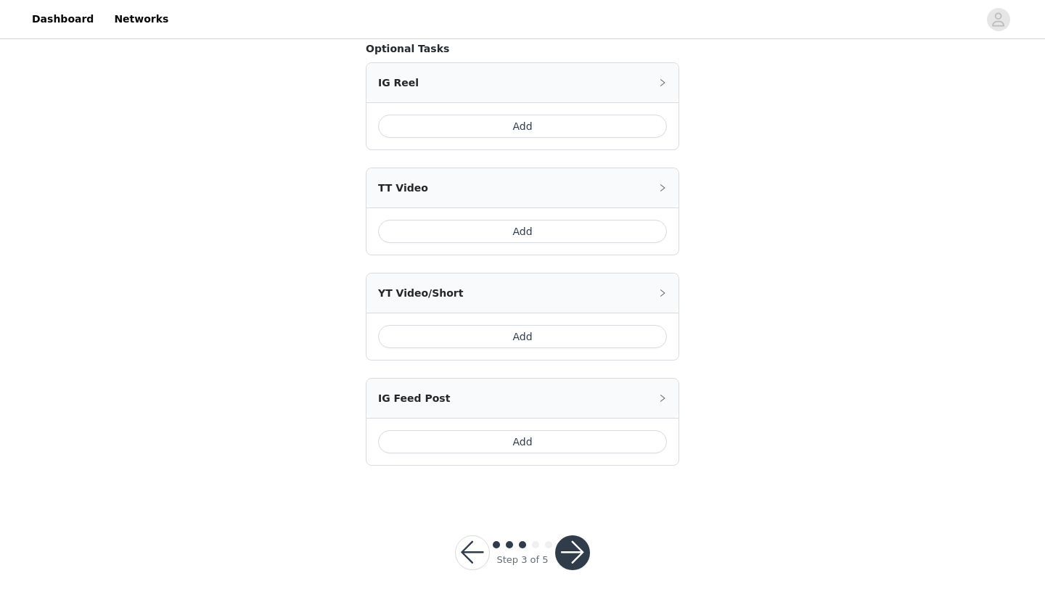
click at [454, 220] on button "Add" at bounding box center [522, 231] width 289 height 23
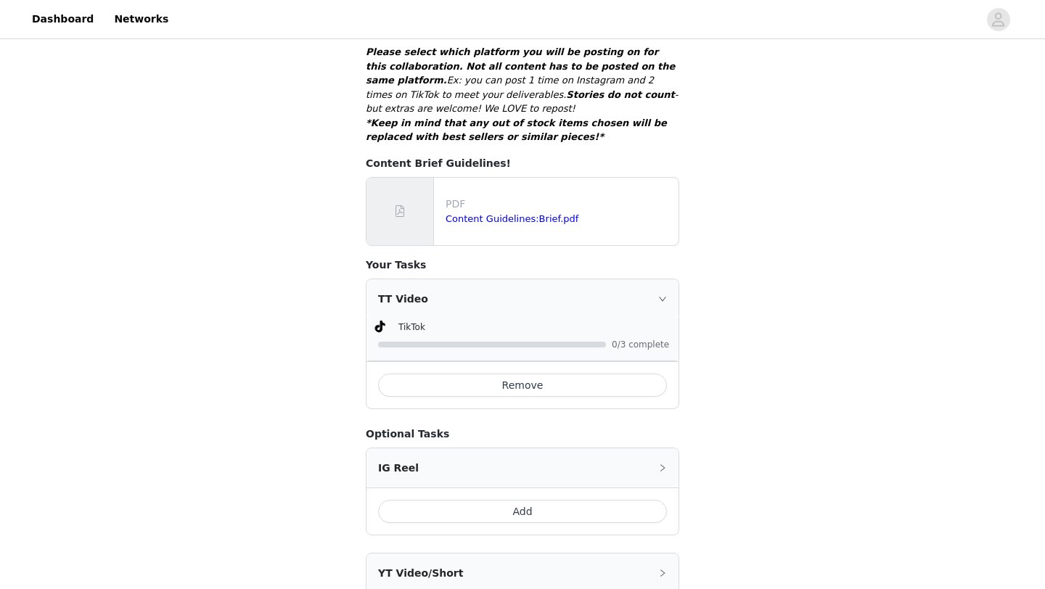
scroll to position [758, 0]
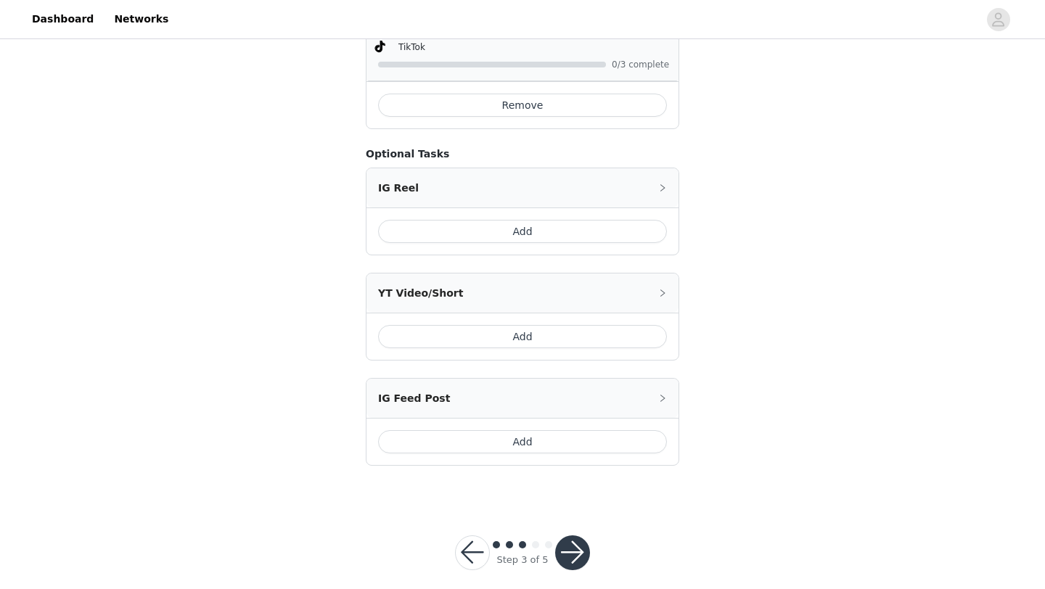
click at [566, 544] on button "button" at bounding box center [572, 552] width 35 height 35
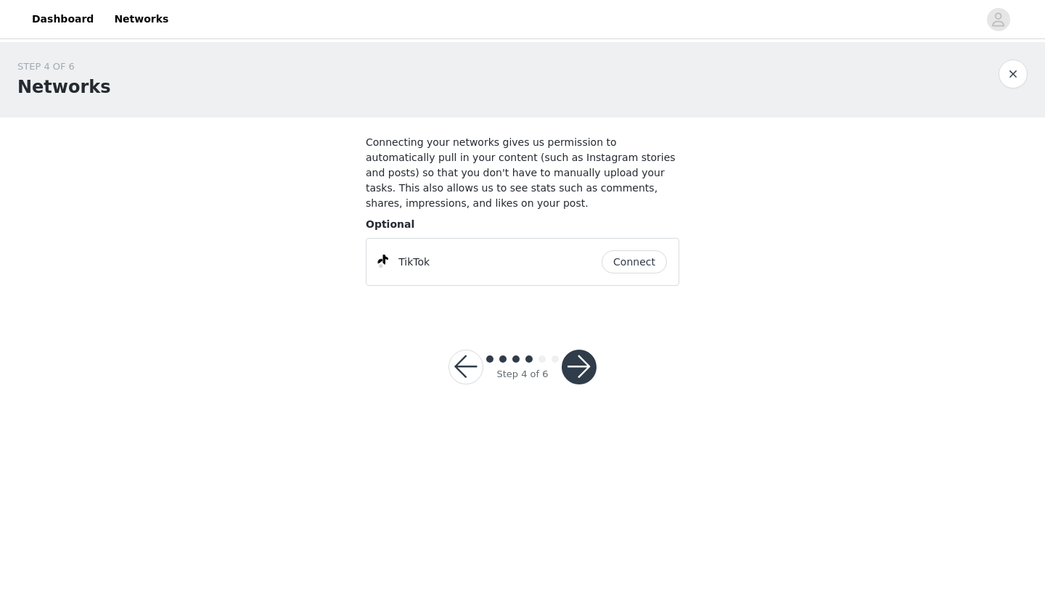
click at [624, 257] on button "Connect" at bounding box center [633, 261] width 65 height 23
click at [577, 373] on button "button" at bounding box center [579, 367] width 35 height 35
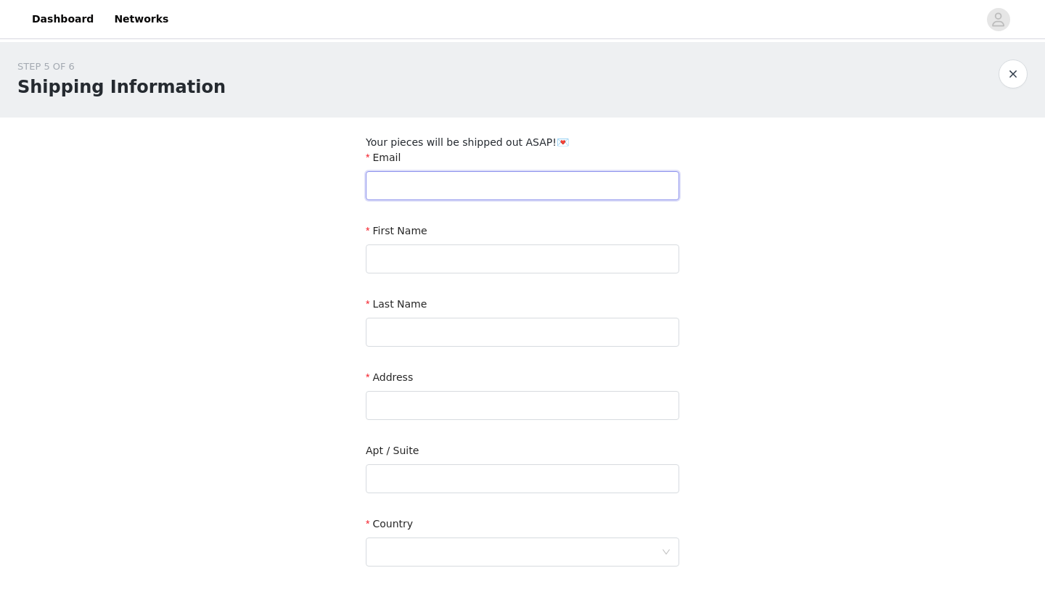
click at [445, 175] on input "text" at bounding box center [522, 185] width 313 height 29
type input "[EMAIL_ADDRESS][DOMAIN_NAME]"
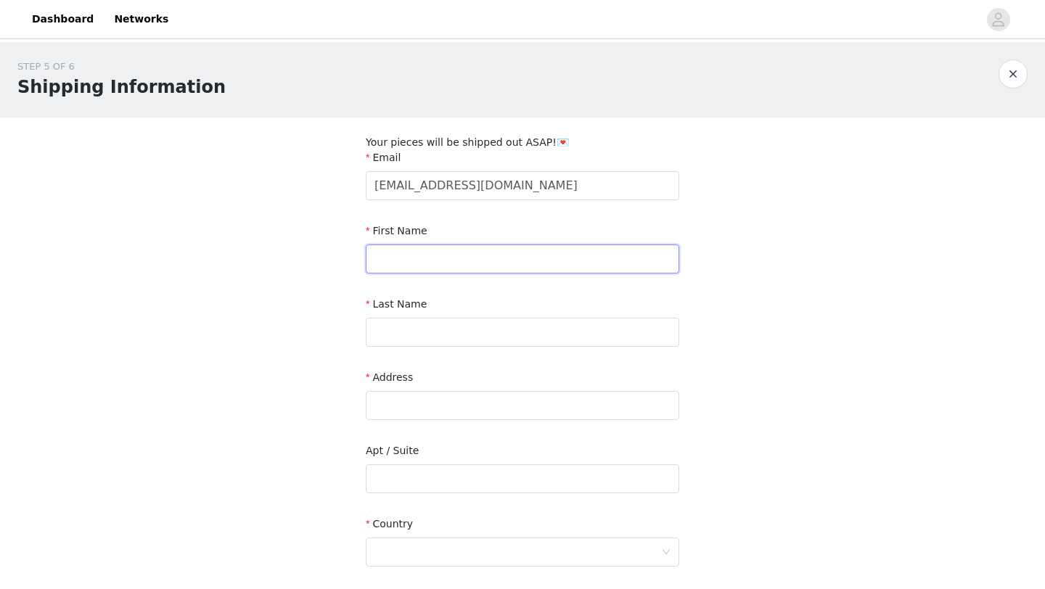
click at [445, 258] on input "text" at bounding box center [522, 259] width 313 height 29
type input "Ariana"
type input "[PERSON_NAME]"
type input "[STREET_ADDRESS]"
type input "Ancaster"
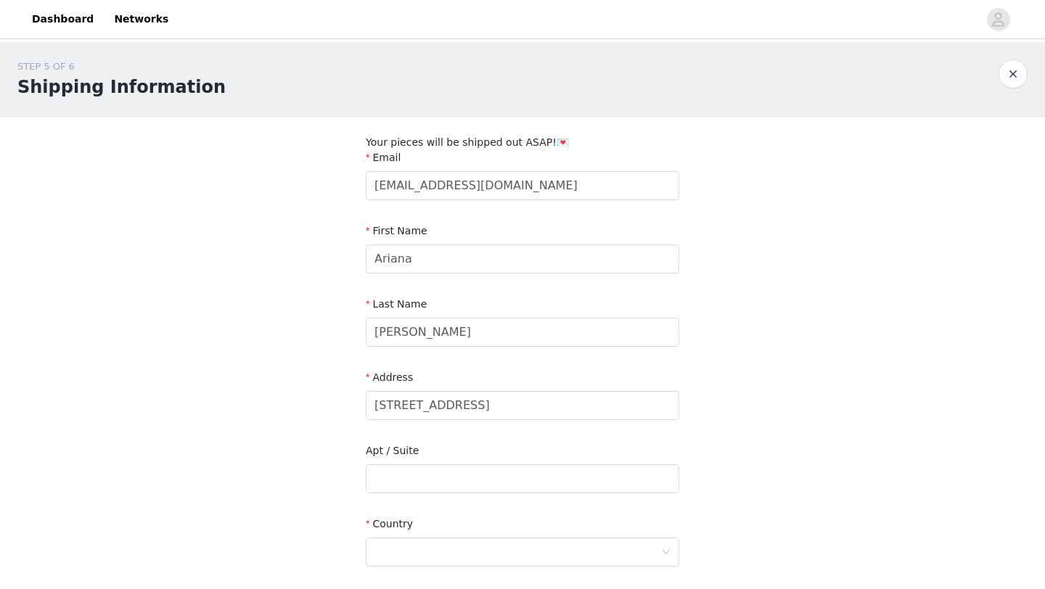
type input "L9G 2A5"
type input "9059294880"
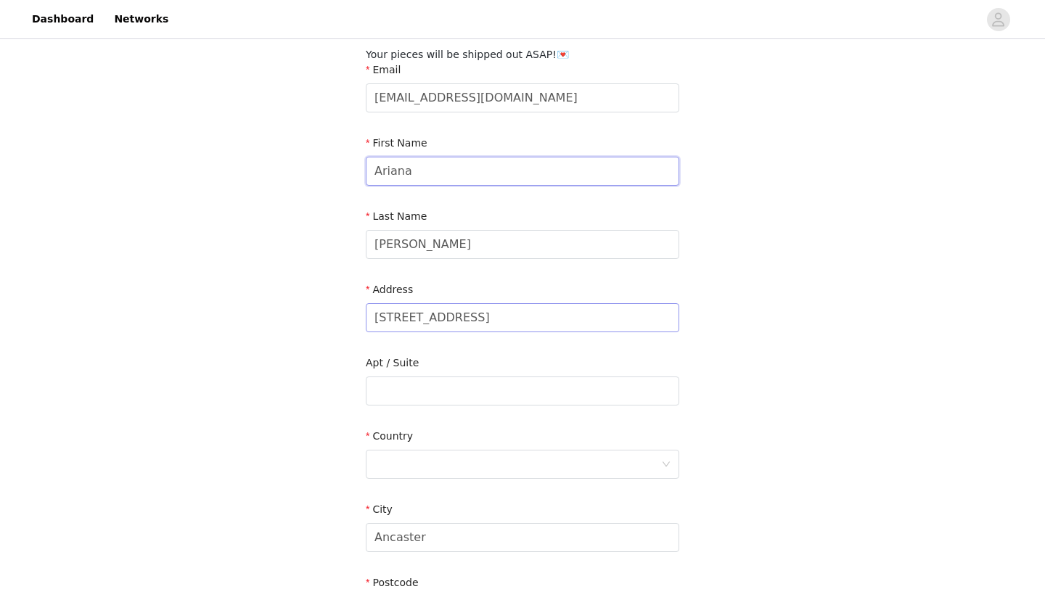
scroll to position [91, 0]
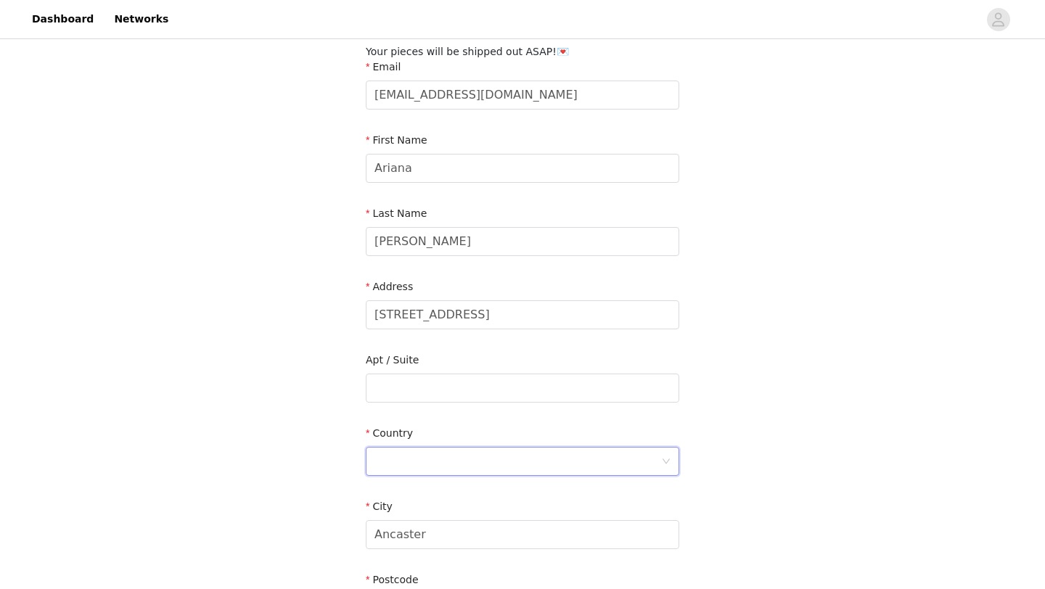
click at [400, 461] on div at bounding box center [517, 462] width 287 height 28
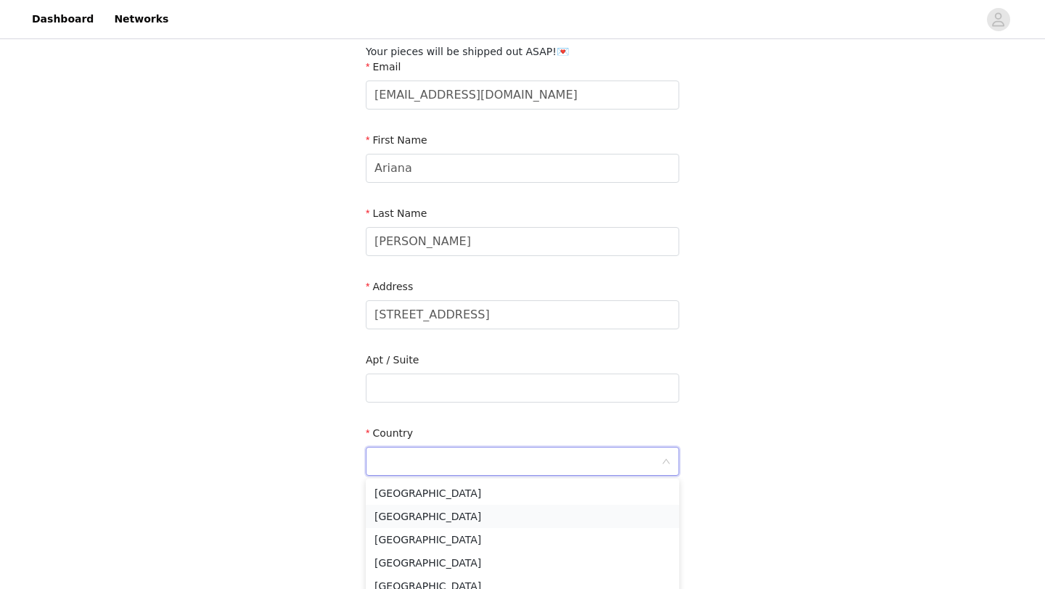
click at [395, 512] on li "[GEOGRAPHIC_DATA]" at bounding box center [522, 516] width 313 height 23
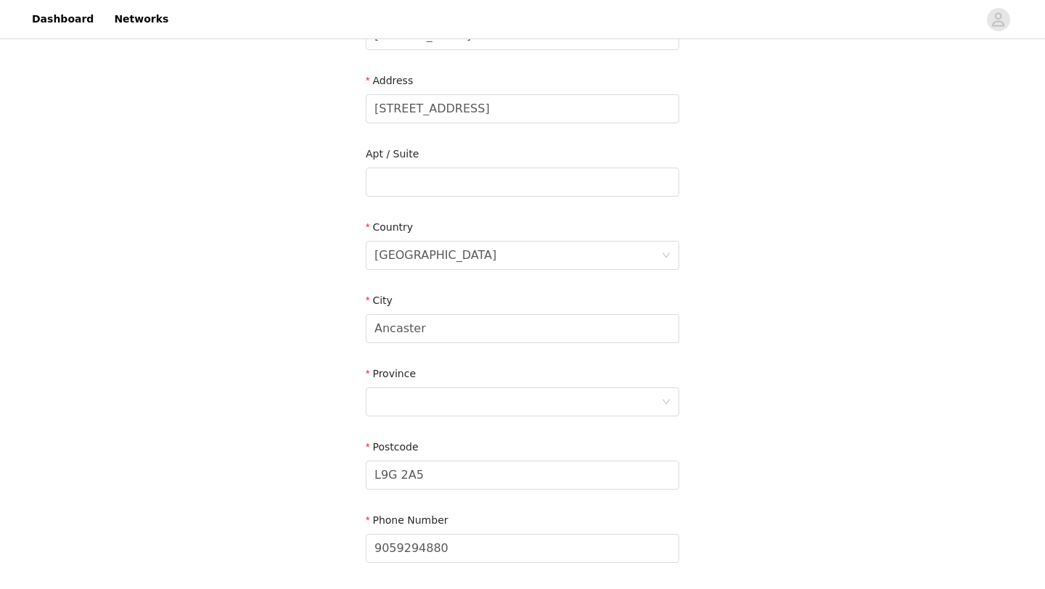
scroll to position [301, 0]
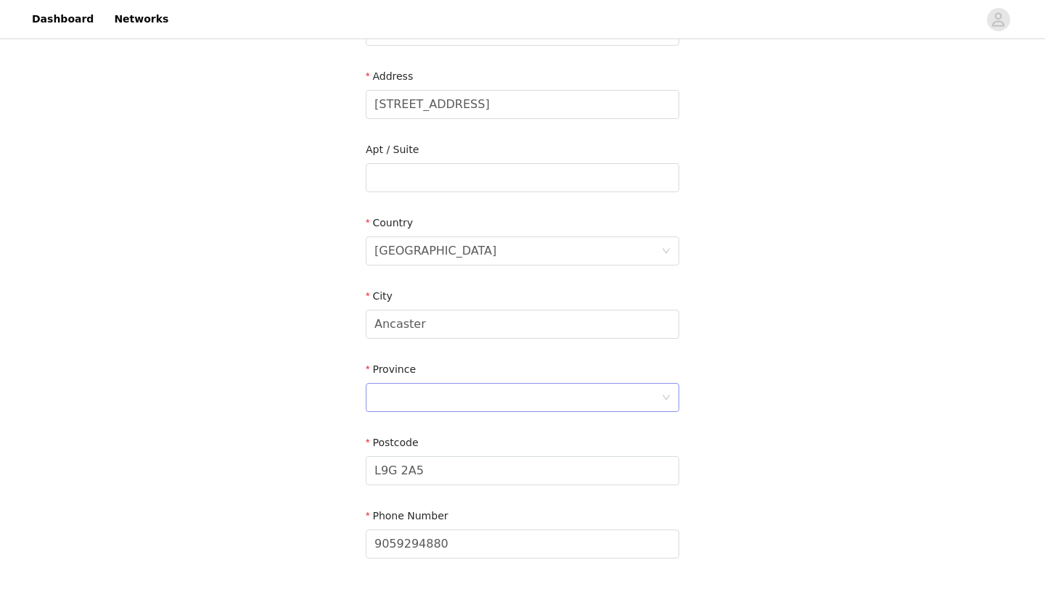
click at [435, 394] on div at bounding box center [517, 398] width 287 height 28
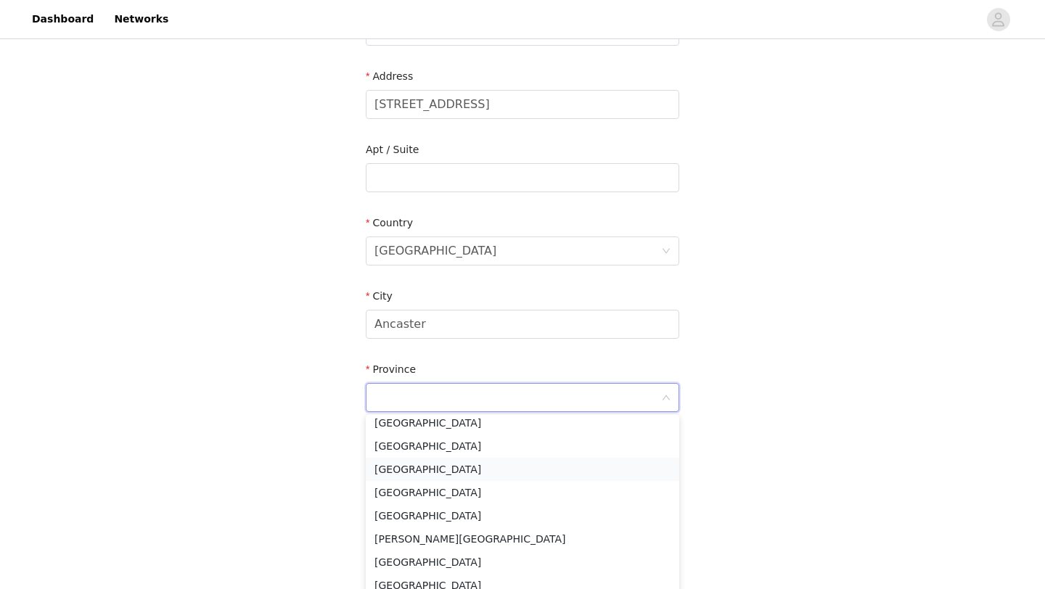
scroll to position [101, 0]
click at [404, 513] on li "[GEOGRAPHIC_DATA]" at bounding box center [522, 514] width 313 height 23
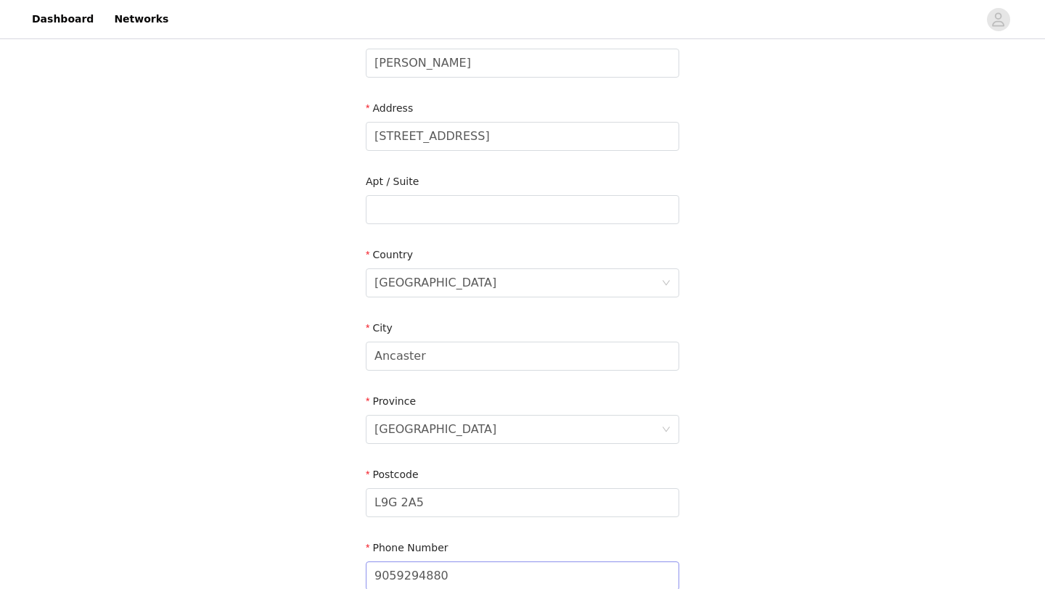
scroll to position [415, 0]
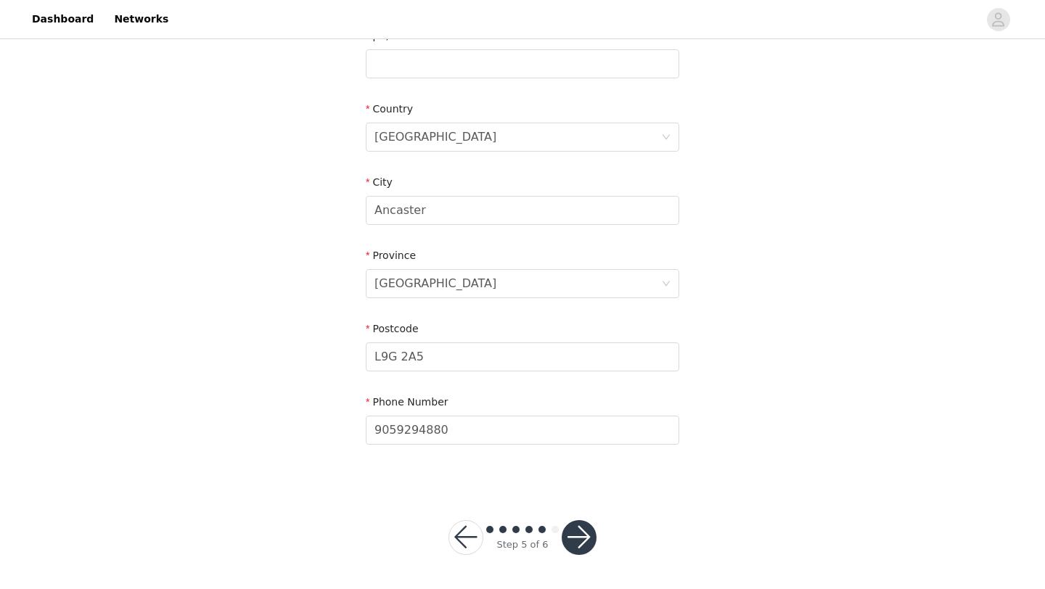
click at [579, 530] on button "button" at bounding box center [579, 537] width 35 height 35
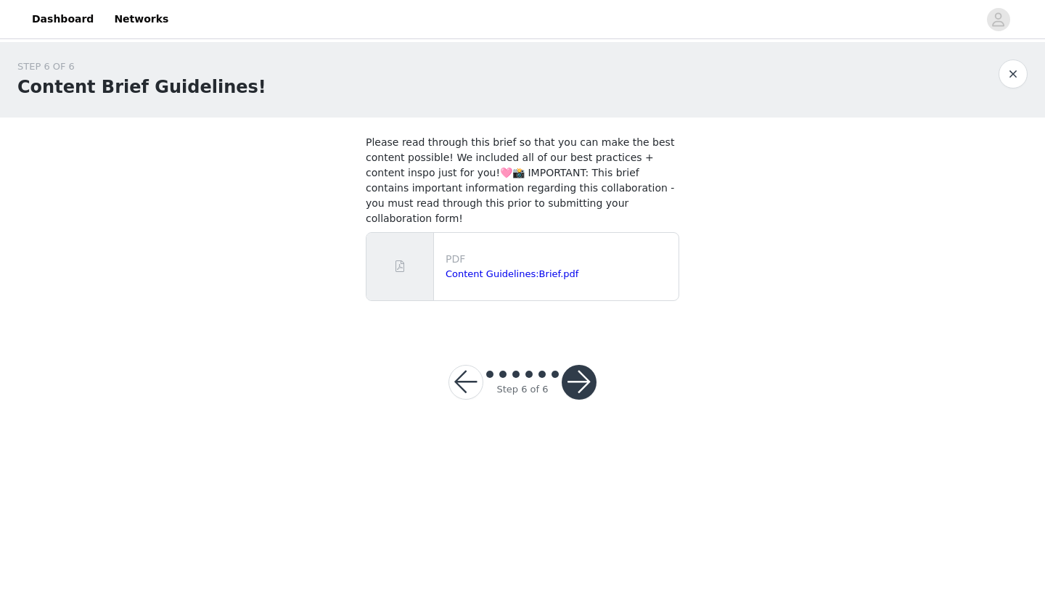
click at [575, 365] on button "button" at bounding box center [579, 382] width 35 height 35
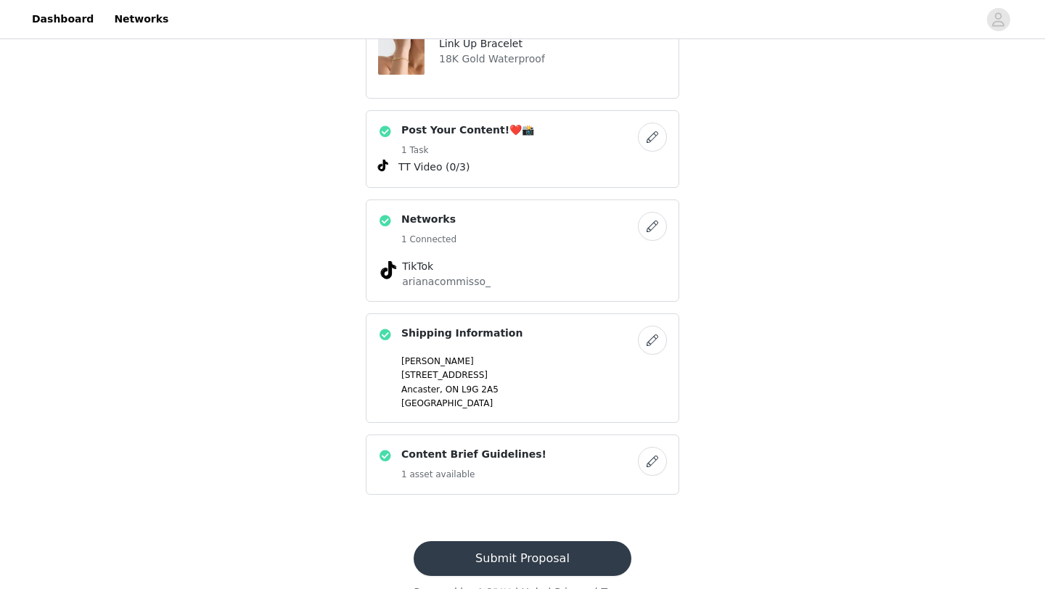
scroll to position [506, 0]
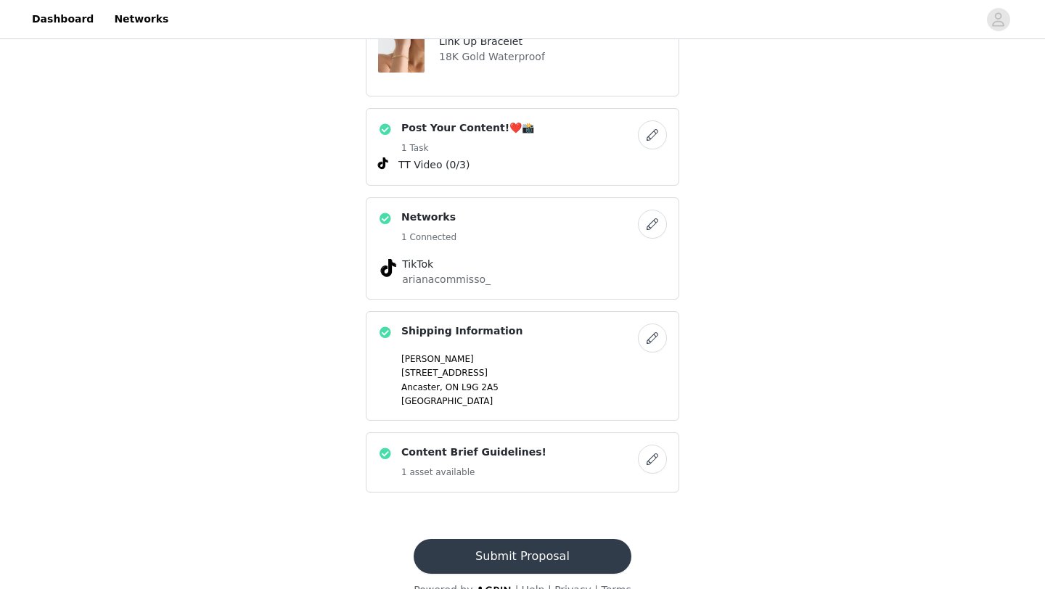
click at [512, 539] on button "Submit Proposal" at bounding box center [522, 556] width 217 height 35
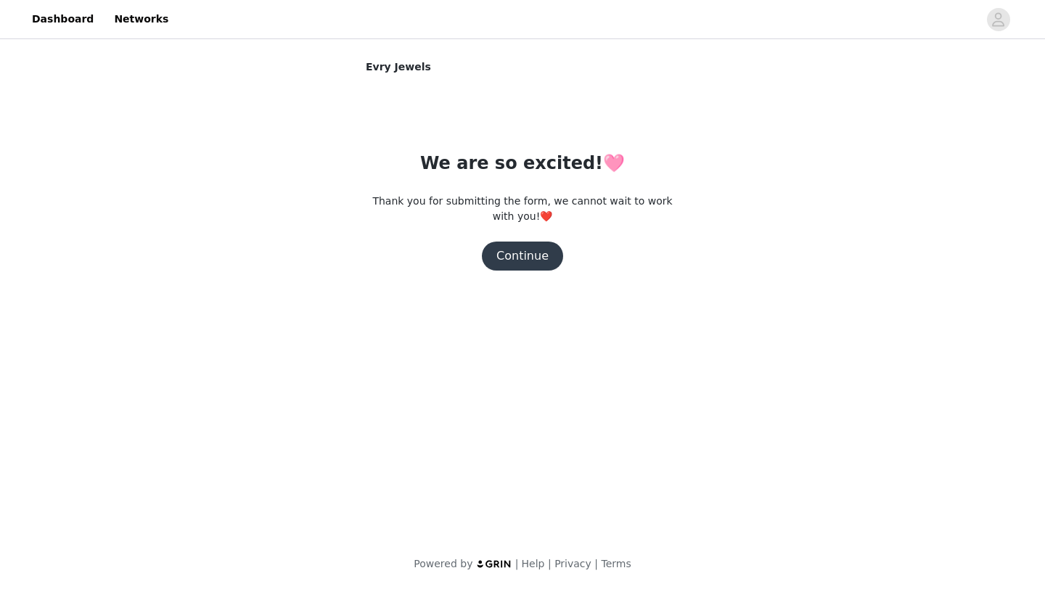
scroll to position [0, 0]
click at [523, 258] on button "Continue" at bounding box center [522, 256] width 81 height 29
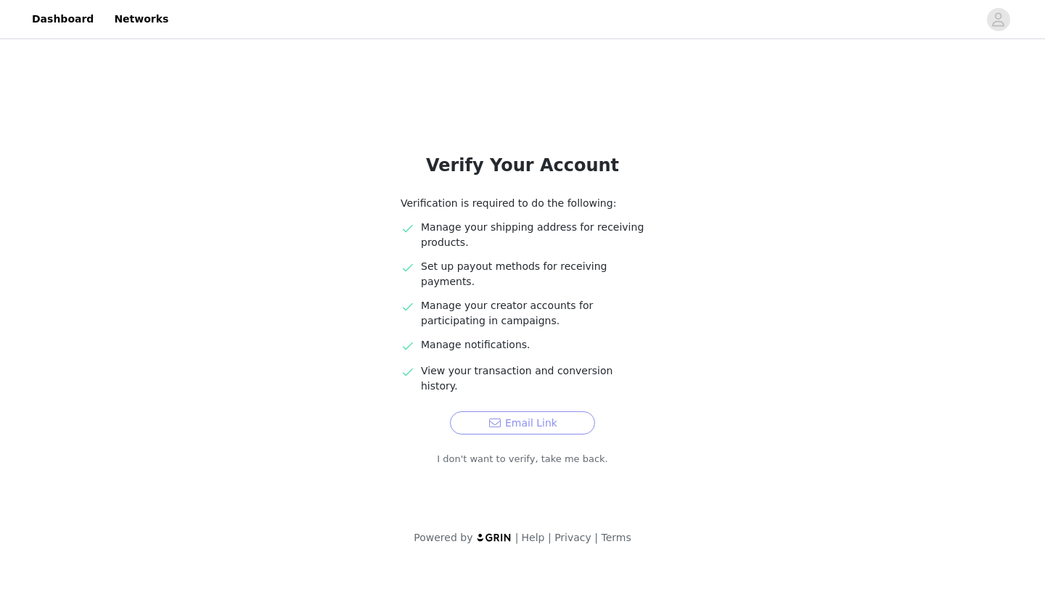
click at [513, 411] on button "Email Link" at bounding box center [522, 422] width 145 height 23
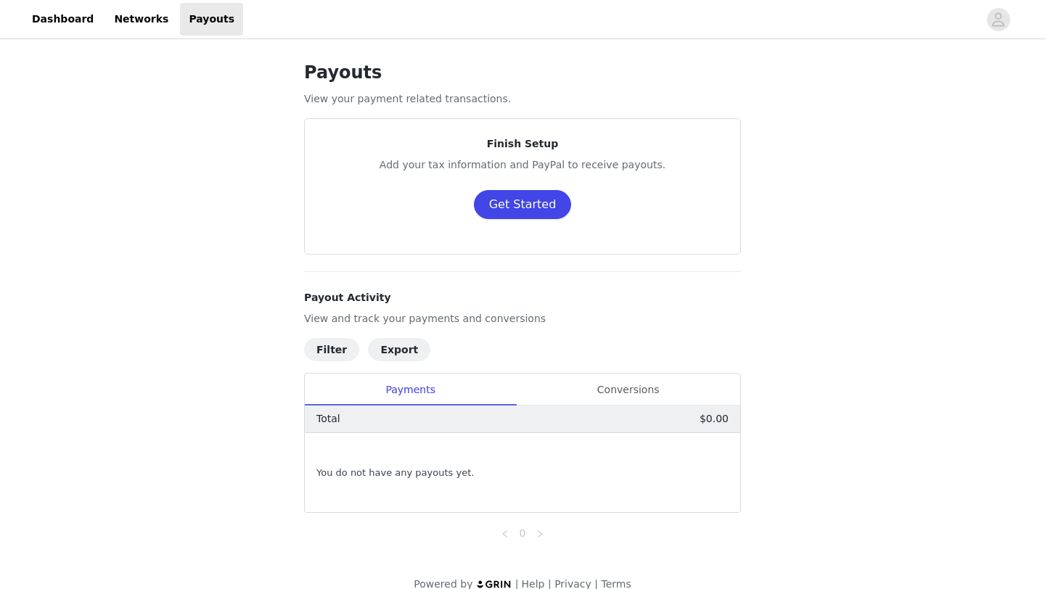
scroll to position [20, 0]
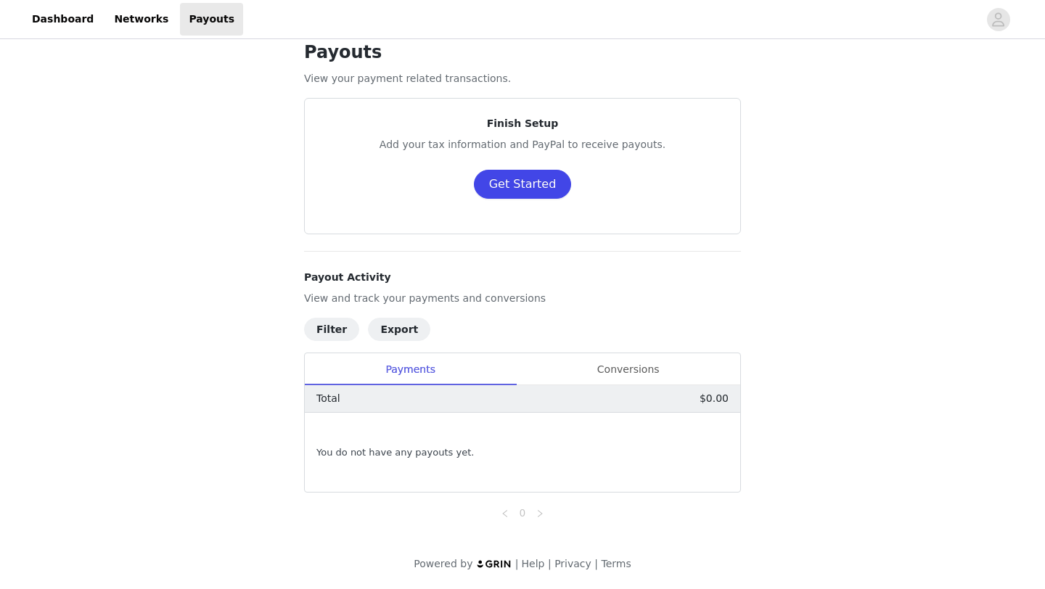
click at [527, 186] on button "Get Started" at bounding box center [523, 184] width 98 height 29
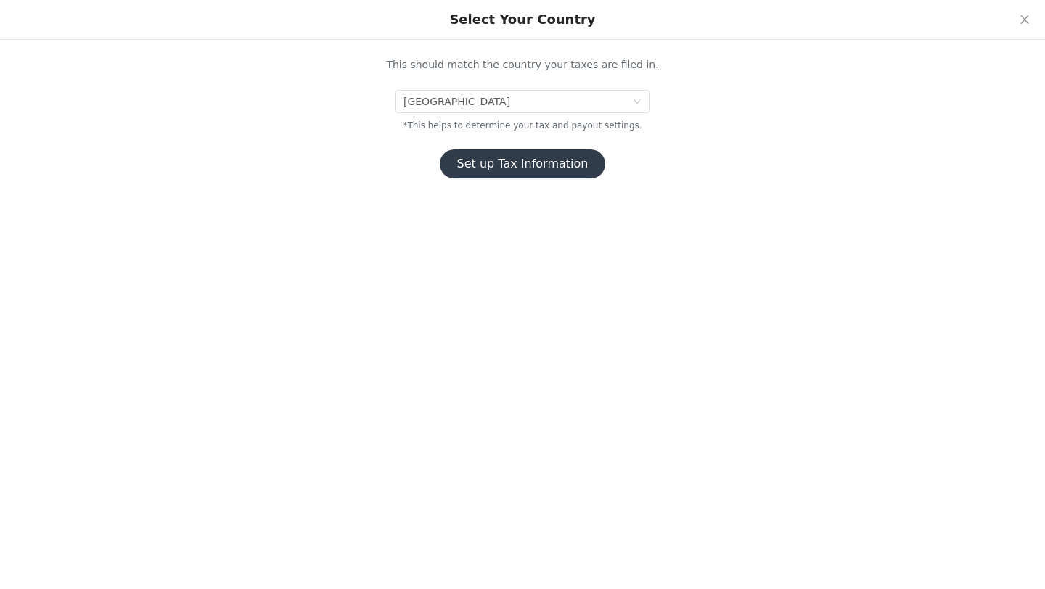
click at [519, 165] on button "Set up Tax Information" at bounding box center [523, 163] width 166 height 29
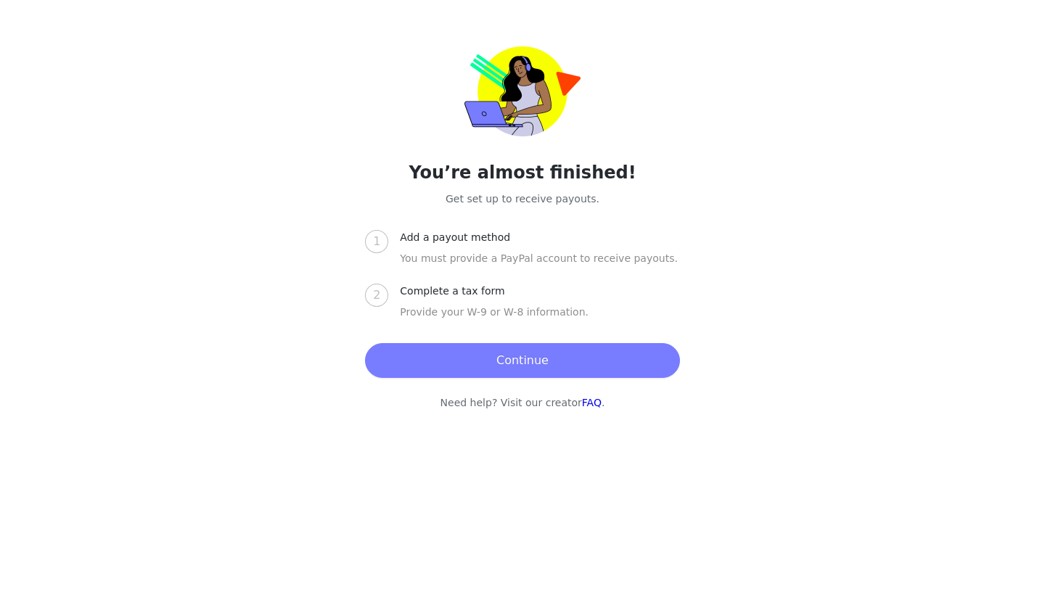
click at [457, 358] on button "Continue" at bounding box center [522, 360] width 314 height 35
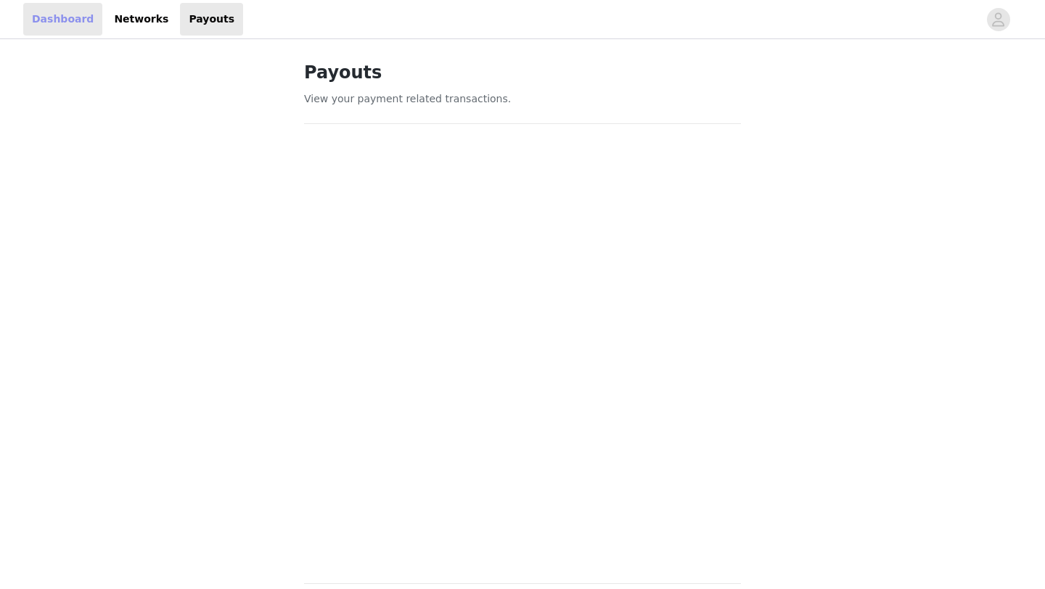
click at [86, 17] on link "Dashboard" at bounding box center [62, 19] width 79 height 33
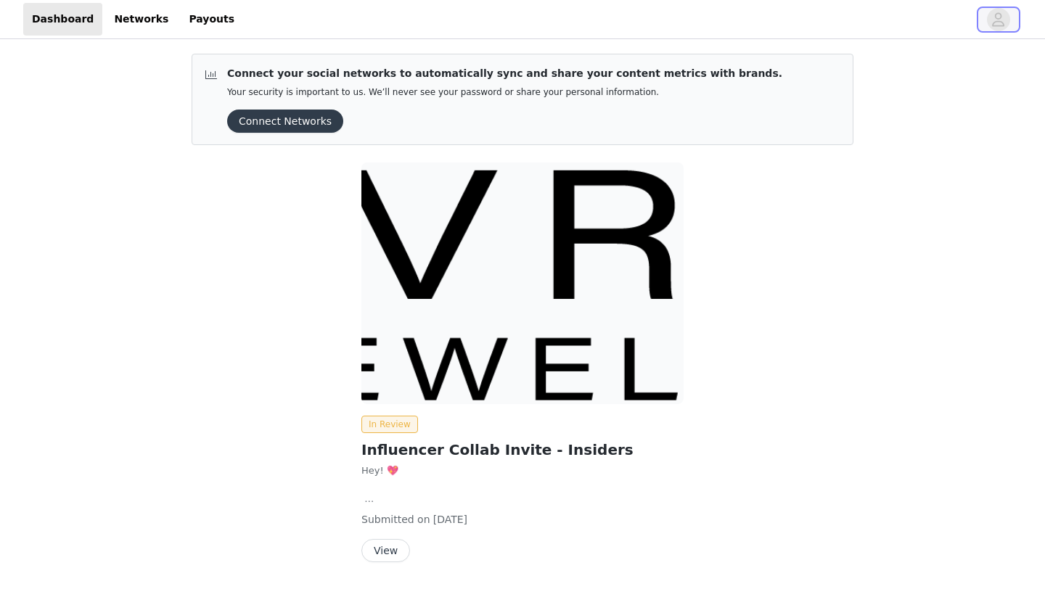
click at [987, 25] on span "button" at bounding box center [998, 19] width 23 height 23
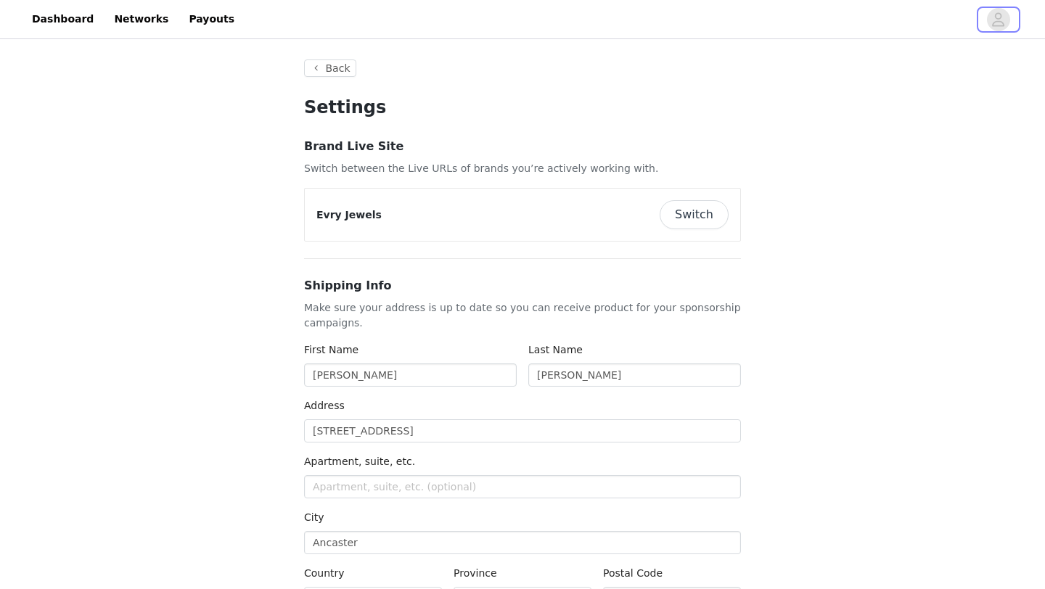
type input "+1 (United States)"
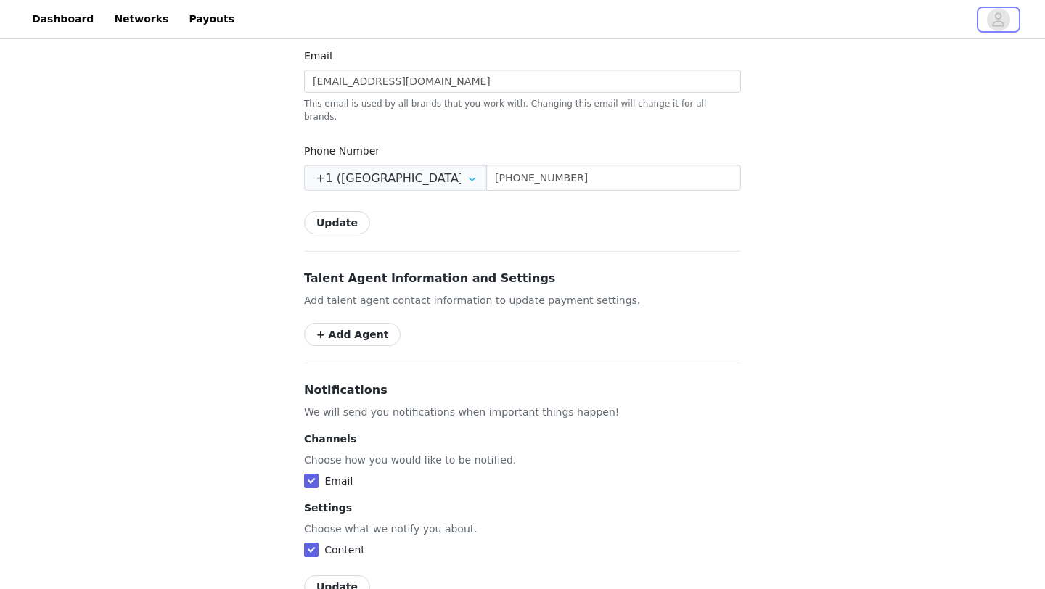
scroll to position [683, 0]
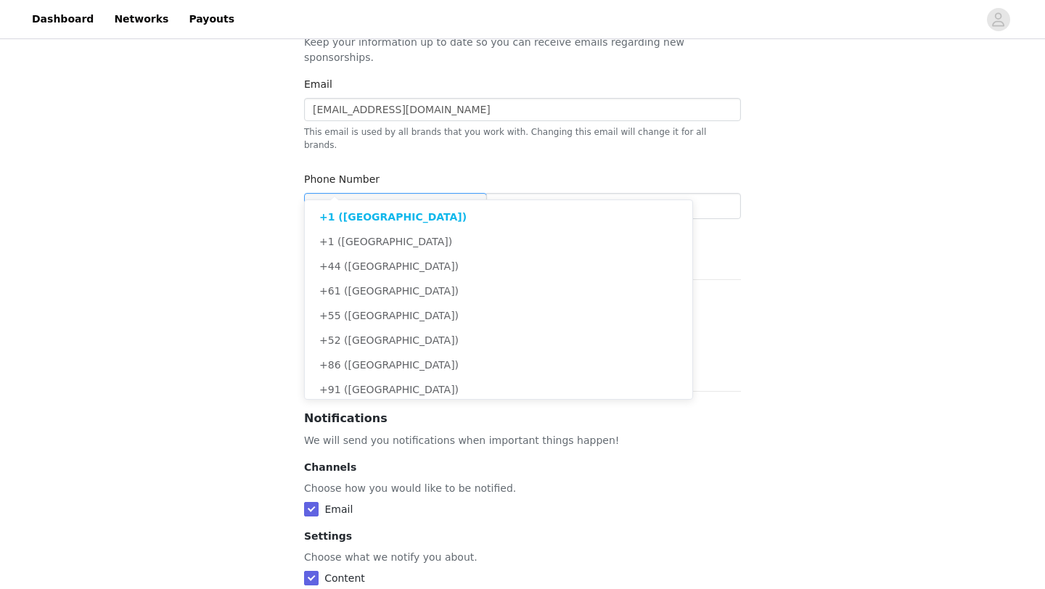
click at [417, 193] on input "text" at bounding box center [395, 206] width 183 height 26
click at [345, 241] on span "+1 (Canada)" at bounding box center [385, 242] width 133 height 12
type input "+1 (Canada)"
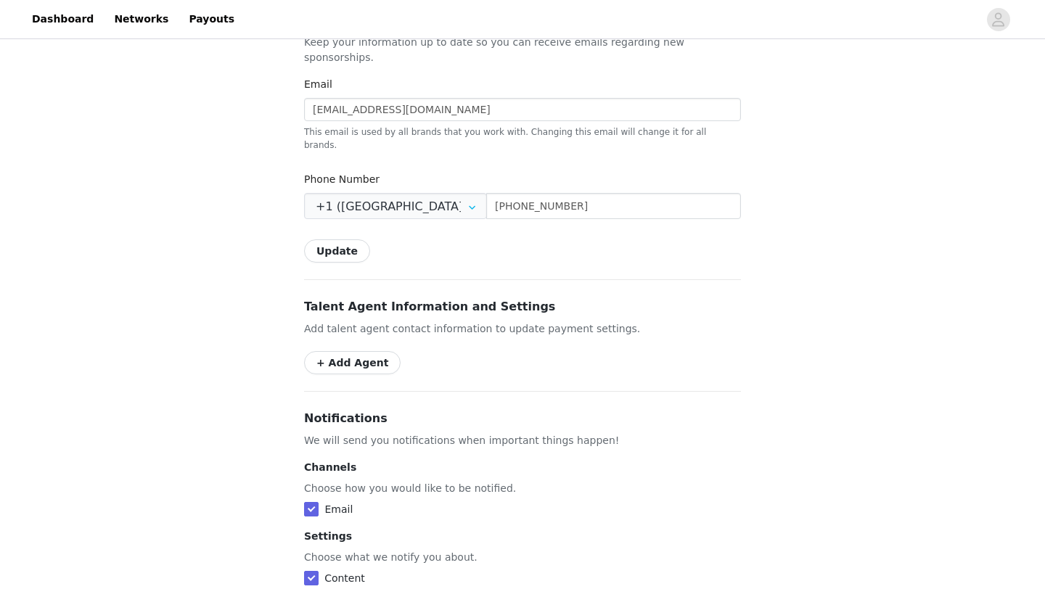
click at [340, 239] on button "Update" at bounding box center [337, 250] width 66 height 23
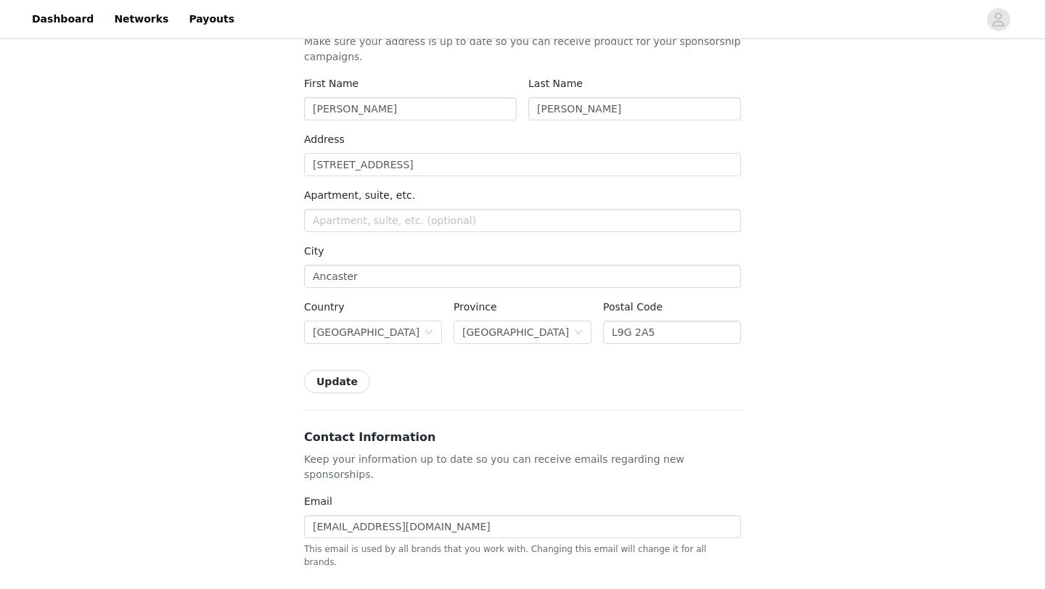
scroll to position [0, 0]
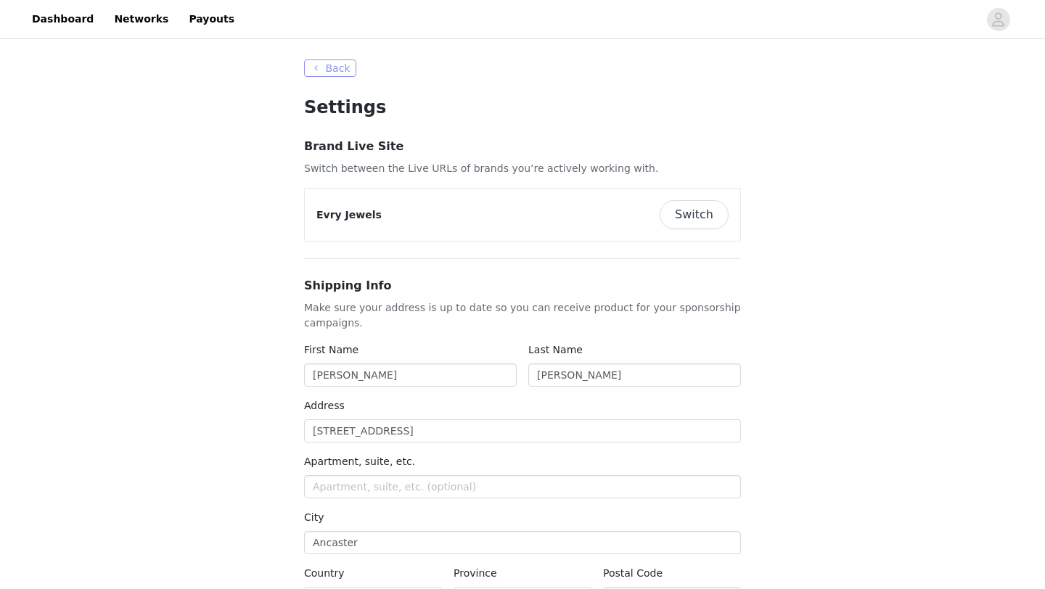
click at [326, 72] on button "Back" at bounding box center [330, 67] width 52 height 17
click at [123, 18] on link "Networks" at bounding box center [141, 19] width 72 height 33
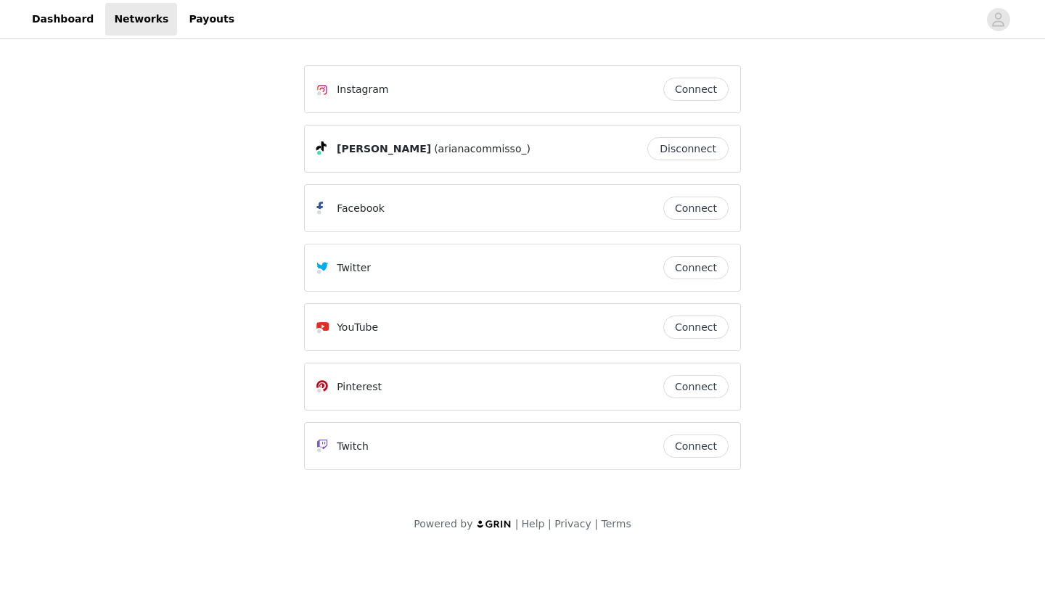
click at [697, 91] on button "Connect" at bounding box center [695, 89] width 65 height 23
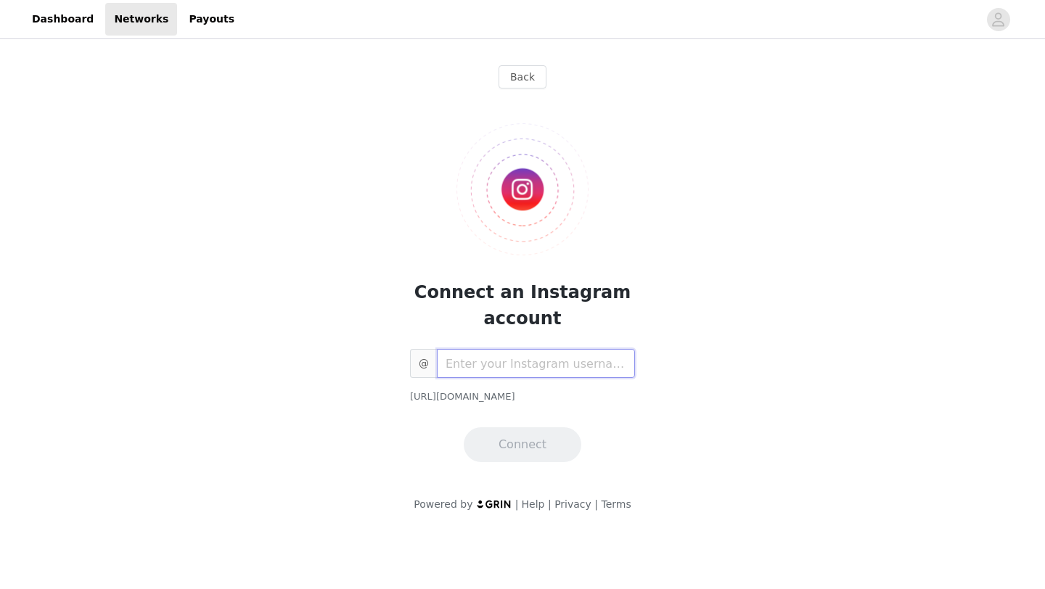
click at [494, 359] on input "text" at bounding box center [536, 363] width 198 height 29
type input "arianacommisso"
click at [492, 459] on button "Connect" at bounding box center [523, 444] width 118 height 35
